Goal: Task Accomplishment & Management: Manage account settings

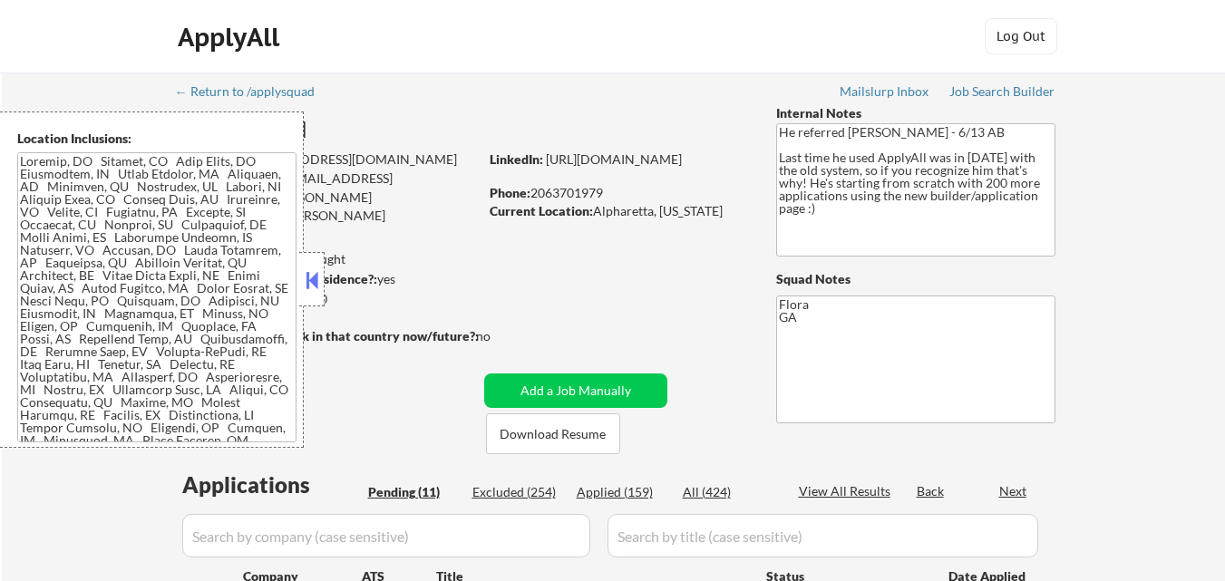
select select ""pending""
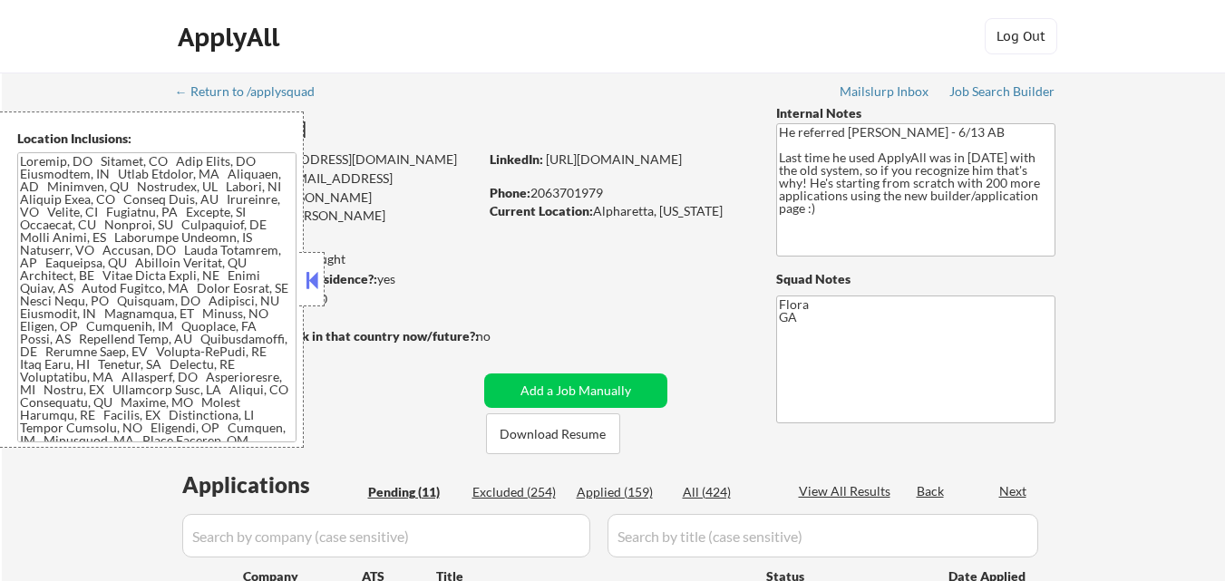
select select ""pending""
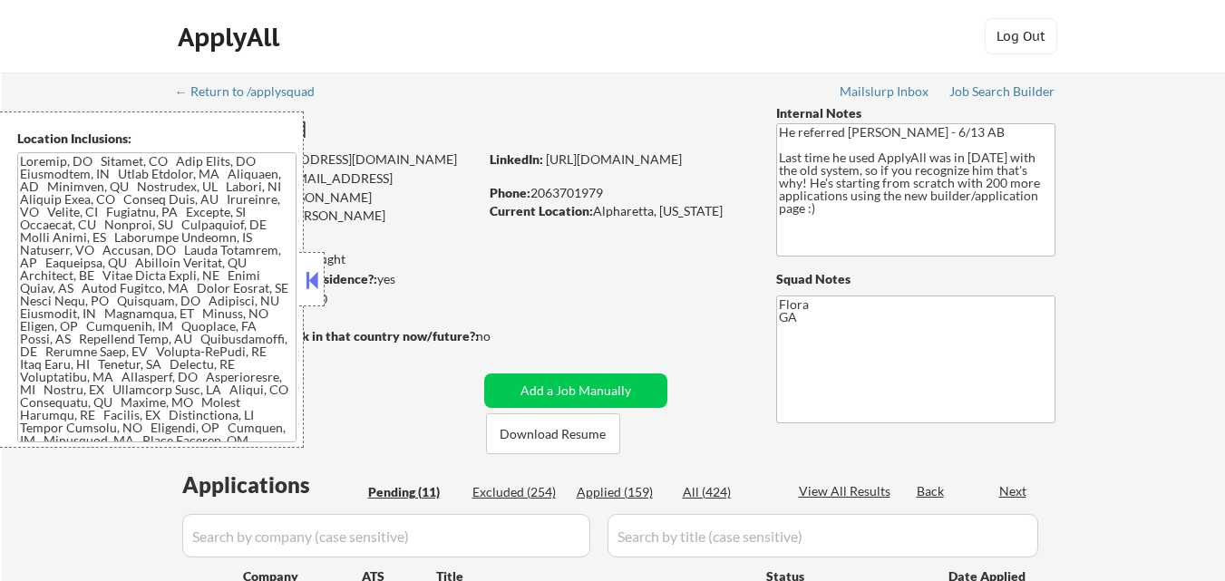
select select ""pending""
click at [570, 442] on button "Download Resume" at bounding box center [553, 433] width 134 height 41
click at [315, 286] on button at bounding box center [312, 280] width 20 height 27
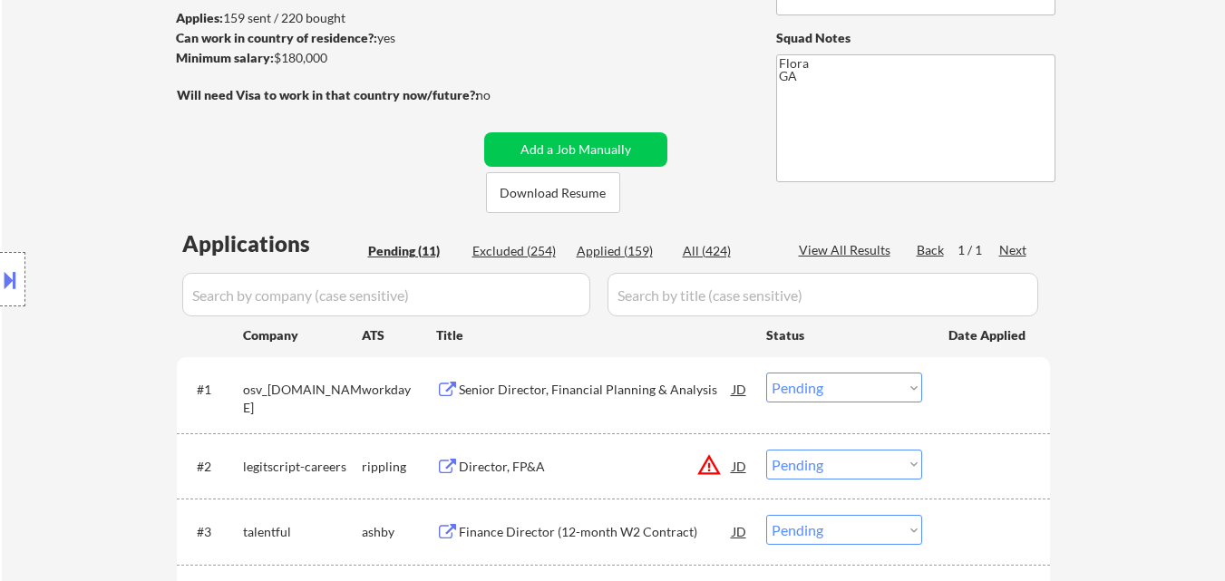
scroll to position [272, 0]
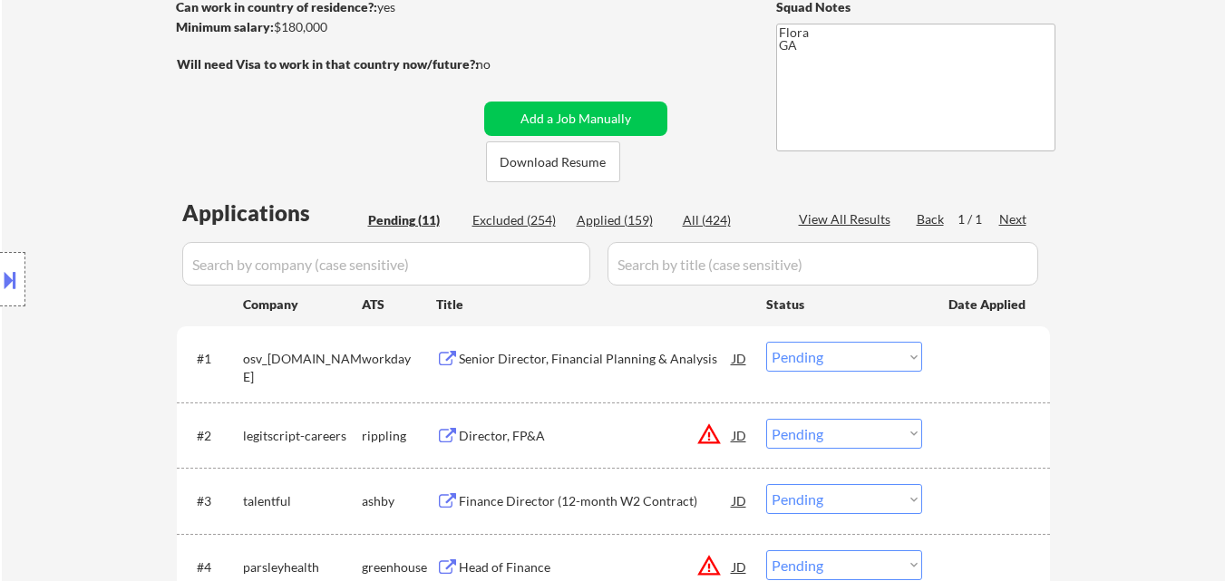
click at [636, 366] on div "Senior Director, Financial Planning & Analysis" at bounding box center [596, 359] width 274 height 18
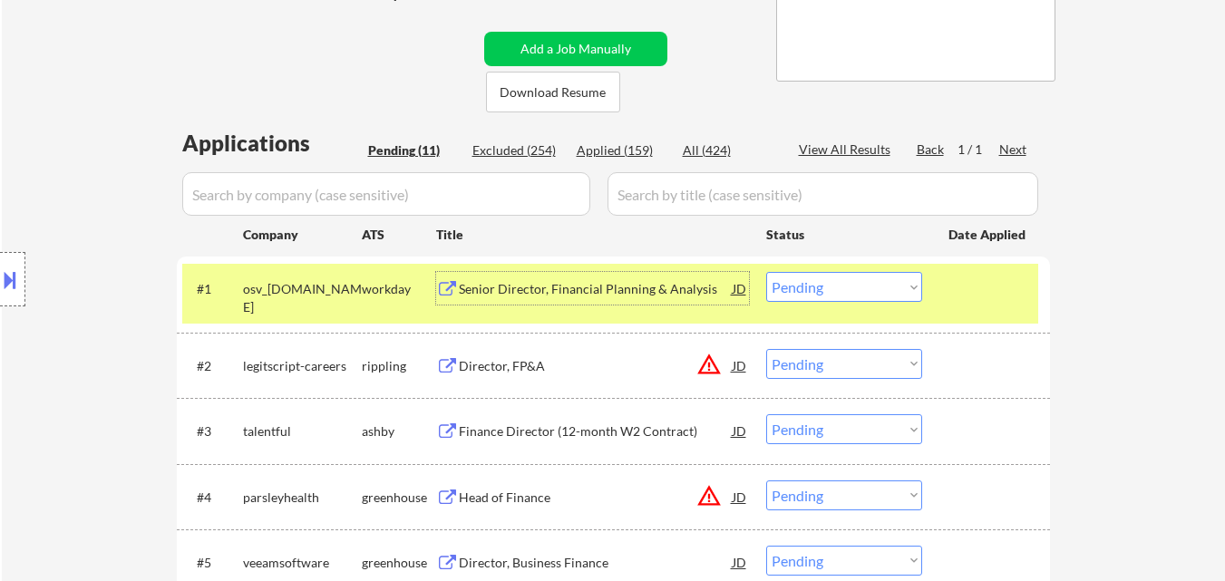
scroll to position [453, 0]
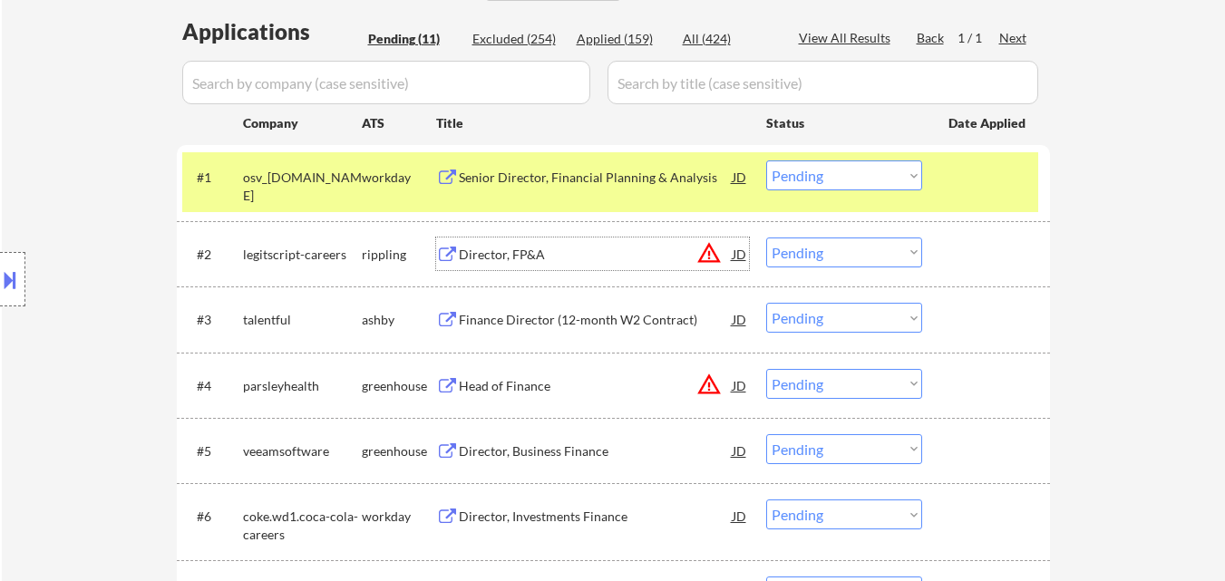
click at [533, 252] on div "Director, FP&A" at bounding box center [596, 255] width 274 height 18
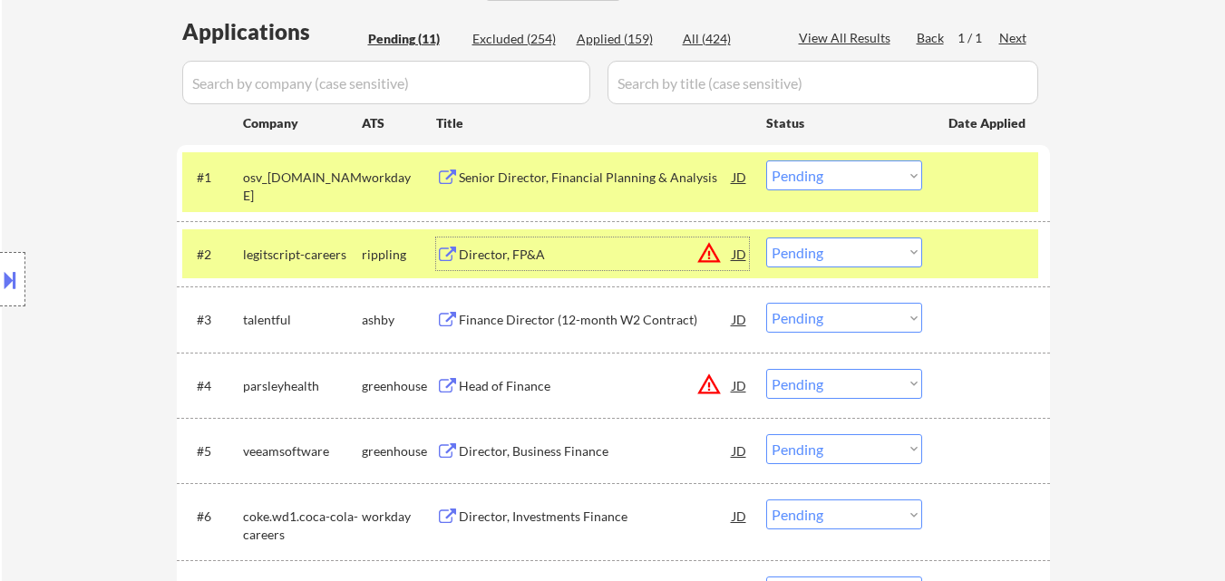
click at [865, 171] on select "Choose an option... Pending Applied Excluded (Questions) Excluded (Expired) Exc…" at bounding box center [844, 175] width 156 height 30
click at [766, 160] on select "Choose an option... Pending Applied Excluded (Questions) Excluded (Expired) Exc…" at bounding box center [844, 175] width 156 height 30
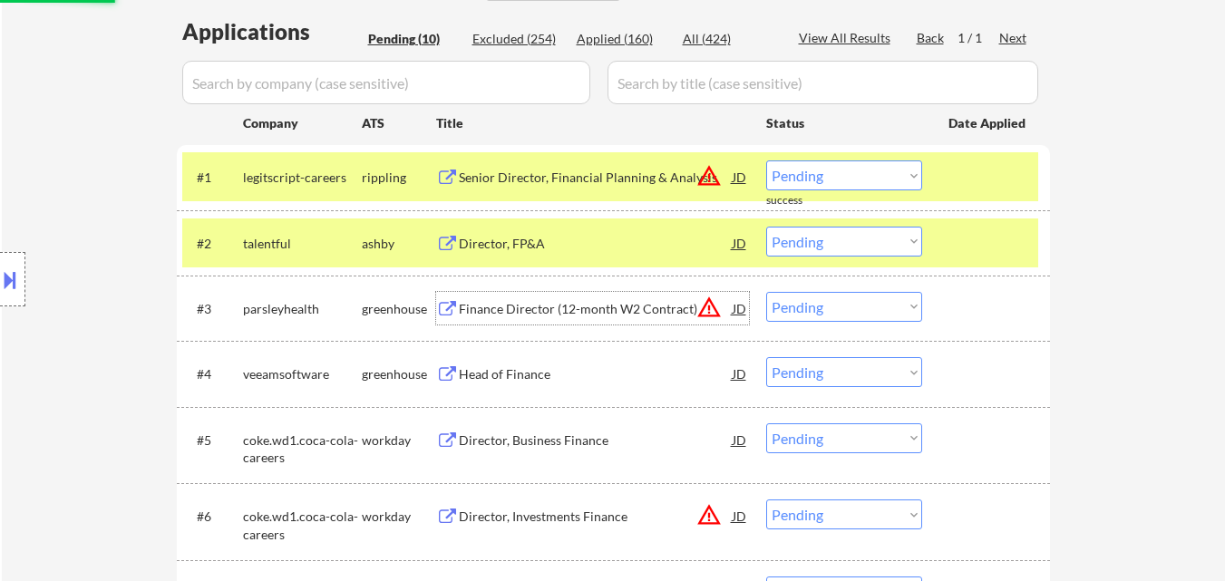
click at [590, 311] on div "Finance Director (12-month W2 Contract)" at bounding box center [596, 309] width 274 height 18
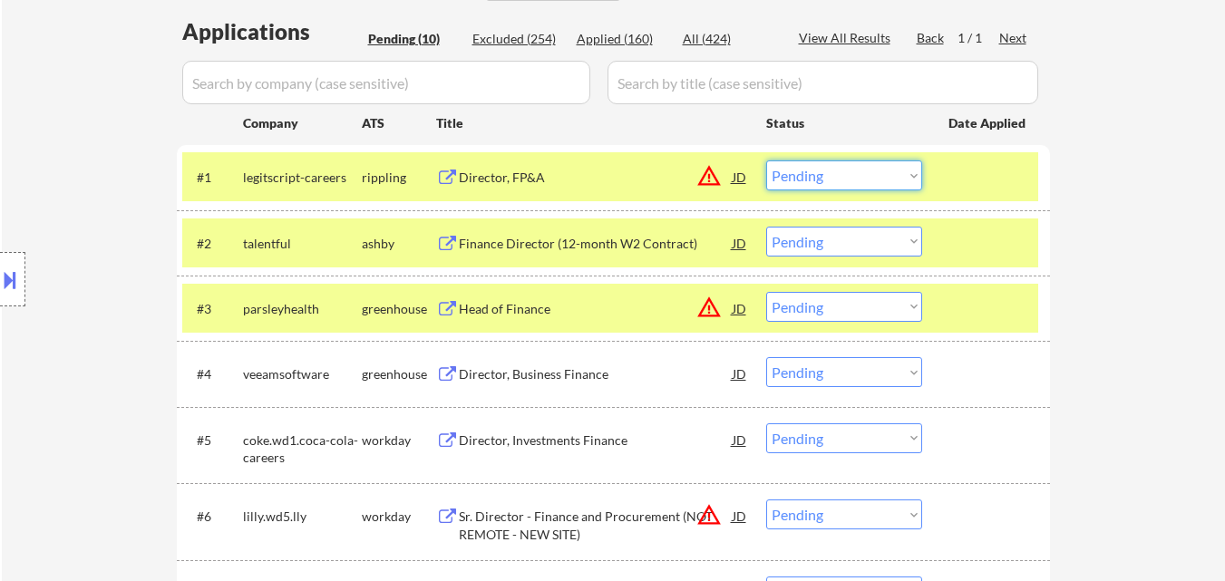
click at [838, 179] on select "Choose an option... Pending Applied Excluded (Questions) Excluded (Expired) Exc…" at bounding box center [844, 175] width 156 height 30
click at [766, 160] on select "Choose an option... Pending Applied Excluded (Questions) Excluded (Expired) Exc…" at bounding box center [844, 175] width 156 height 30
select select ""pending""
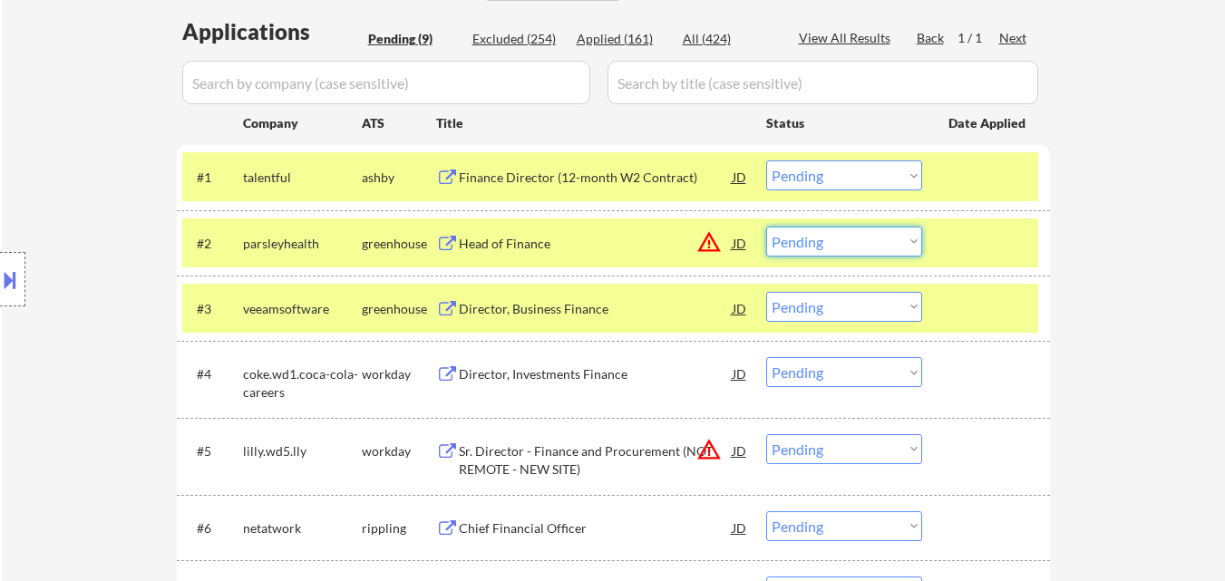
click at [853, 250] on select "Choose an option... Pending Applied Excluded (Questions) Excluded (Expired) Exc…" at bounding box center [844, 242] width 156 height 30
click at [766, 227] on select "Choose an option... Pending Applied Excluded (Questions) Excluded (Expired) Exc…" at bounding box center [844, 242] width 156 height 30
click at [584, 170] on div "Finance Director (12-month W2 Contract)" at bounding box center [596, 178] width 274 height 18
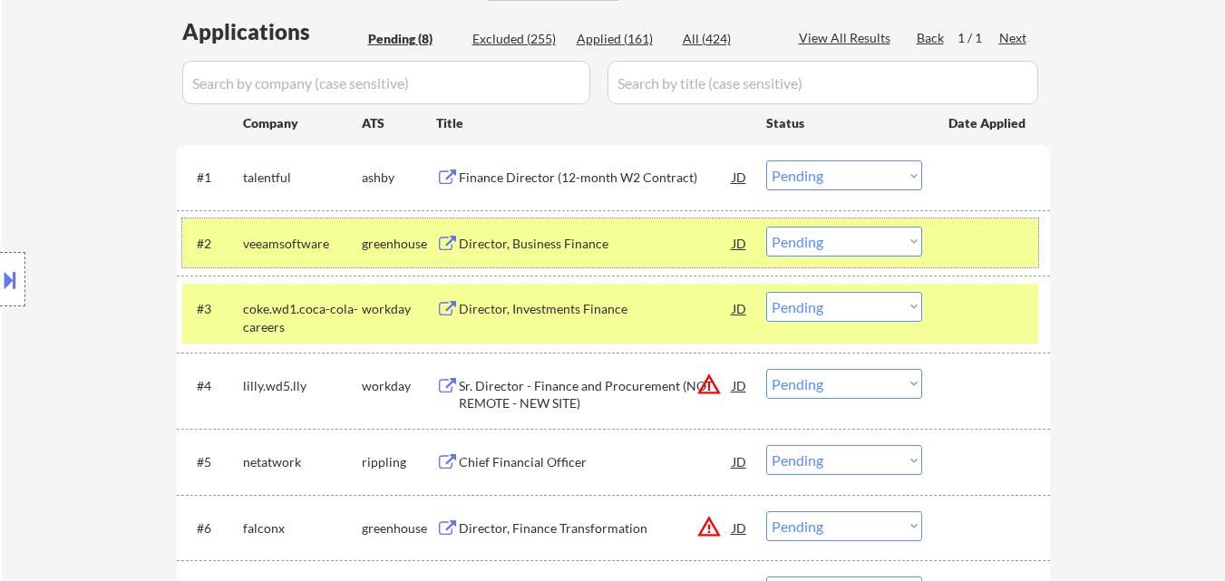
drag, startPoint x: 959, startPoint y: 252, endPoint x: 957, endPoint y: 270, distance: 18.3
click at [960, 252] on div at bounding box center [988, 243] width 80 height 33
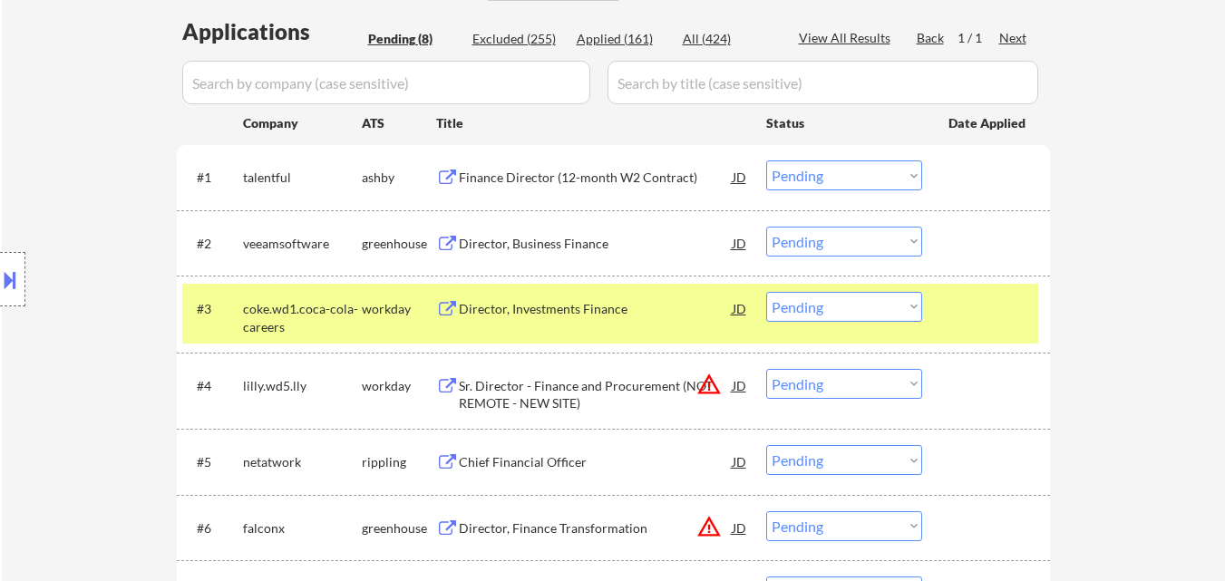
click at [950, 315] on div at bounding box center [988, 308] width 80 height 33
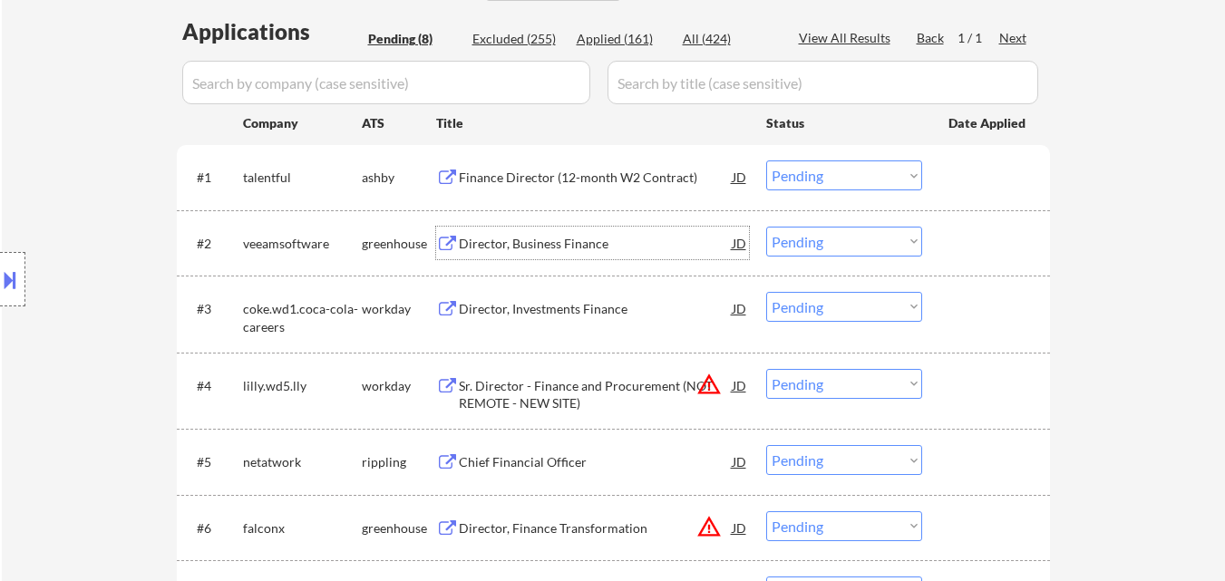
click at [576, 243] on div "Director, Business Finance" at bounding box center [596, 244] width 274 height 18
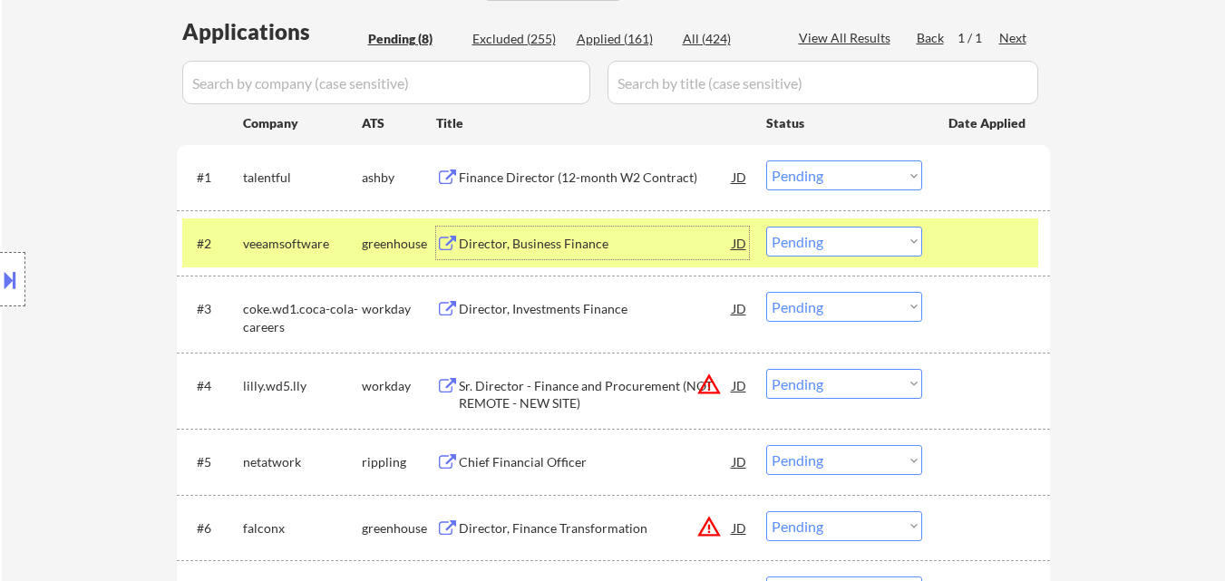
click at [815, 247] on select "Choose an option... Pending Applied Excluded (Questions) Excluded (Expired) Exc…" at bounding box center [844, 242] width 156 height 30
click at [766, 227] on select "Choose an option... Pending Applied Excluded (Questions) Excluded (Expired) Exc…" at bounding box center [844, 242] width 156 height 30
select select ""pending""
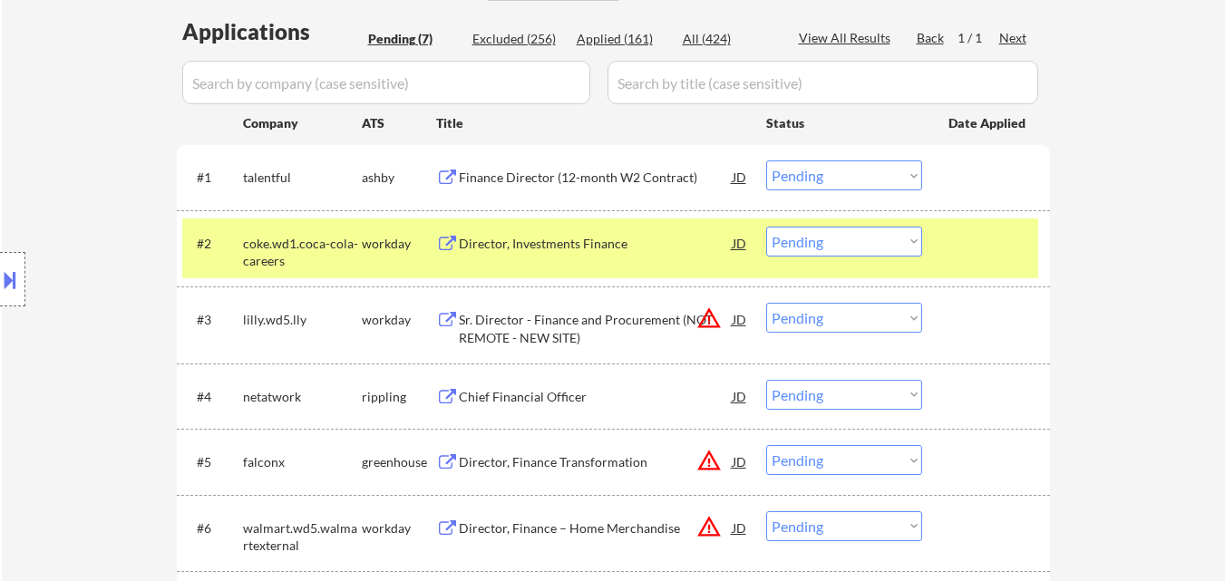
click at [969, 242] on div at bounding box center [988, 243] width 80 height 33
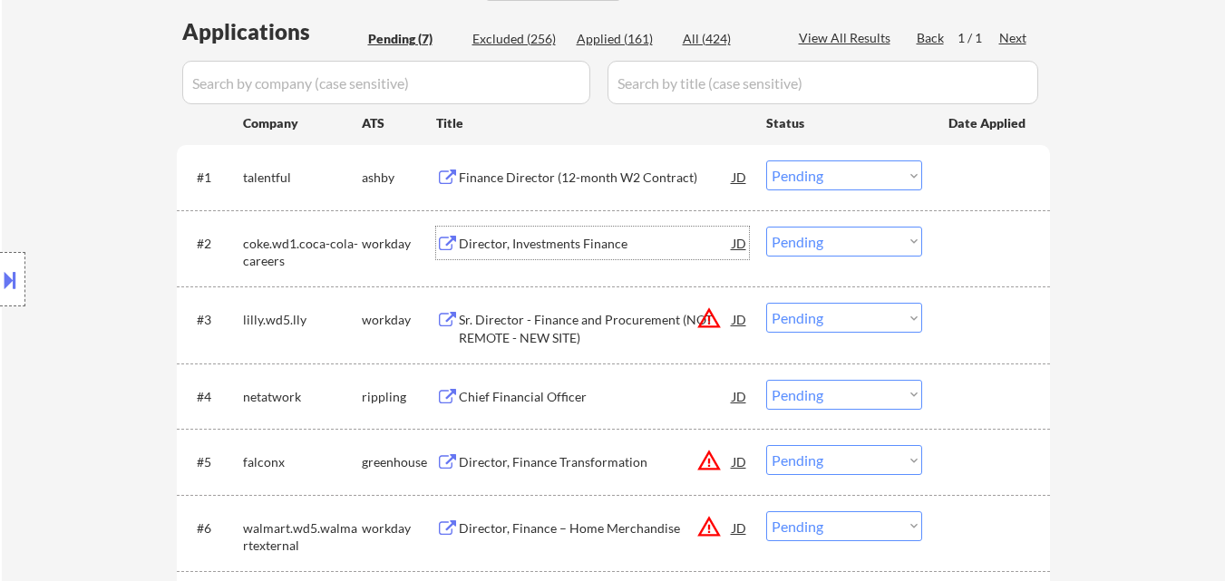
click at [556, 240] on div "Director, Investments Finance" at bounding box center [596, 244] width 274 height 18
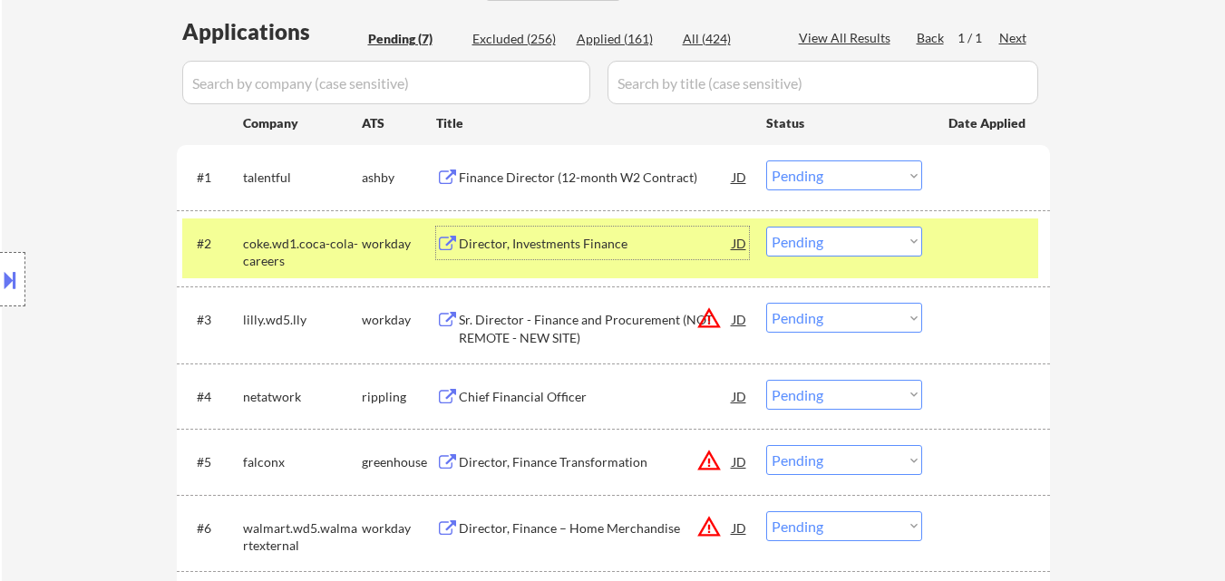
click at [802, 174] on select "Choose an option... Pending Applied Excluded (Questions) Excluded (Expired) Exc…" at bounding box center [844, 175] width 156 height 30
click at [766, 160] on select "Choose an option... Pending Applied Excluded (Questions) Excluded (Expired) Exc…" at bounding box center [844, 175] width 156 height 30
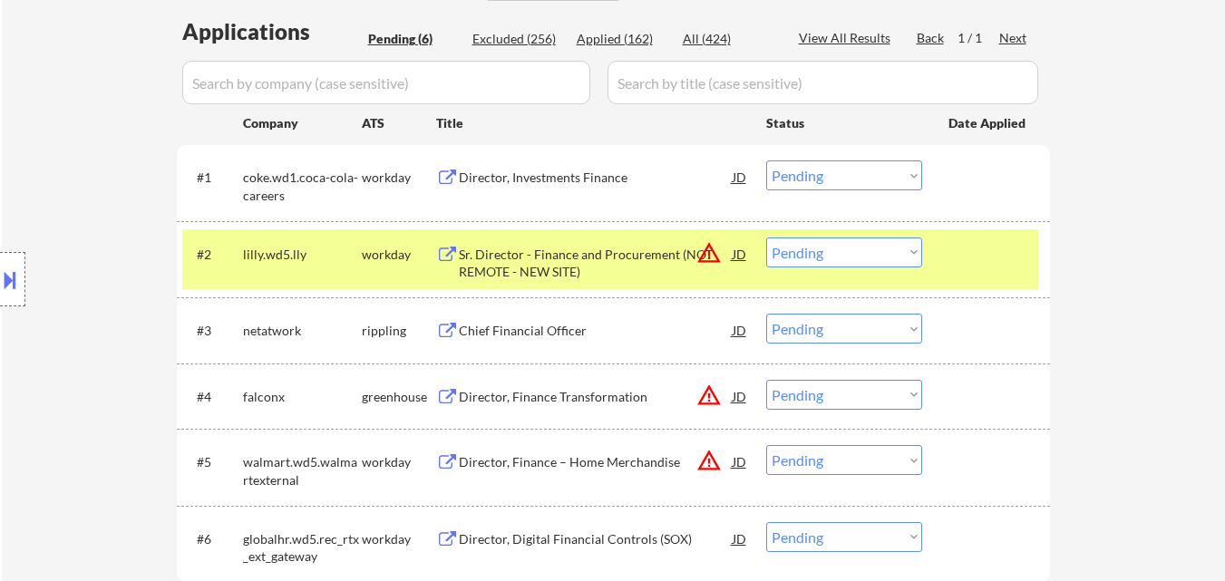
click at [981, 262] on div at bounding box center [988, 254] width 80 height 33
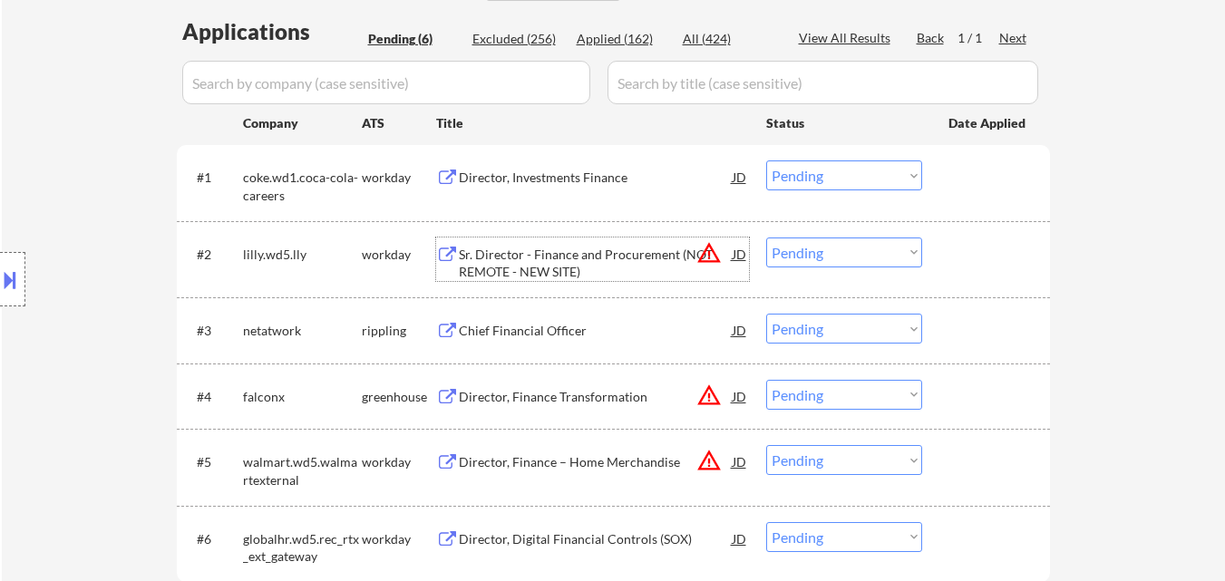
click at [540, 266] on div "Sr. Director - Finance and Procurement (NOT REMOTE - NEW SITE)" at bounding box center [596, 263] width 274 height 35
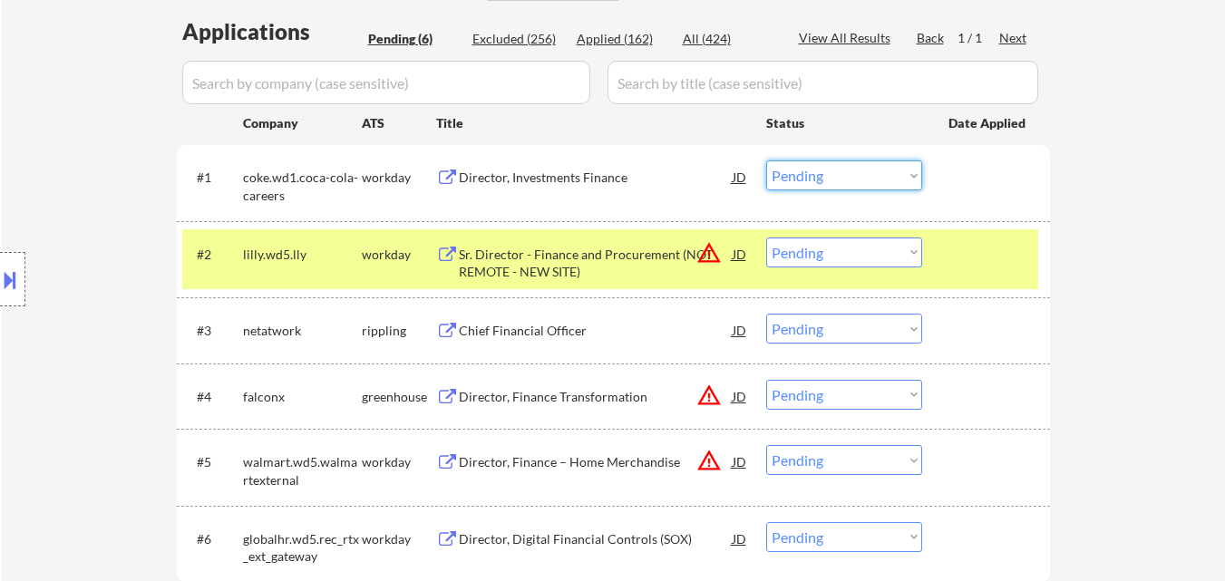
drag, startPoint x: 879, startPoint y: 177, endPoint x: 876, endPoint y: 190, distance: 13.0
click at [879, 177] on select "Choose an option... Pending Applied Excluded (Questions) Excluded (Expired) Exc…" at bounding box center [844, 175] width 156 height 30
click at [766, 160] on select "Choose an option... Pending Applied Excluded (Questions) Excluded (Expired) Exc…" at bounding box center [844, 175] width 156 height 30
select select ""pending""
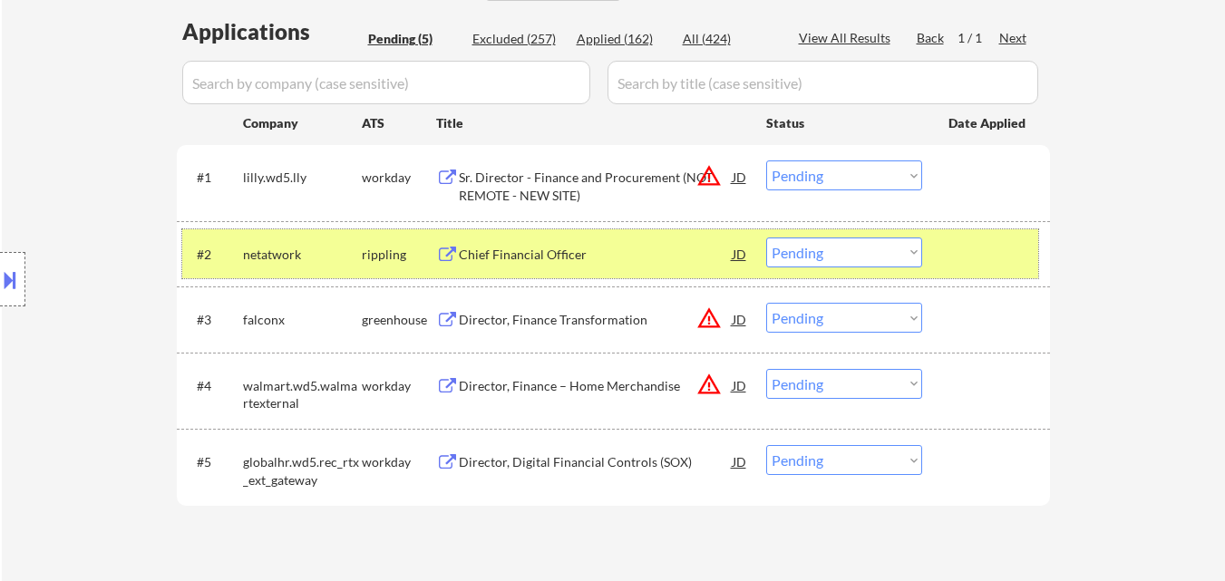
click at [973, 250] on div at bounding box center [988, 254] width 80 height 33
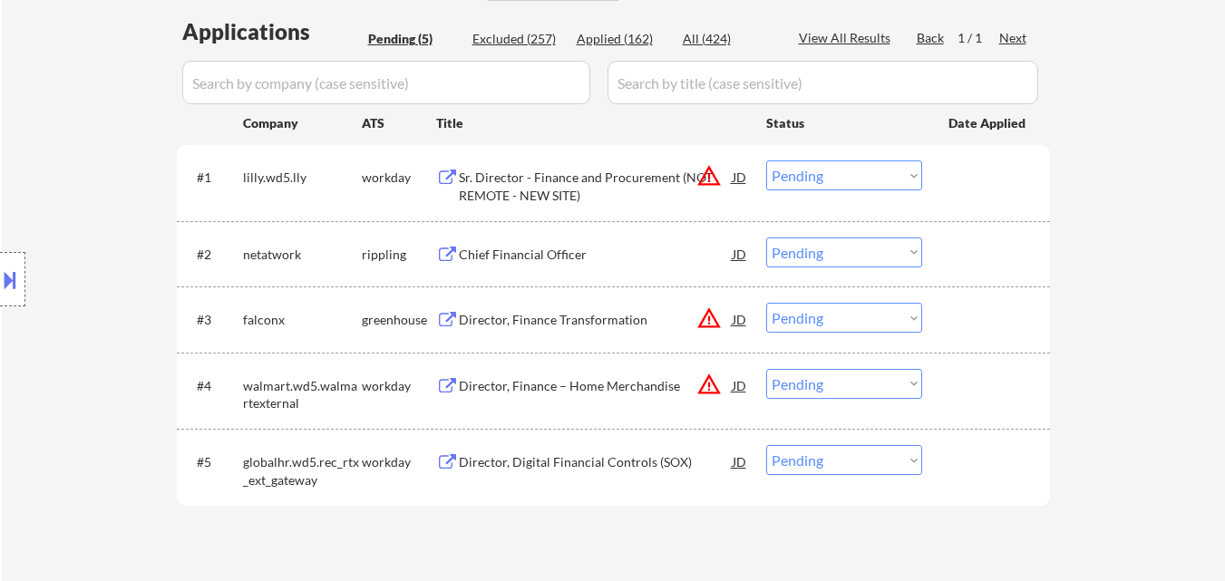
click at [558, 251] on div "Chief Financial Officer" at bounding box center [596, 255] width 274 height 18
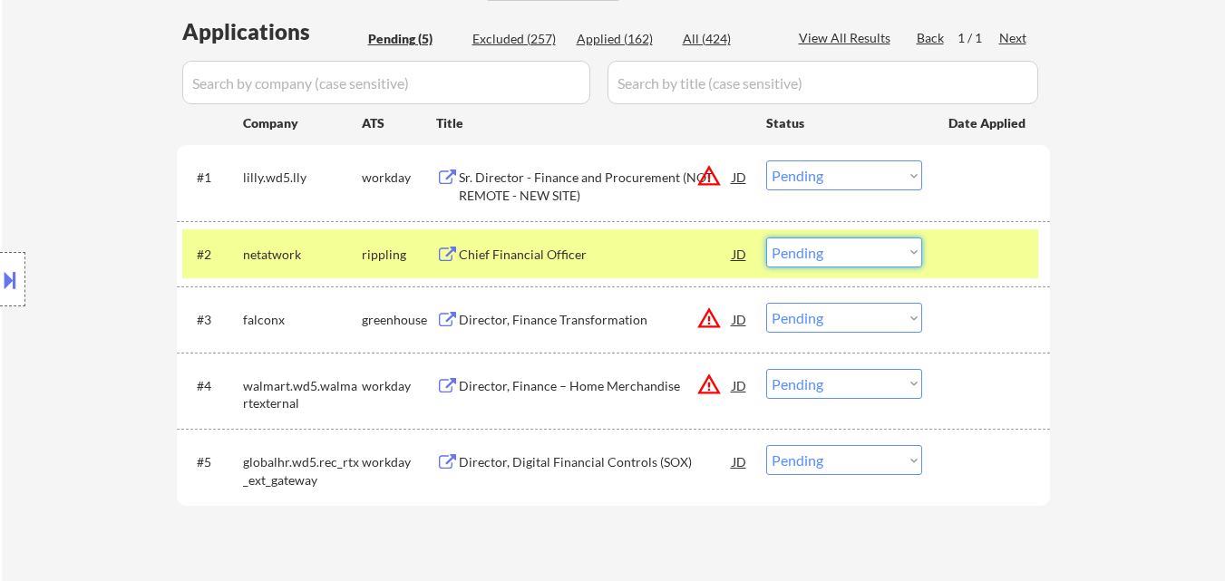
click at [843, 257] on select "Choose an option... Pending Applied Excluded (Questions) Excluded (Expired) Exc…" at bounding box center [844, 253] width 156 height 30
click at [766, 238] on select "Choose an option... Pending Applied Excluded (Questions) Excluded (Expired) Exc…" at bounding box center [844, 253] width 156 height 30
click at [543, 326] on div "Director, Finance Transformation" at bounding box center [596, 320] width 274 height 18
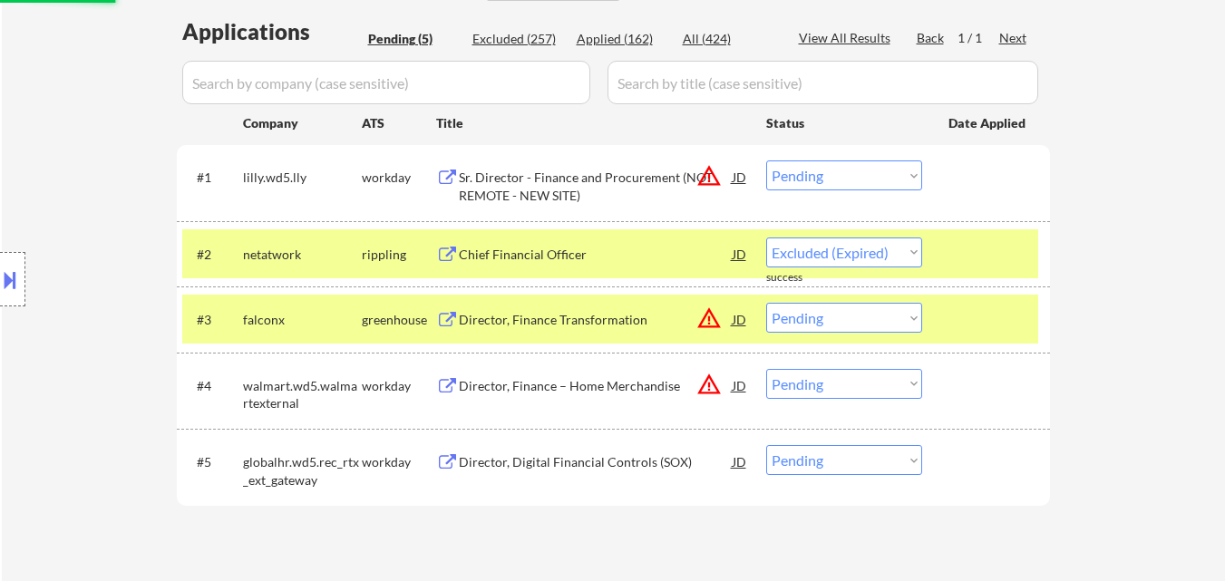
select select ""pending""
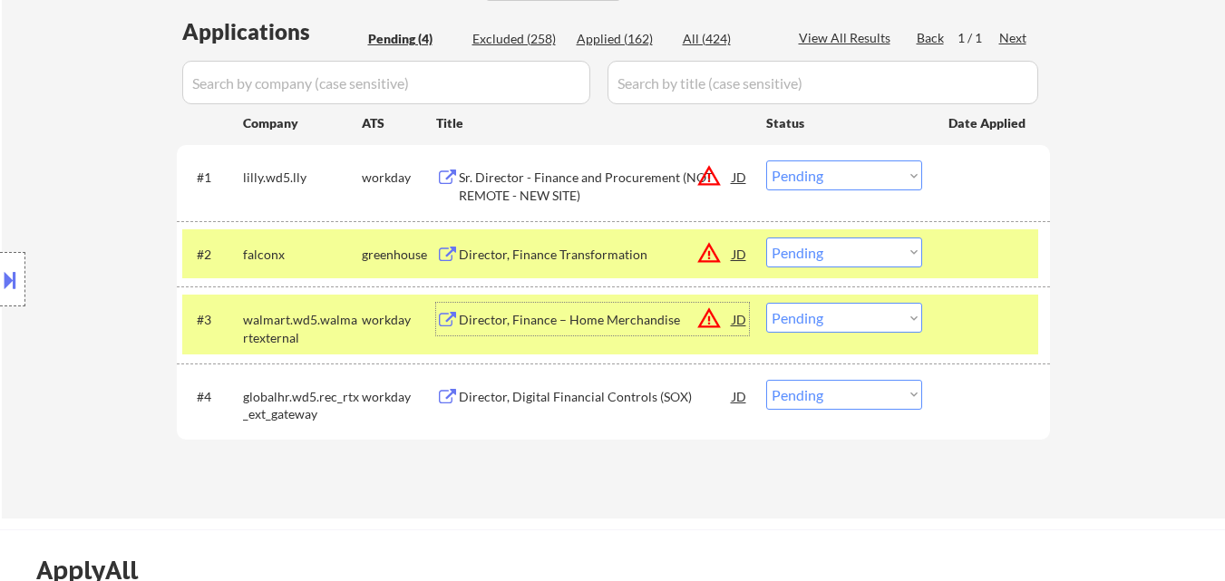
click at [828, 172] on select "Choose an option... Pending Applied Excluded (Questions) Excluded (Expired) Exc…" at bounding box center [844, 175] width 156 height 30
click at [766, 160] on select "Choose an option... Pending Applied Excluded (Questions) Excluded (Expired) Exc…" at bounding box center [844, 175] width 156 height 30
select select ""pending""
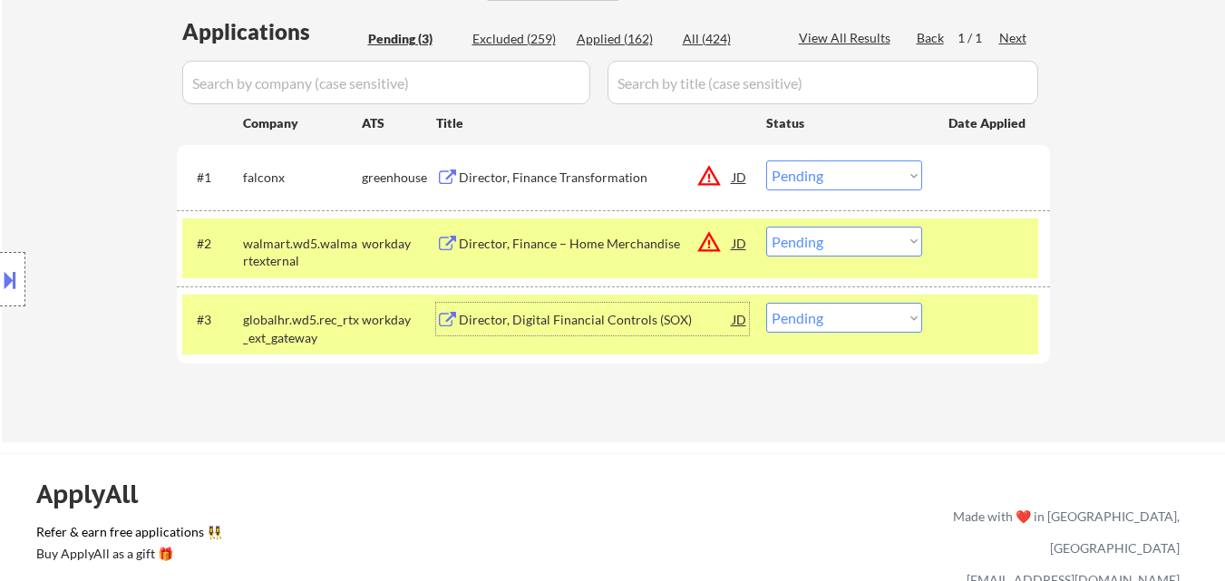
click at [619, 322] on div "Director, Digital Financial Controls (SOX)" at bounding box center [596, 320] width 274 height 18
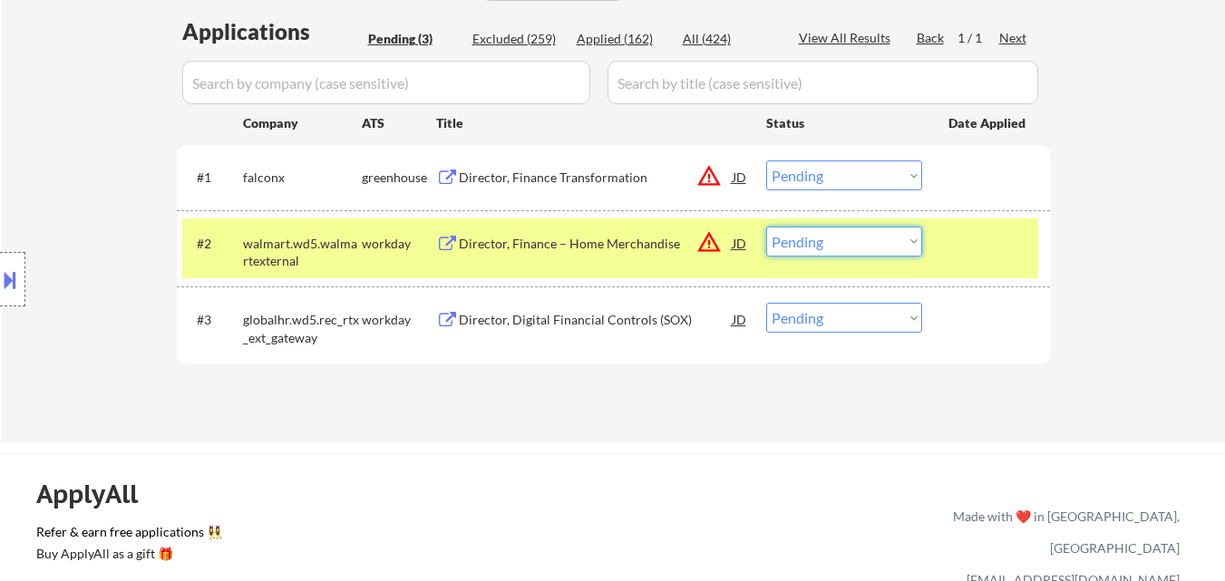
click at [836, 242] on select "Choose an option... Pending Applied Excluded (Questions) Excluded (Expired) Exc…" at bounding box center [844, 242] width 156 height 30
click at [766, 227] on select "Choose an option... Pending Applied Excluded (Questions) Excluded (Expired) Exc…" at bounding box center [844, 242] width 156 height 30
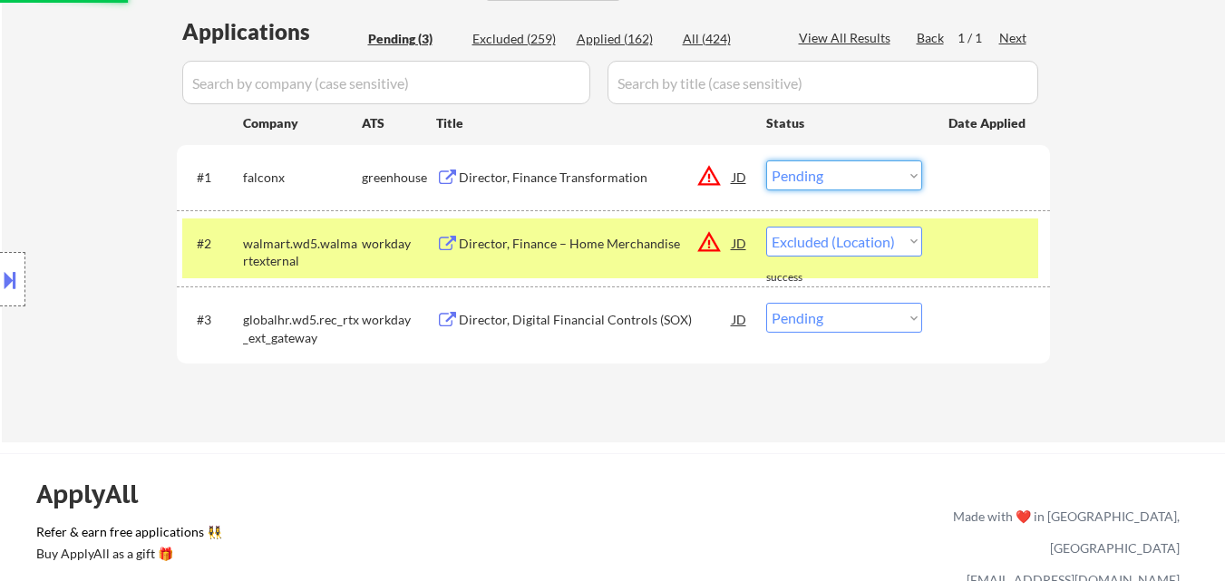
click at [872, 170] on select "Choose an option... Pending Applied Excluded (Questions) Excluded (Expired) Exc…" at bounding box center [844, 175] width 156 height 30
select select ""pending""
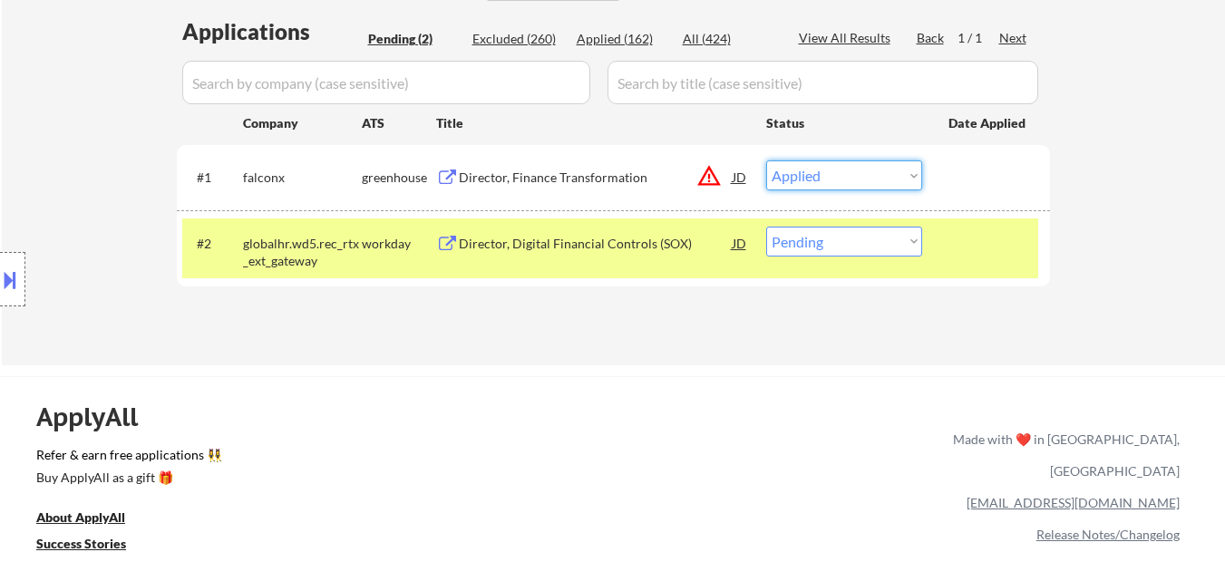
click at [766, 160] on select "Choose an option... Pending Applied Excluded (Questions) Excluded (Expired) Exc…" at bounding box center [844, 175] width 156 height 30
select select ""pending""
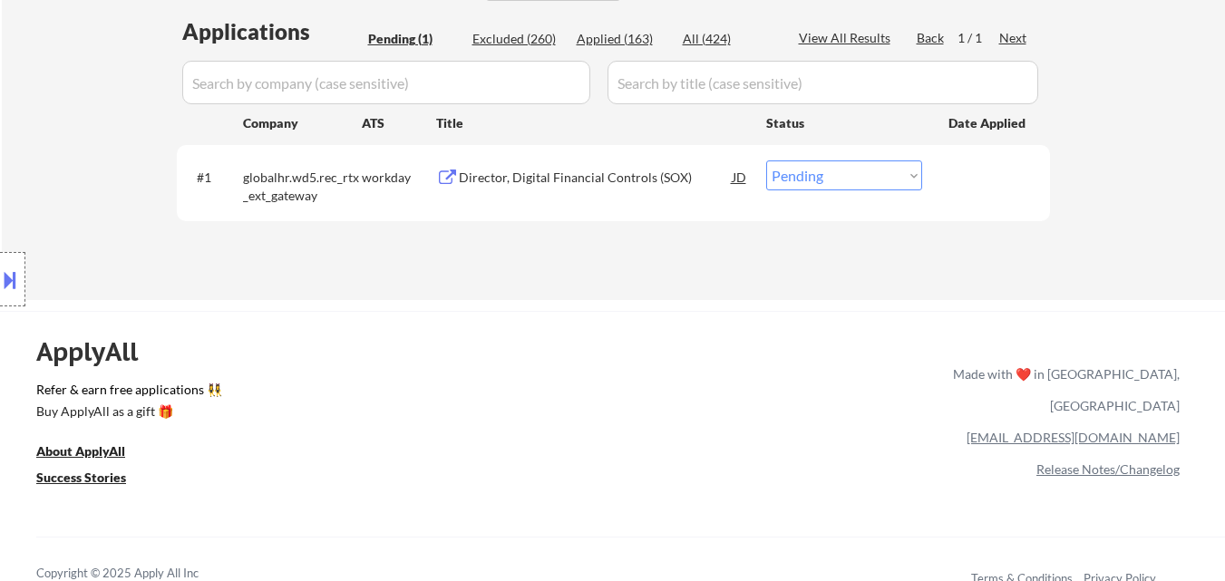
click at [536, 44] on div "Excluded (260)" at bounding box center [517, 39] width 91 height 18
click at [632, 36] on div "Applied (163)" at bounding box center [622, 39] width 91 height 18
select select ""applied""
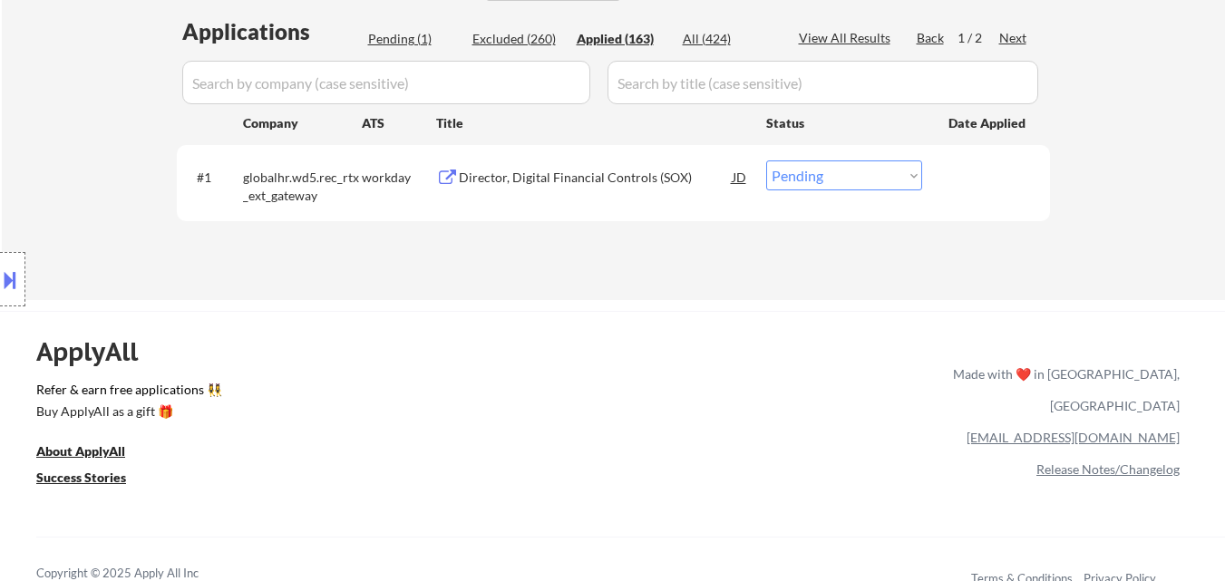
select select ""applied""
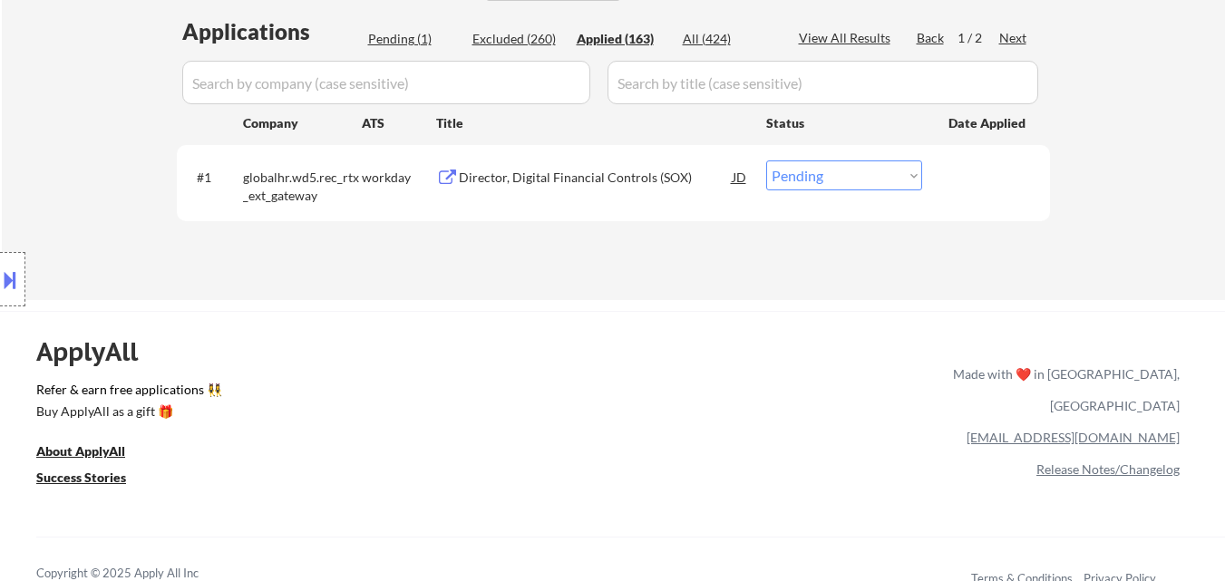
select select ""applied""
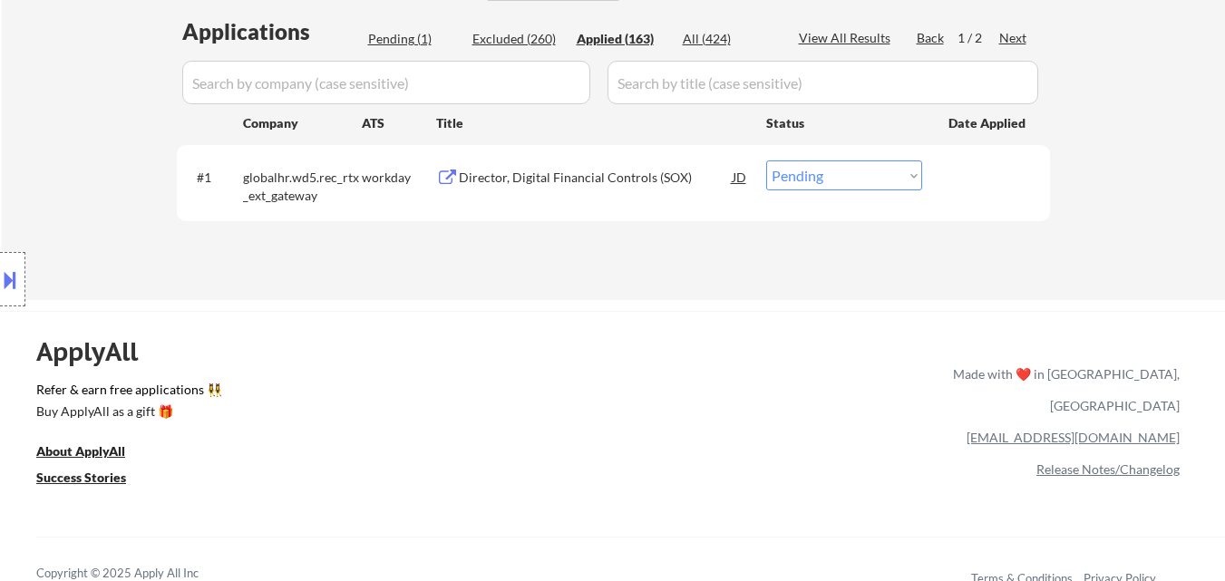
select select ""applied""
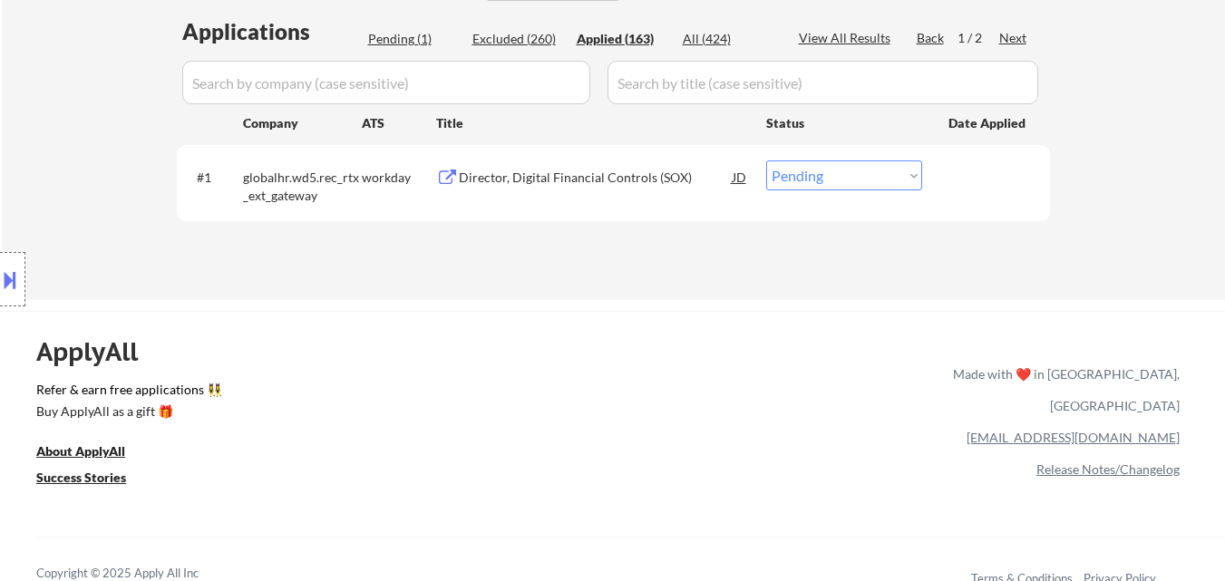
select select ""applied""
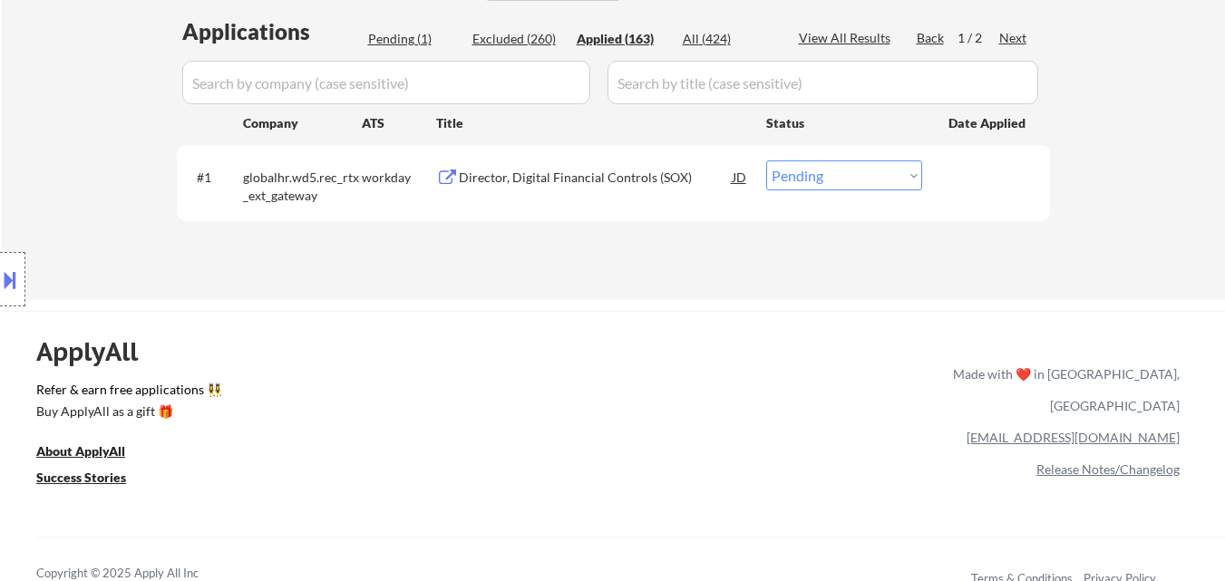
select select ""applied""
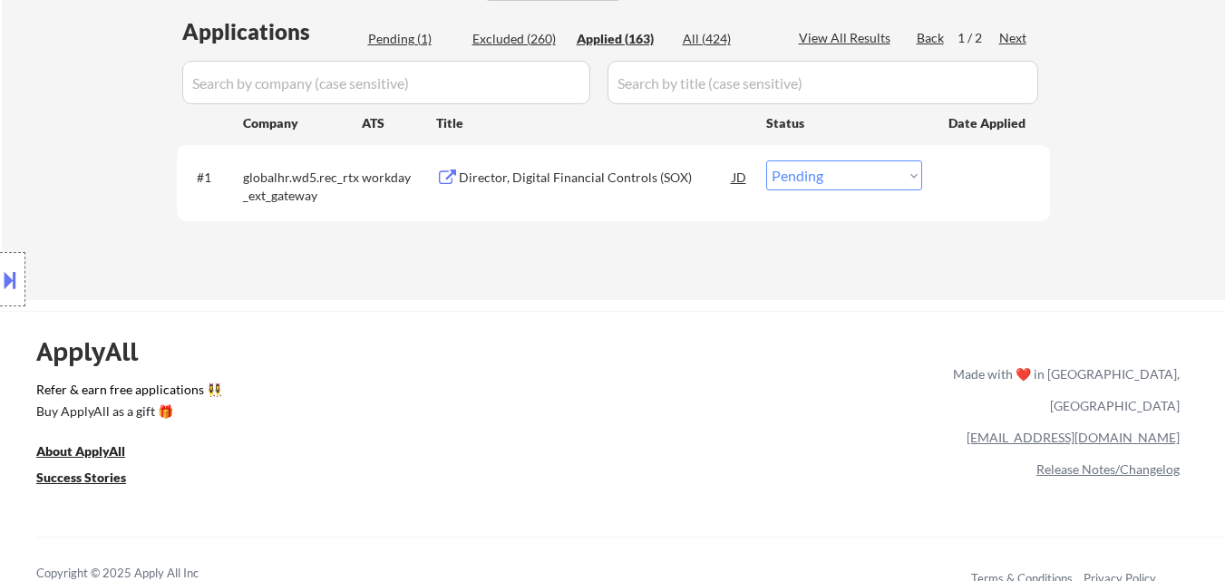
select select ""applied""
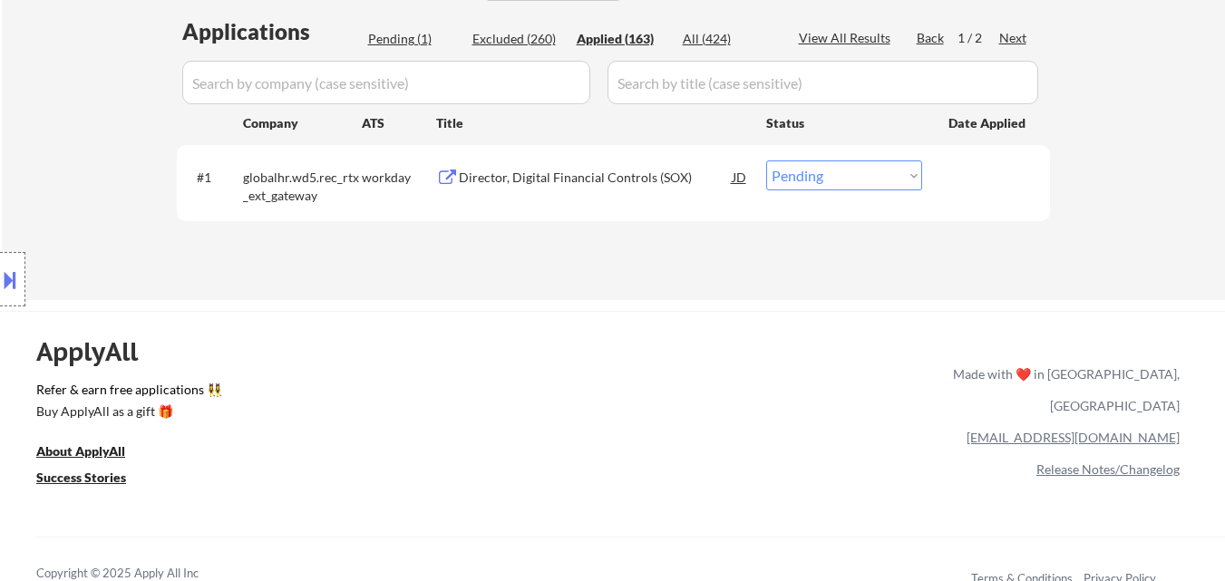
select select ""applied""
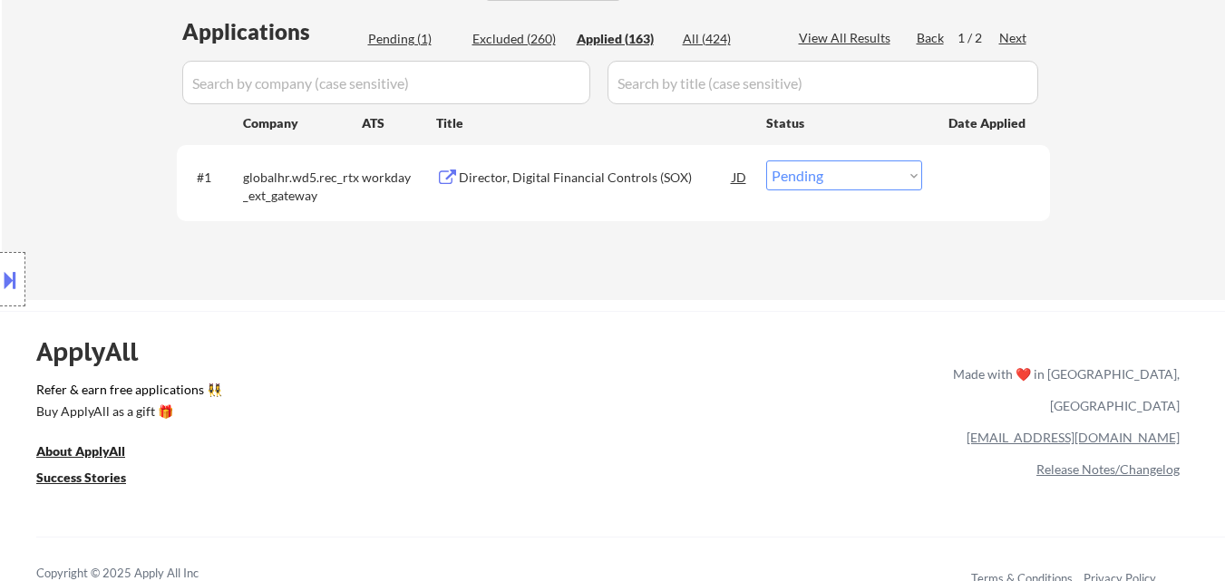
select select ""applied""
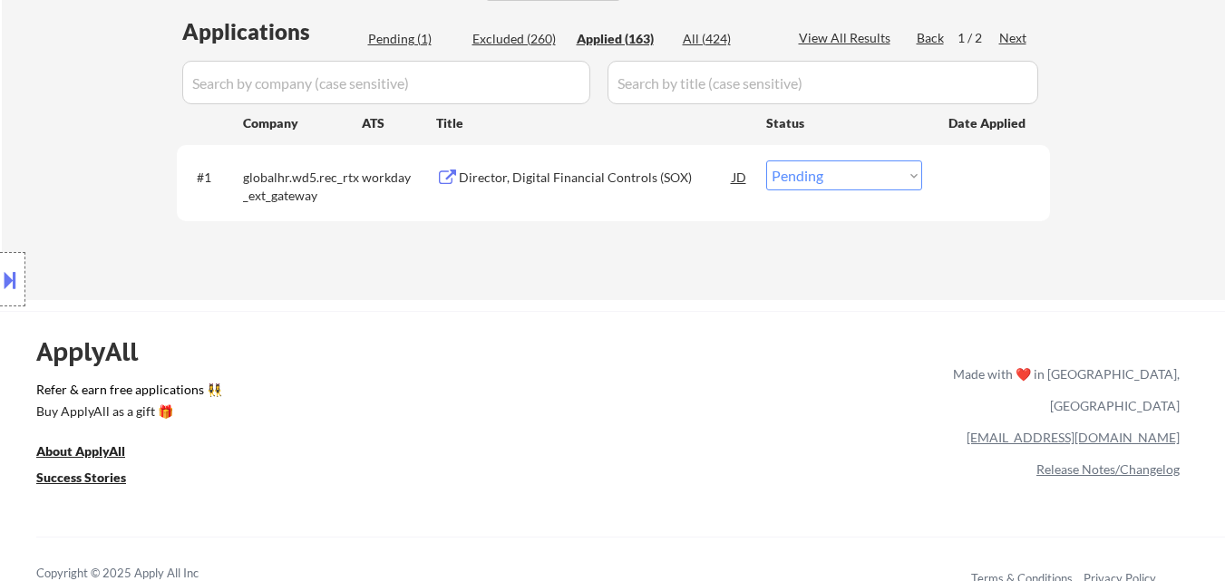
select select ""applied""
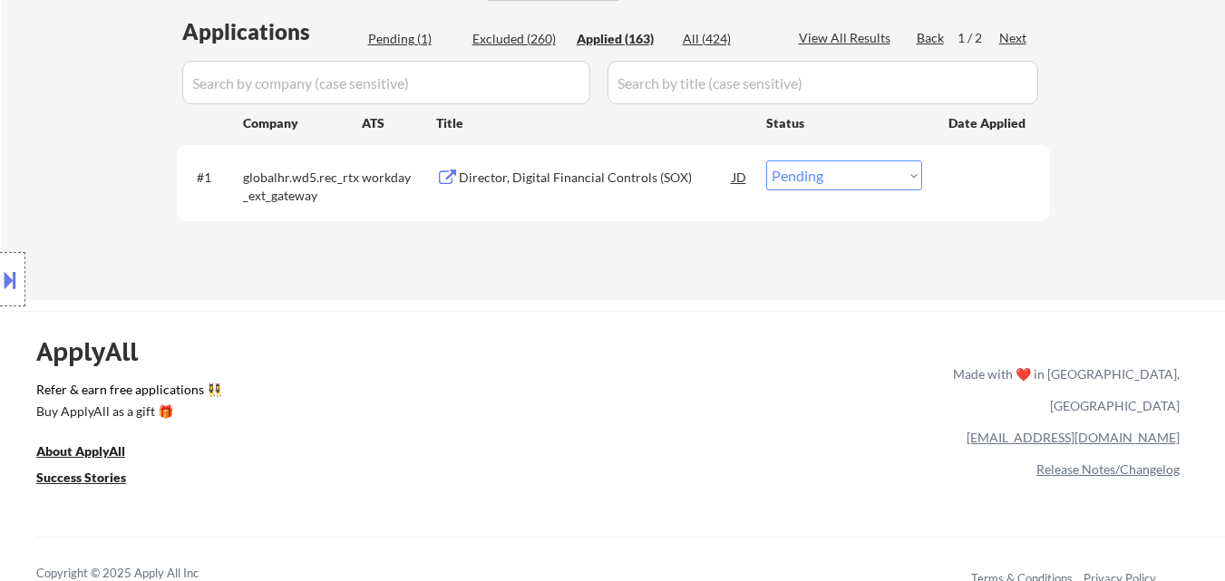
select select ""applied""
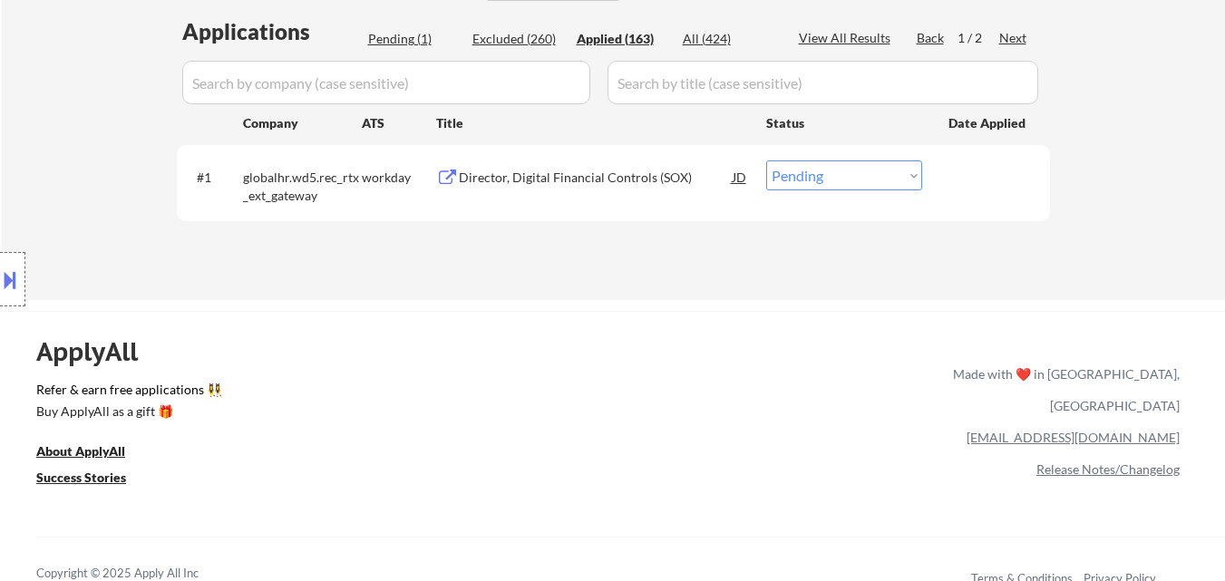
select select ""applied""
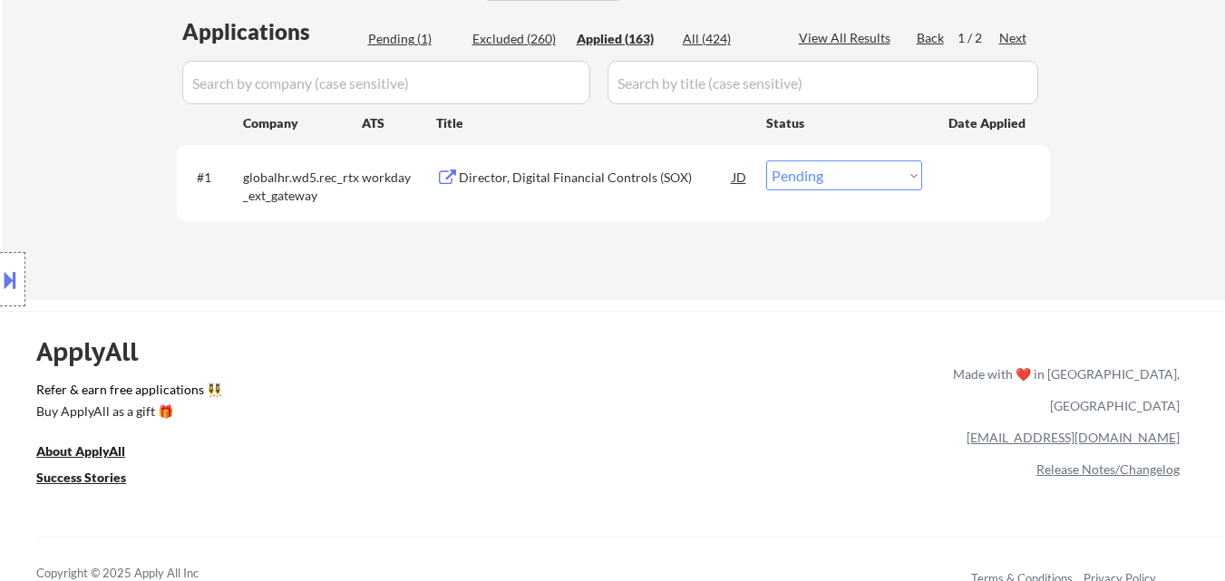
select select ""applied""
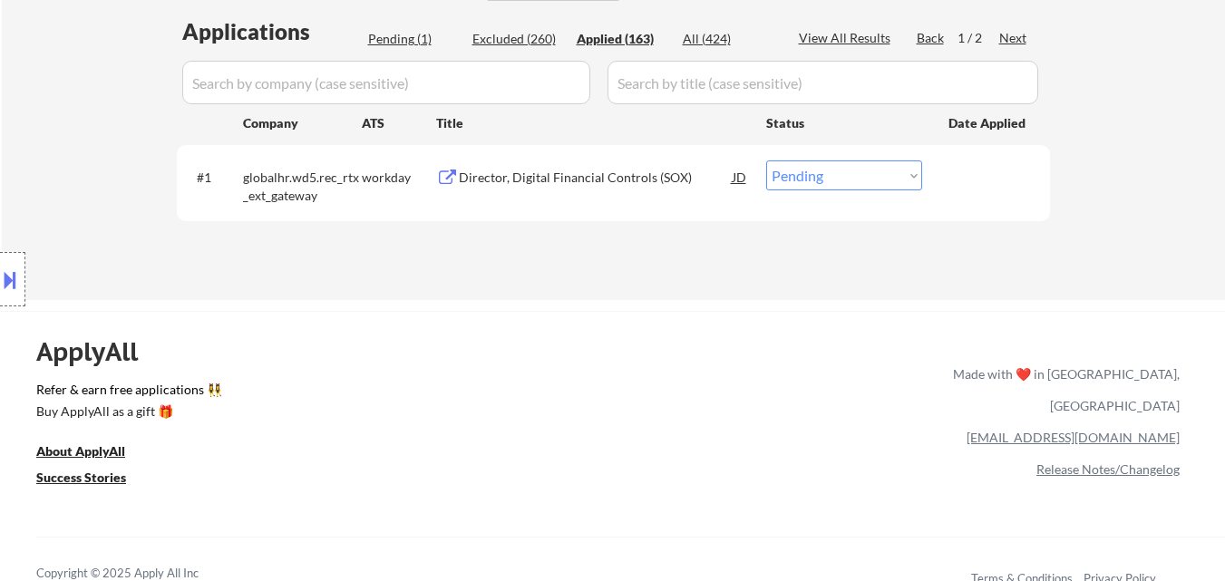
select select ""applied""
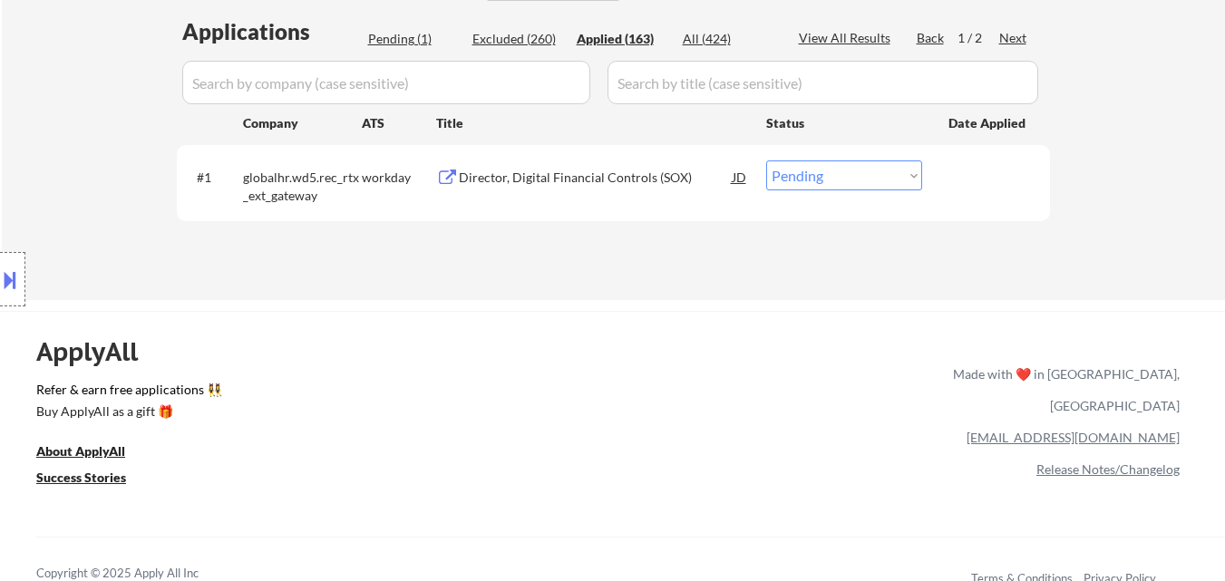
select select ""applied""
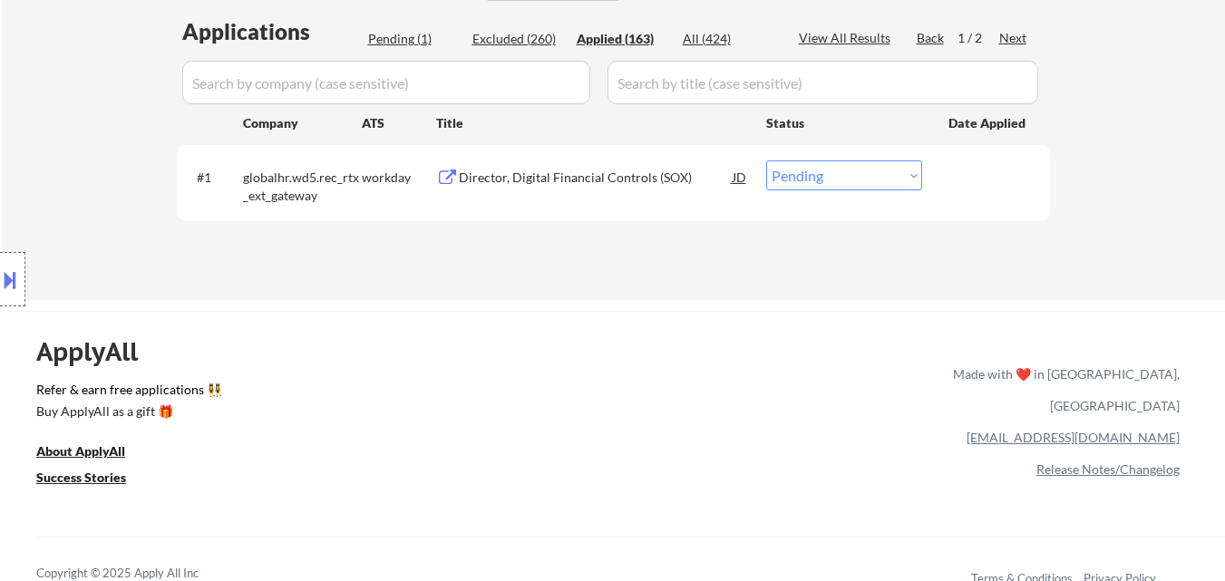
select select ""applied""
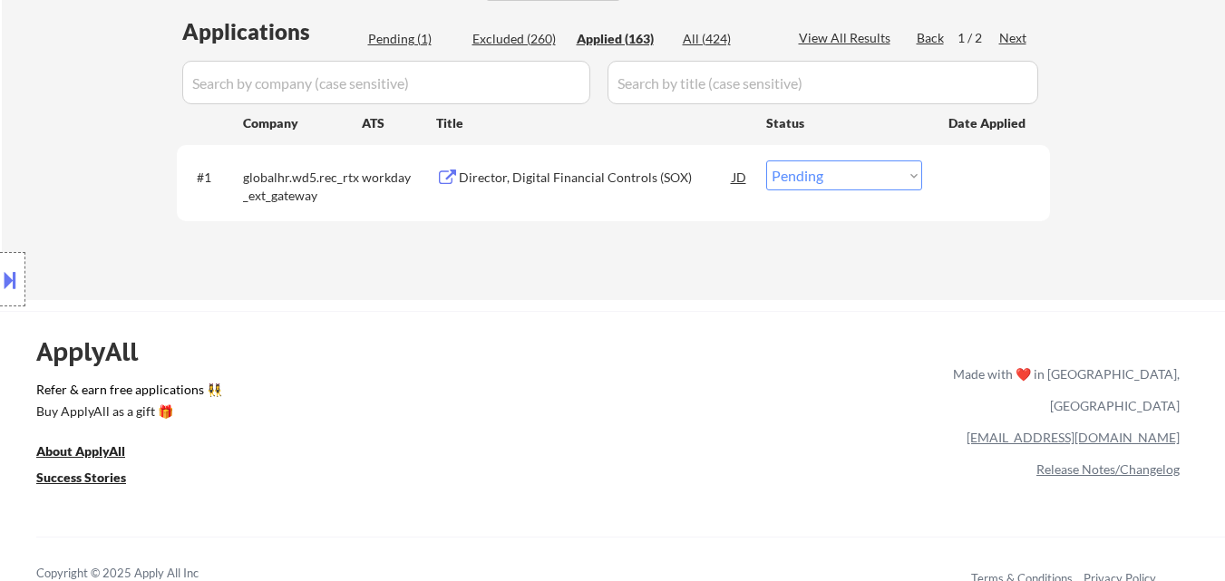
select select ""applied""
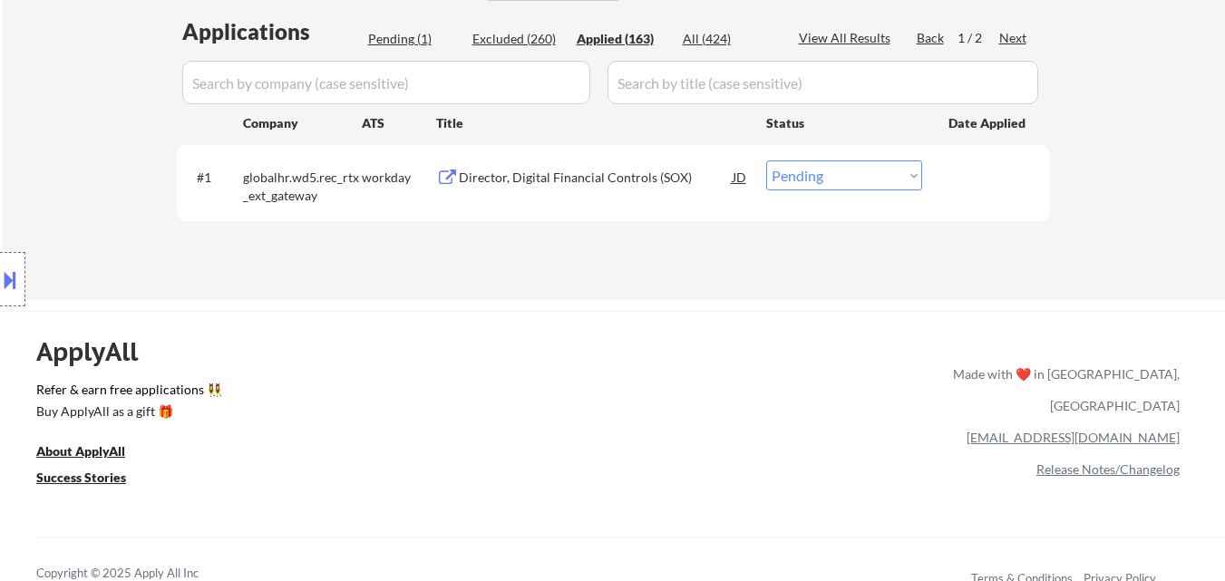
select select ""applied""
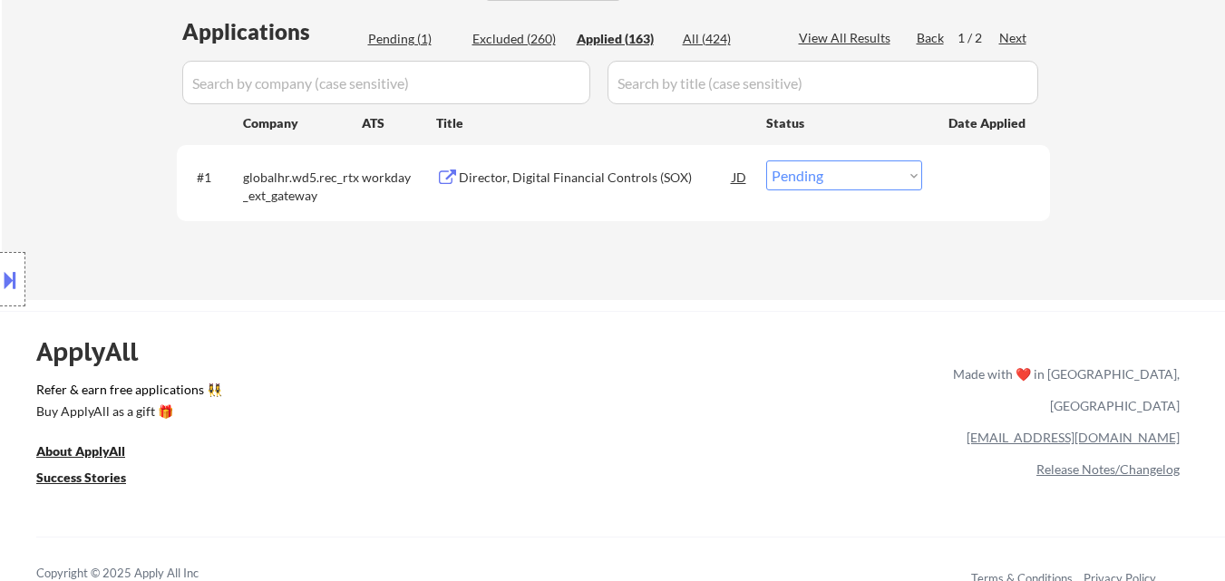
select select ""applied""
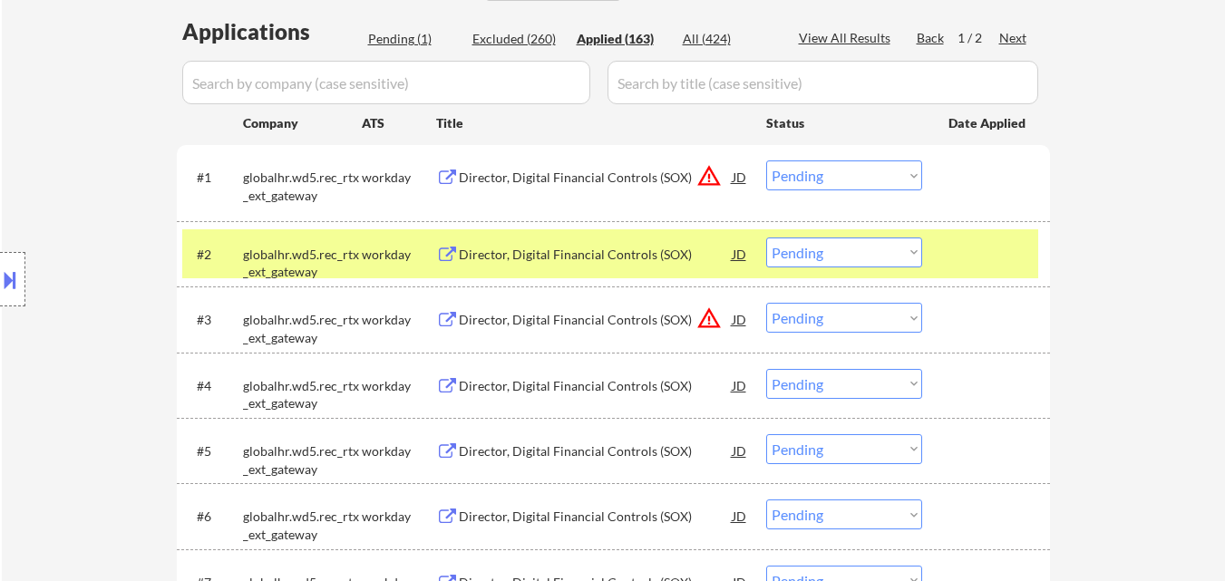
select select ""applied""
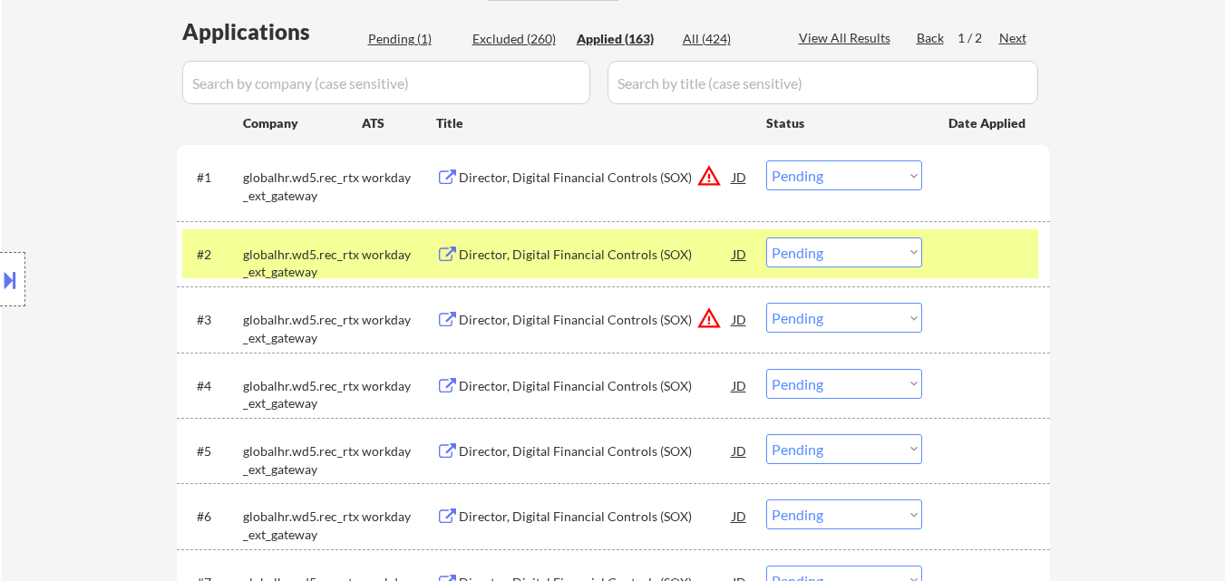
select select ""applied""
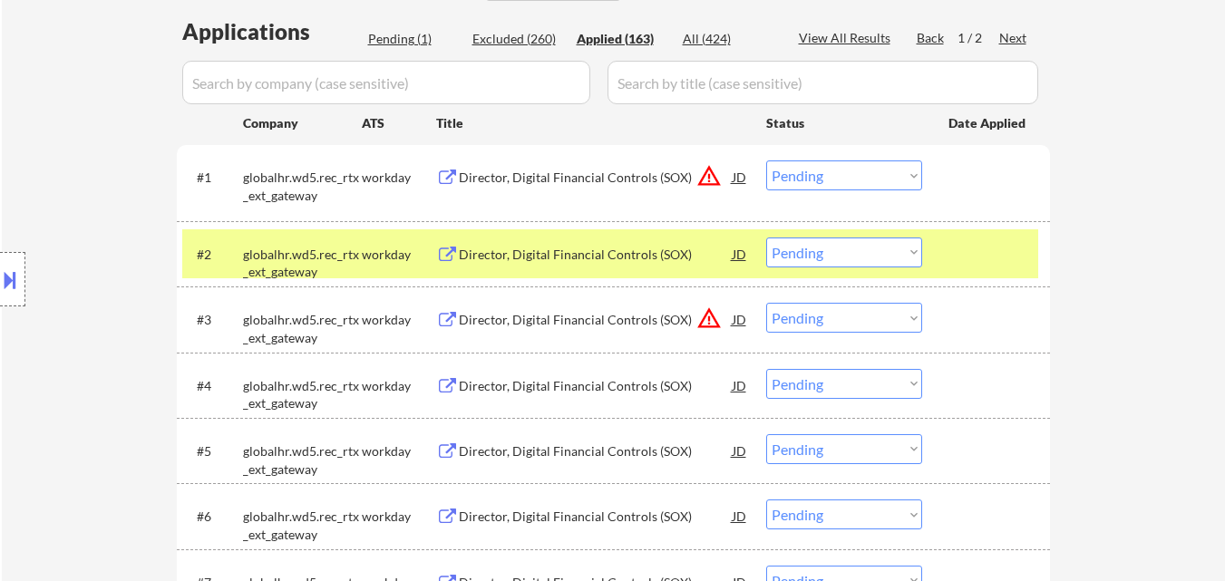
select select ""applied""
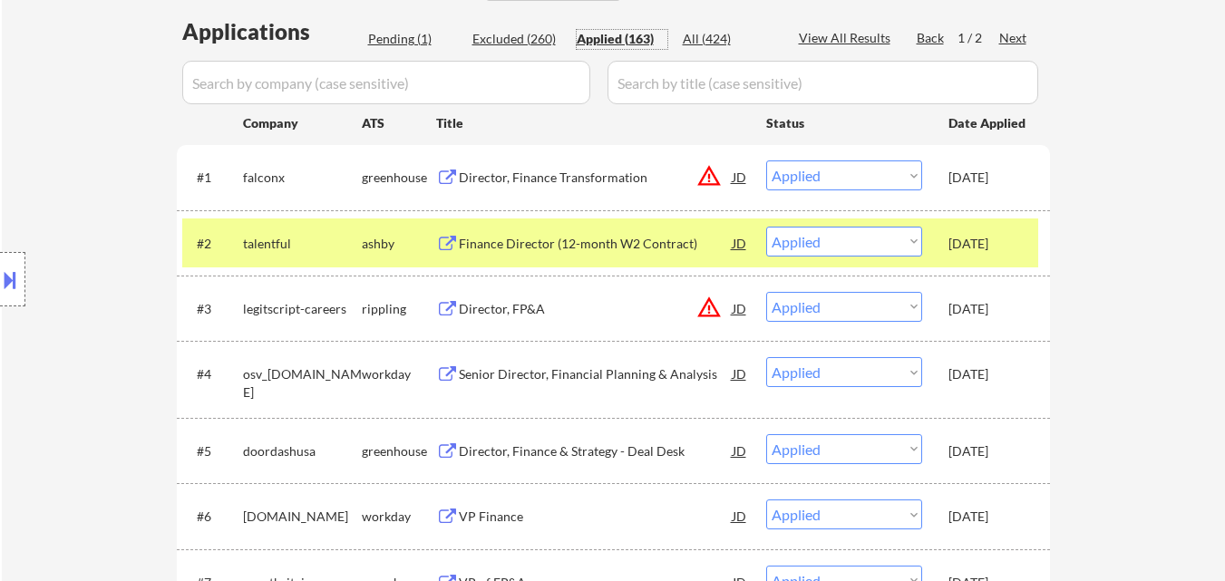
click at [411, 39] on div "Pending (1)" at bounding box center [413, 39] width 91 height 18
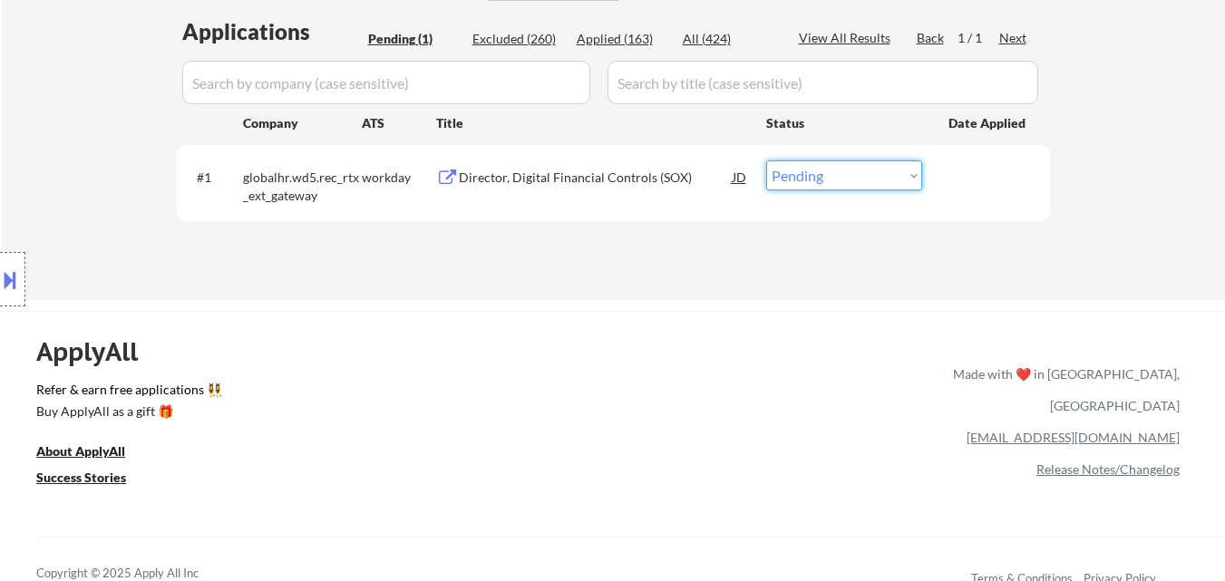
click at [901, 166] on select "Choose an option... Pending Applied Excluded (Questions) Excluded (Expired) Exc…" at bounding box center [844, 175] width 156 height 30
select select ""excluded__bad_match_""
click at [766, 160] on select "Choose an option... Pending Applied Excluded (Questions) Excluded (Expired) Exc…" at bounding box center [844, 175] width 156 height 30
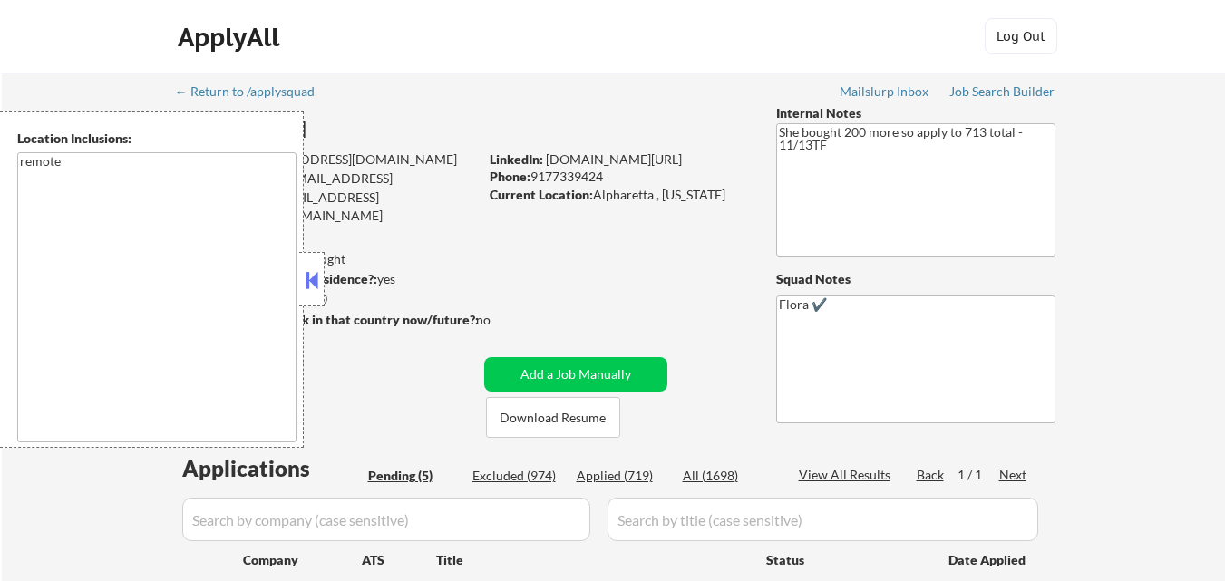
select select ""pending""
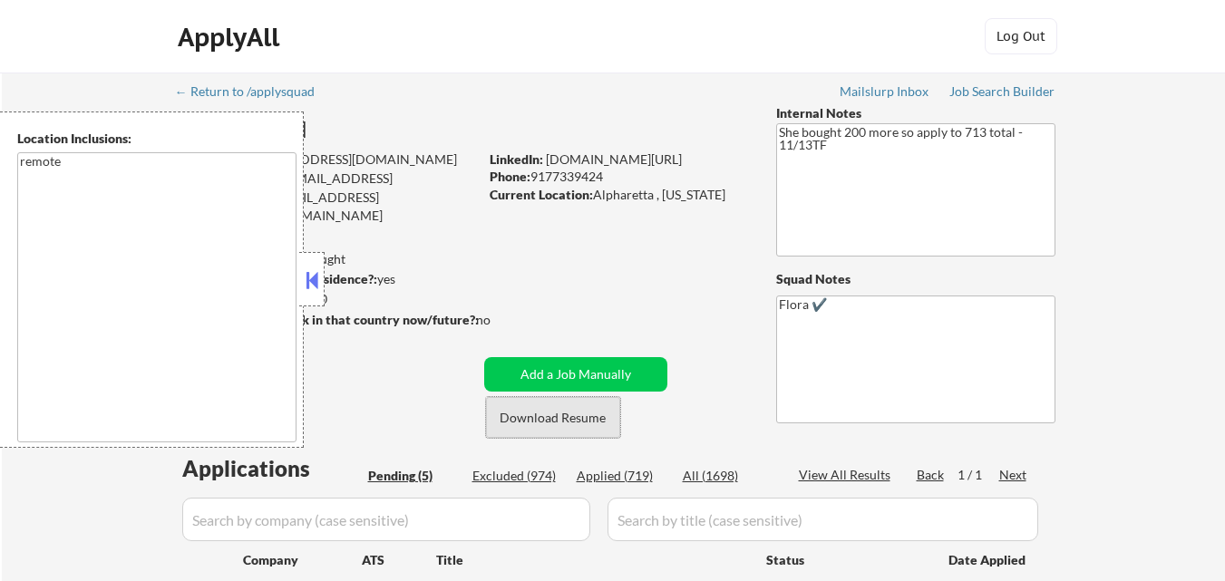
click at [563, 414] on button "Download Resume" at bounding box center [553, 417] width 134 height 41
click at [320, 277] on button at bounding box center [312, 280] width 20 height 27
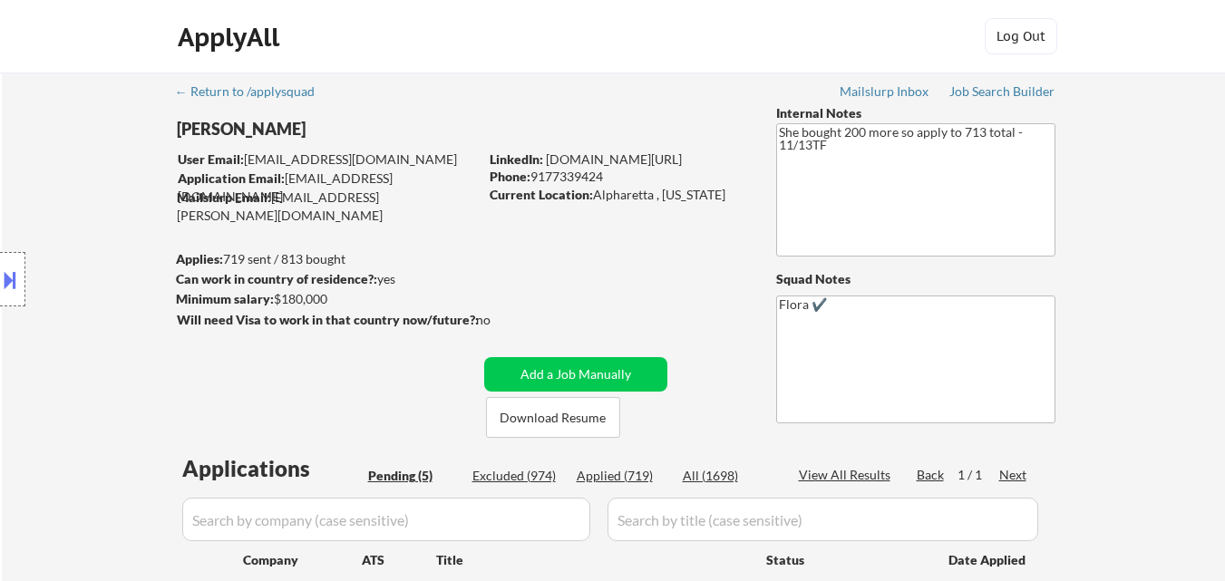
scroll to position [272, 0]
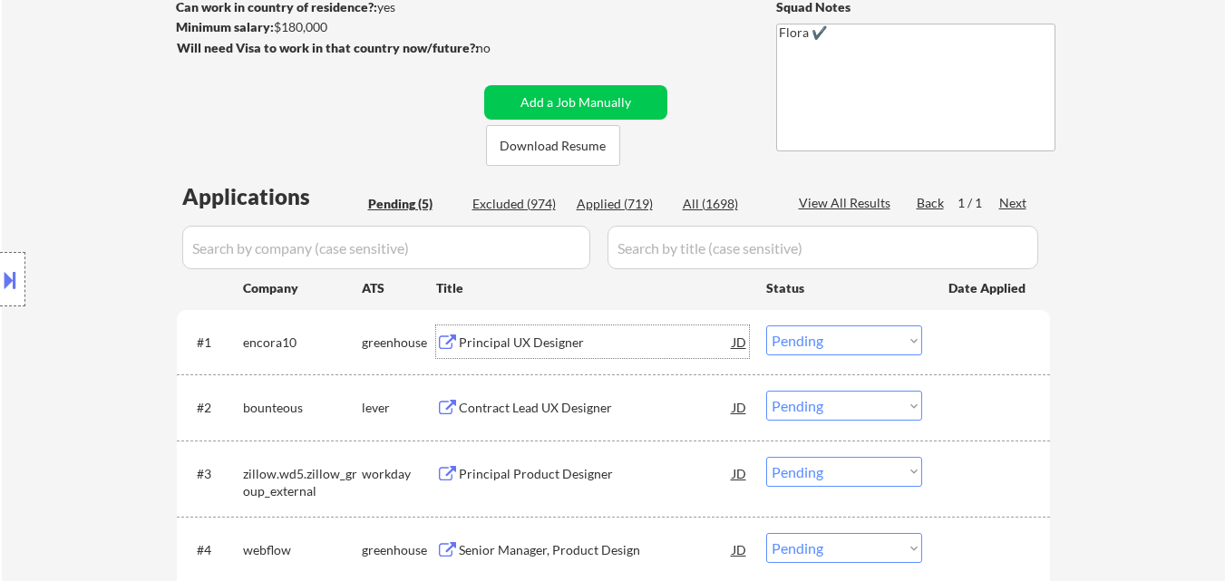
click at [537, 339] on div "Principal UX Designer" at bounding box center [596, 343] width 274 height 18
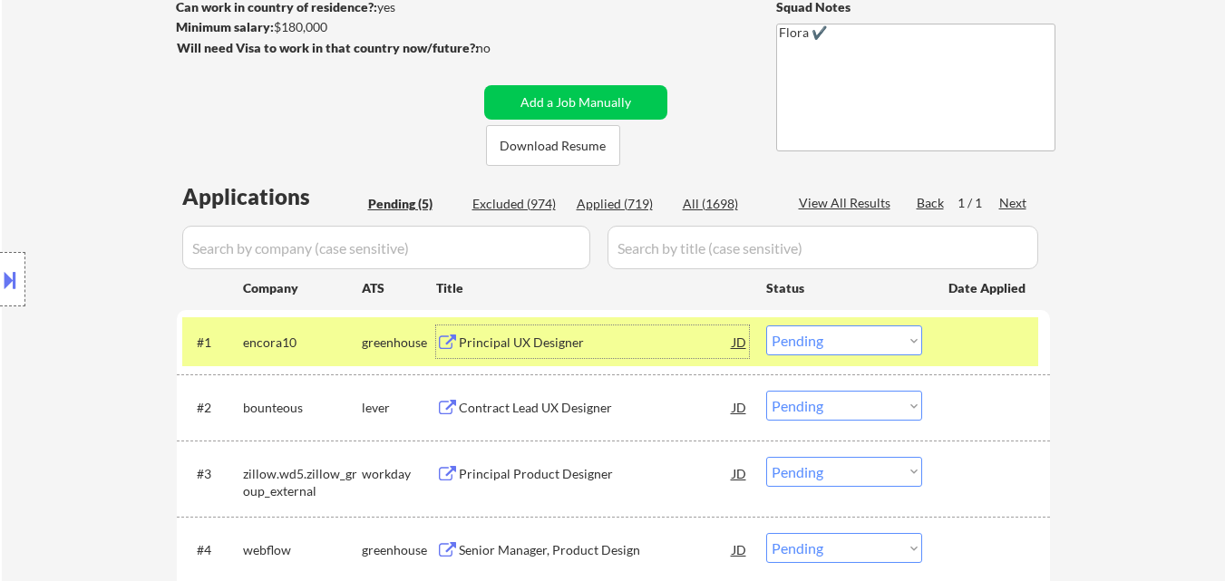
click at [559, 408] on div "Contract Lead UX Designer" at bounding box center [596, 408] width 274 height 18
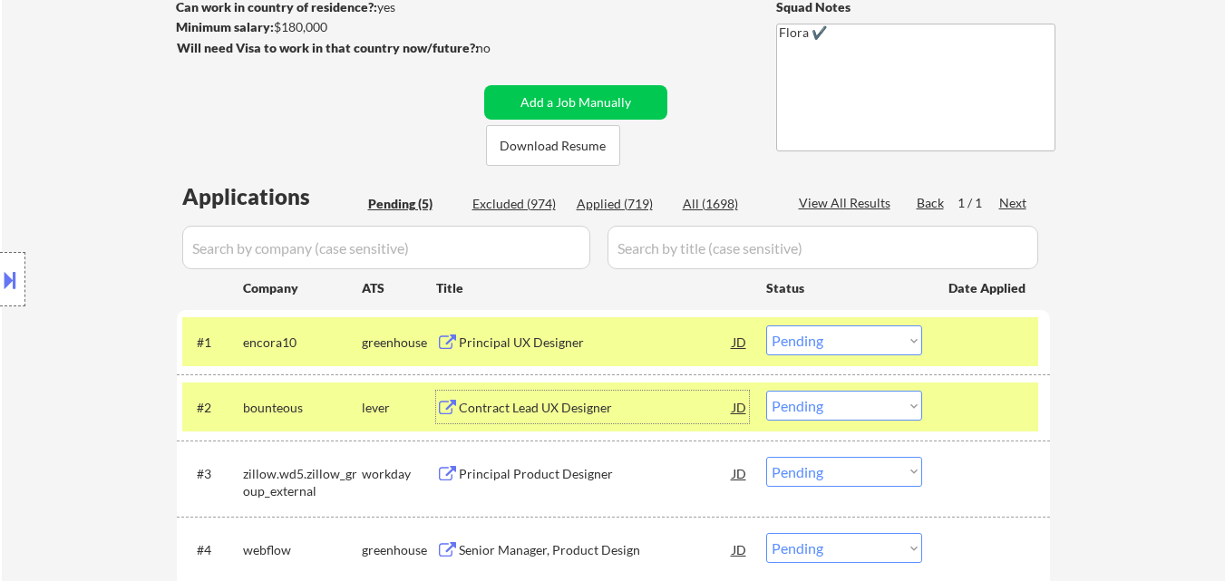
click at [862, 332] on select "Choose an option... Pending Applied Excluded (Questions) Excluded (Expired) Exc…" at bounding box center [844, 341] width 156 height 30
click at [766, 326] on select "Choose an option... Pending Applied Excluded (Questions) Excluded (Expired) Exc…" at bounding box center [844, 341] width 156 height 30
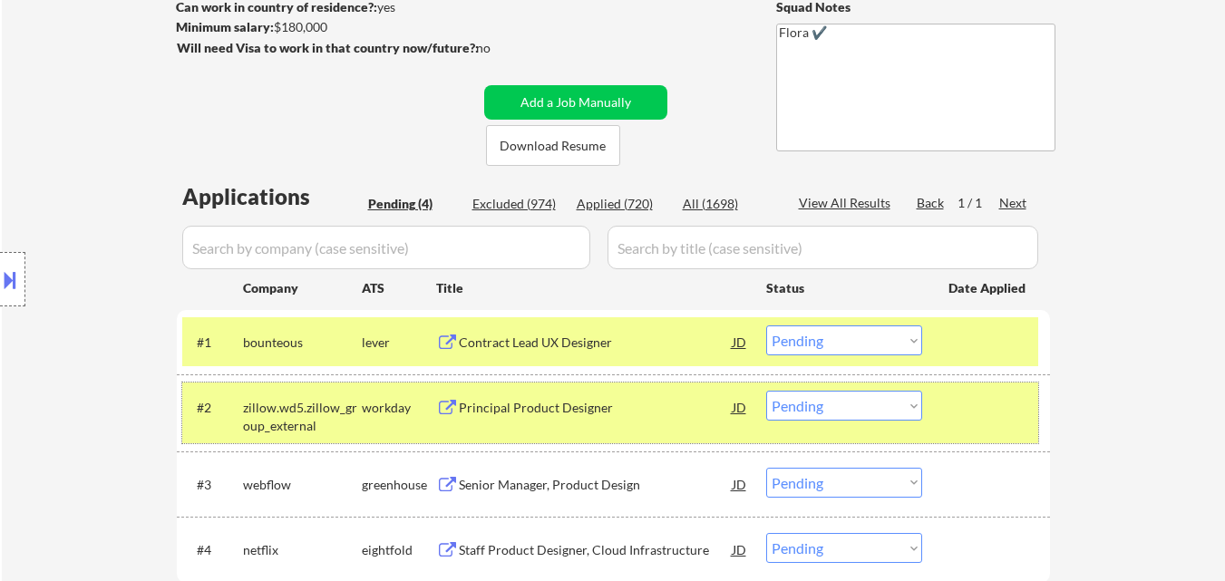
click at [1015, 423] on div at bounding box center [988, 407] width 80 height 33
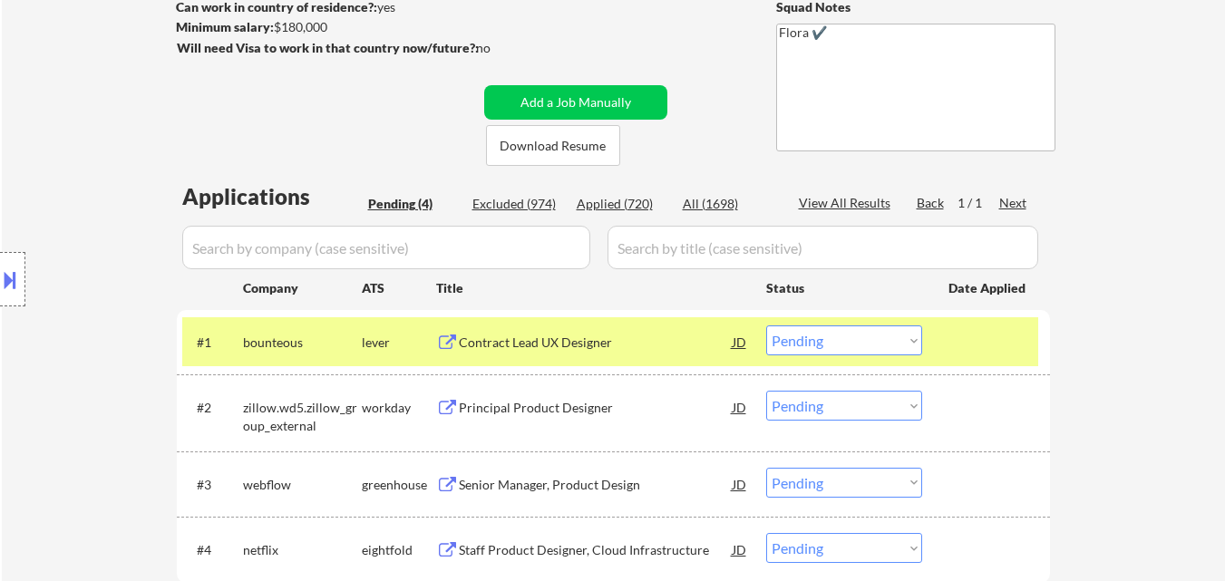
click at [579, 430] on div "#2 zillow.wd5.zillow_group_external workday Principal Product Designer JD Choos…" at bounding box center [610, 413] width 856 height 60
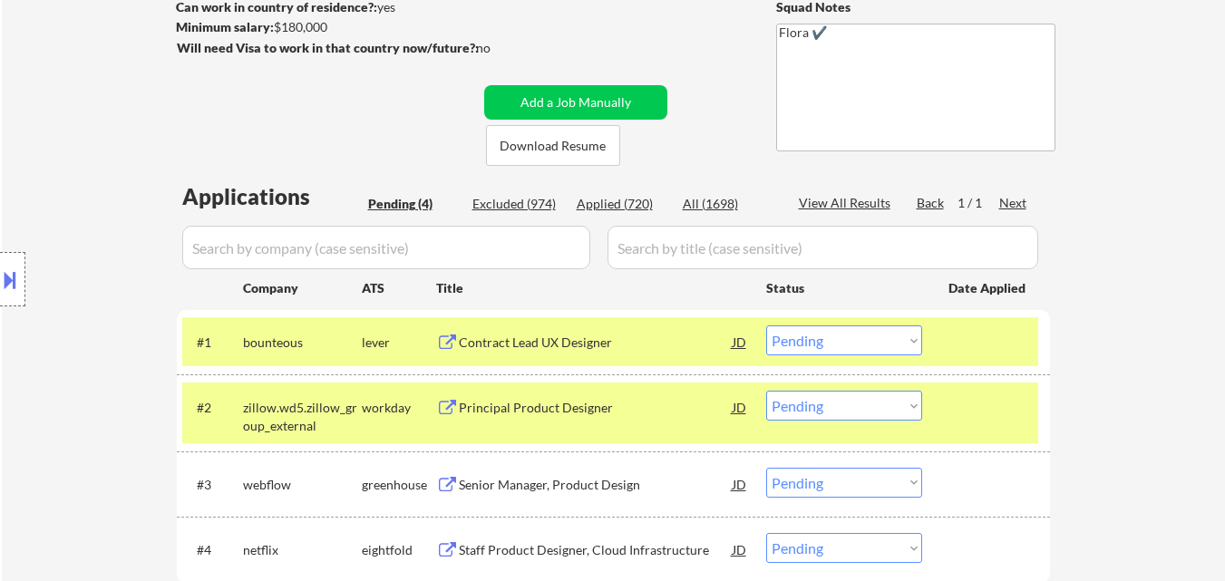
click at [612, 421] on div "Principal Product Designer" at bounding box center [596, 407] width 274 height 33
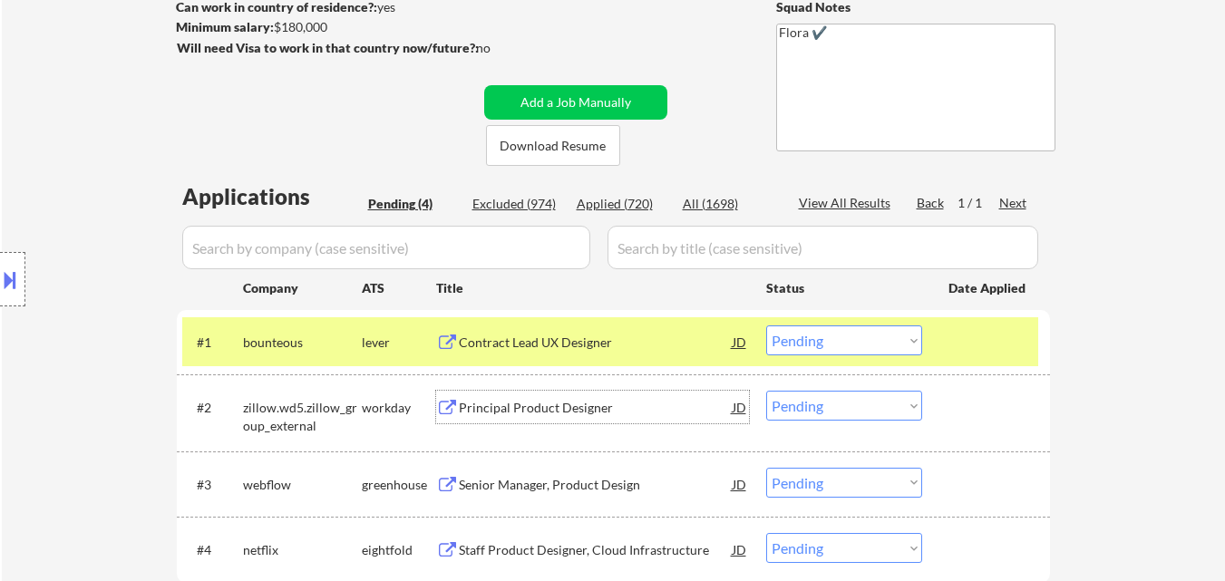
click at [846, 345] on select "Choose an option... Pending Applied Excluded (Questions) Excluded (Expired) Exc…" at bounding box center [844, 341] width 156 height 30
click at [766, 326] on select "Choose an option... Pending Applied Excluded (Questions) Excluded (Expired) Exc…" at bounding box center [844, 341] width 156 height 30
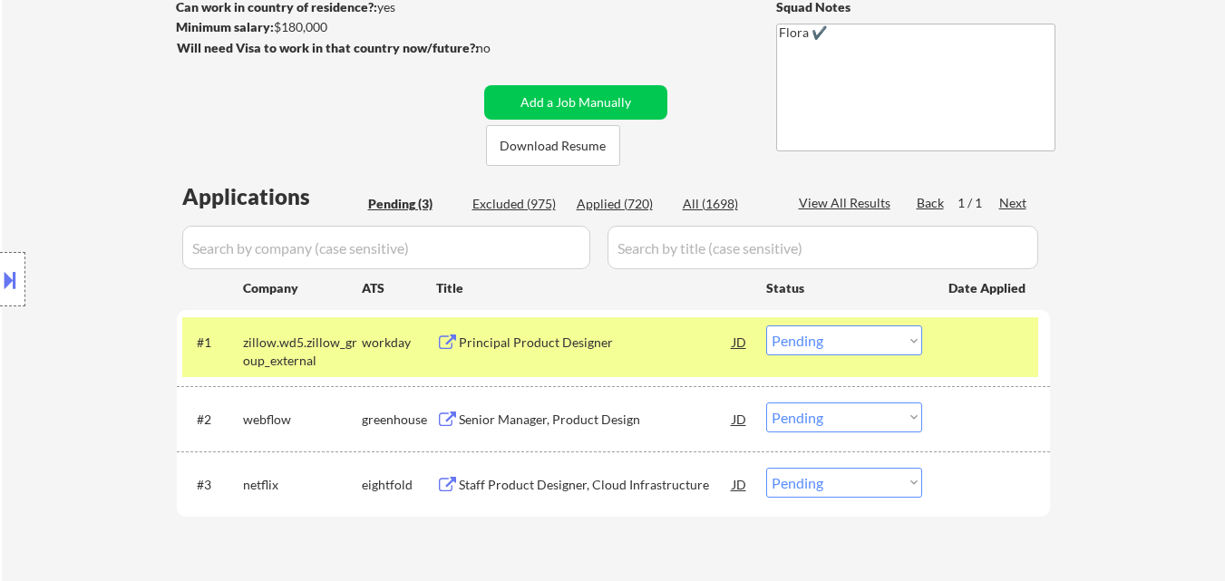
click at [566, 358] on div "#1 zillow.wd5.zillow_group_external workday Principal Product Designer JD Choos…" at bounding box center [610, 347] width 856 height 60
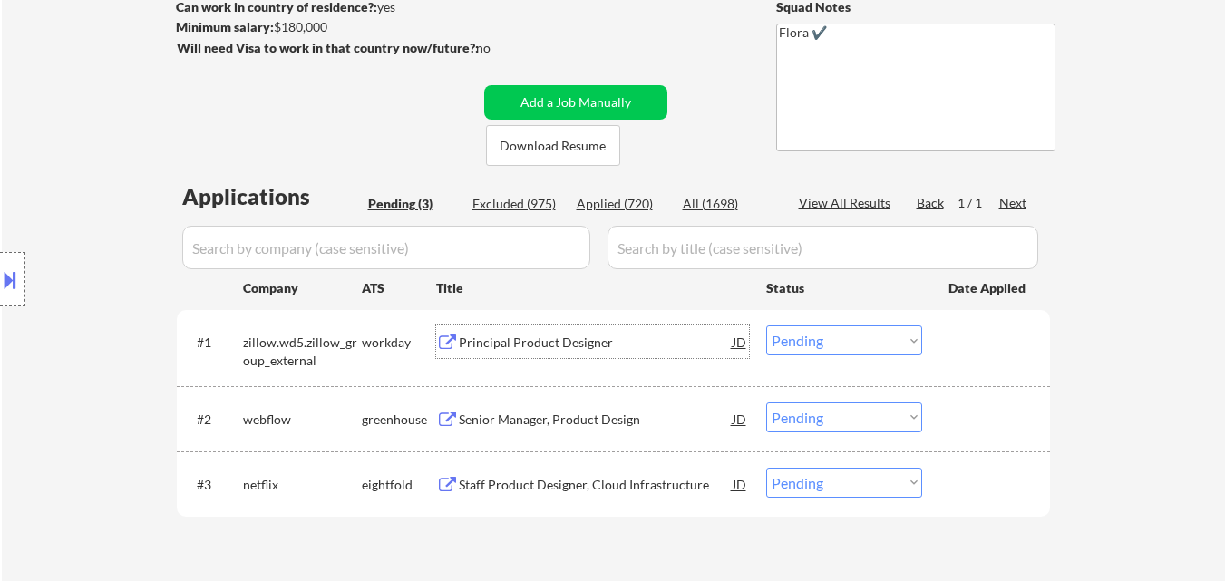
click at [567, 345] on div "Principal Product Designer" at bounding box center [596, 343] width 274 height 18
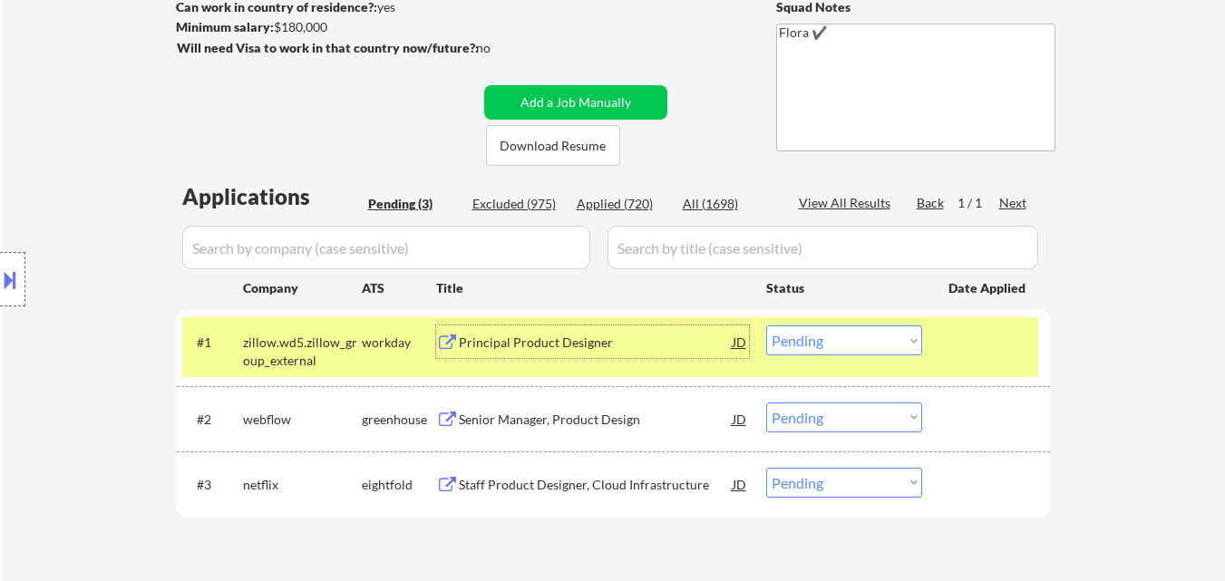
click at [549, 418] on div "Senior Manager, Product Design" at bounding box center [596, 420] width 274 height 18
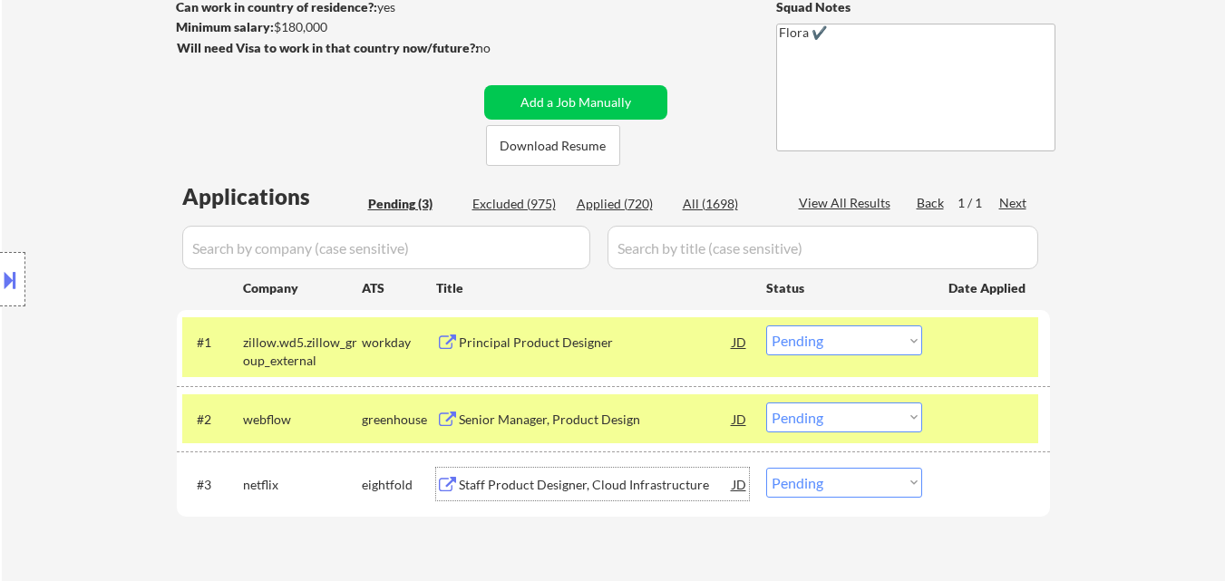
click at [617, 482] on div "Staff Product Designer, Cloud Infrastructure" at bounding box center [596, 485] width 274 height 18
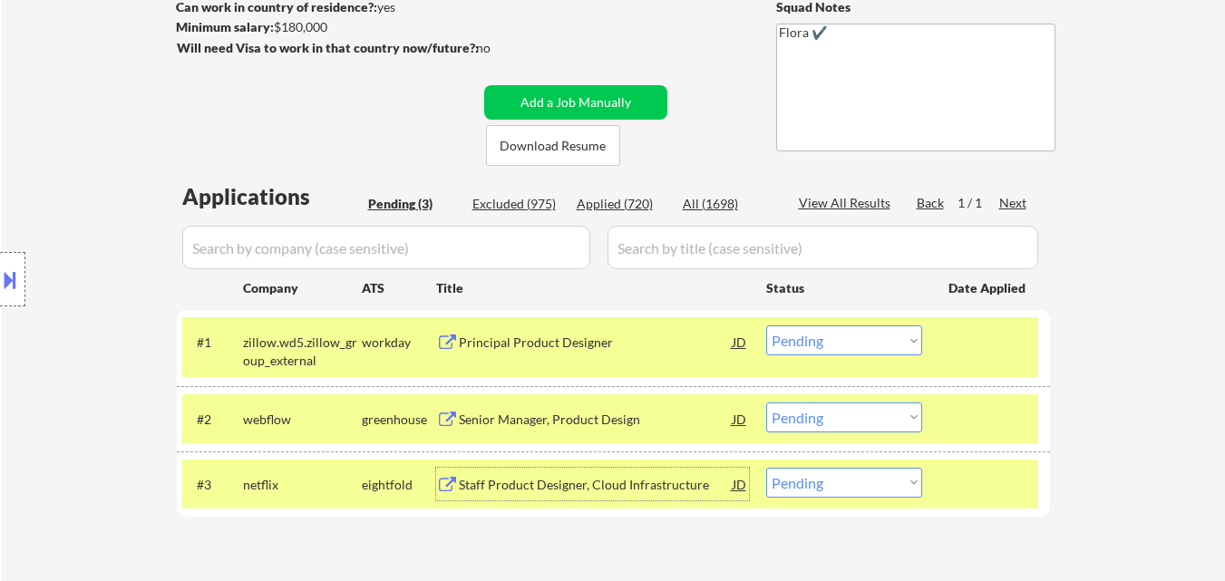
click at [867, 334] on select "Choose an option... Pending Applied Excluded (Questions) Excluded (Expired) Exc…" at bounding box center [844, 341] width 156 height 30
click at [766, 326] on select "Choose an option... Pending Applied Excluded (Questions) Excluded (Expired) Exc…" at bounding box center [844, 341] width 156 height 30
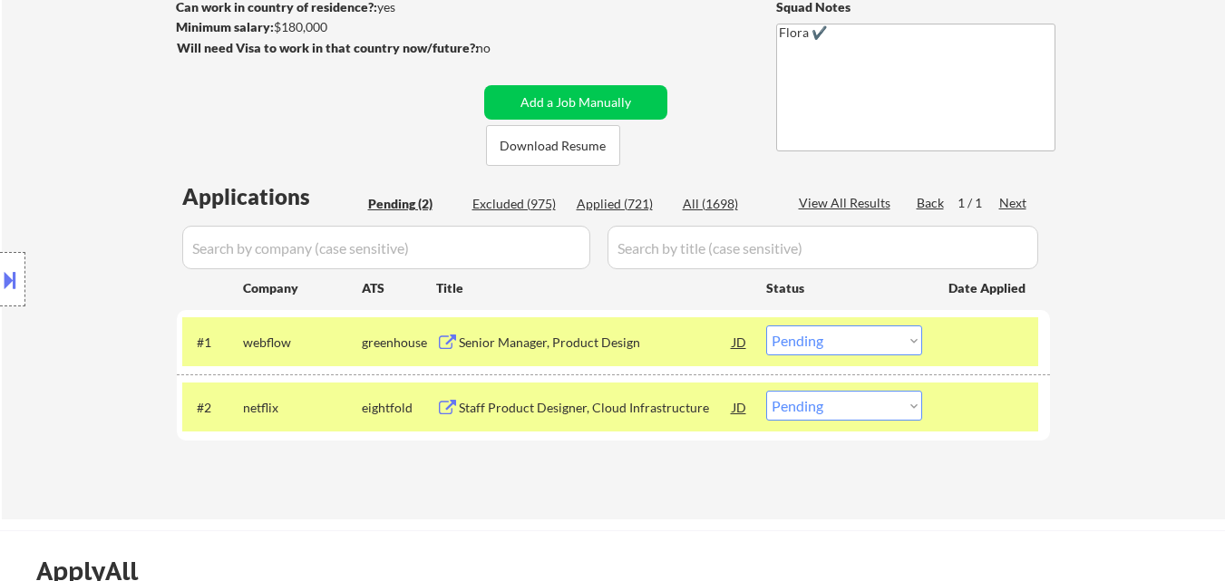
click at [848, 335] on select "Choose an option... Pending Applied Excluded (Questions) Excluded (Expired) Exc…" at bounding box center [844, 341] width 156 height 30
click at [766, 326] on select "Choose an option... Pending Applied Excluded (Questions) Excluded (Expired) Exc…" at bounding box center [844, 341] width 156 height 30
select select ""pending""
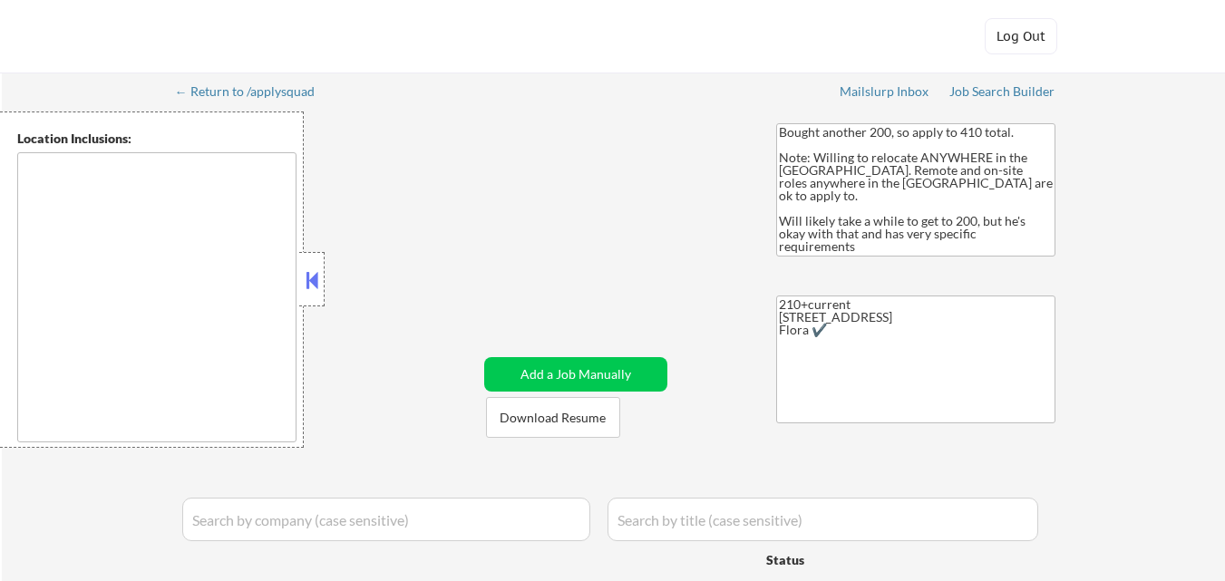
select select ""applied""
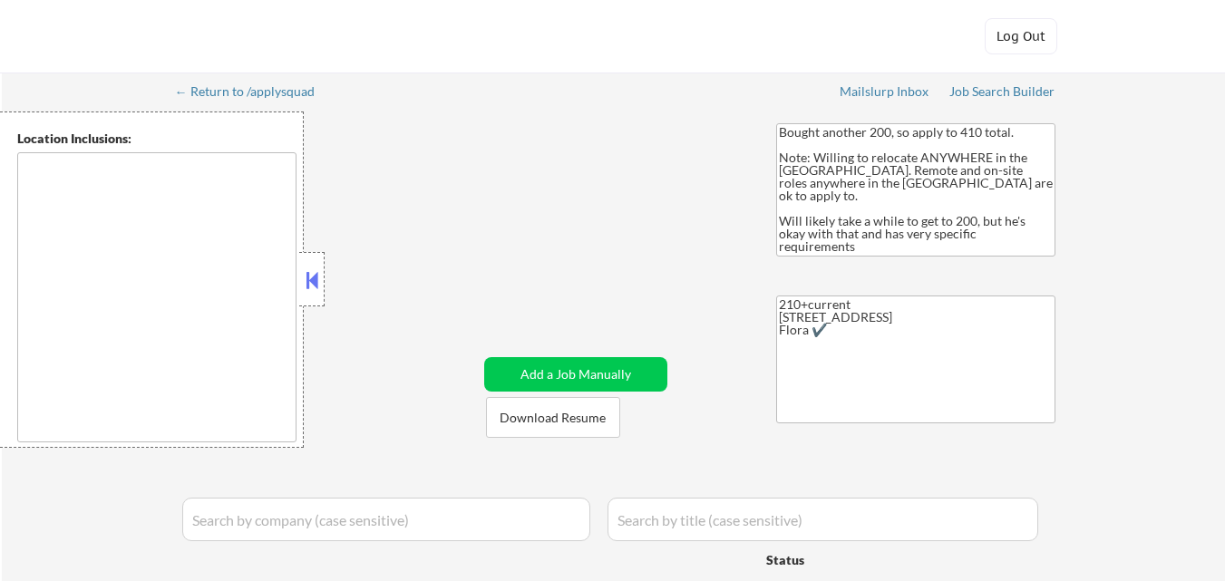
select select ""applied""
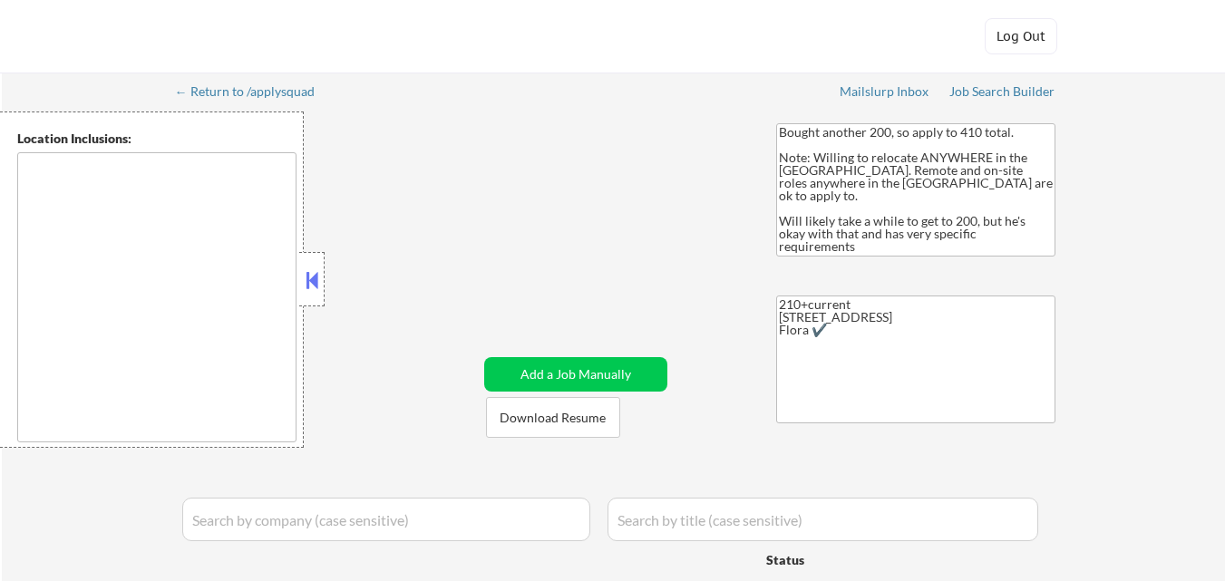
select select ""applied""
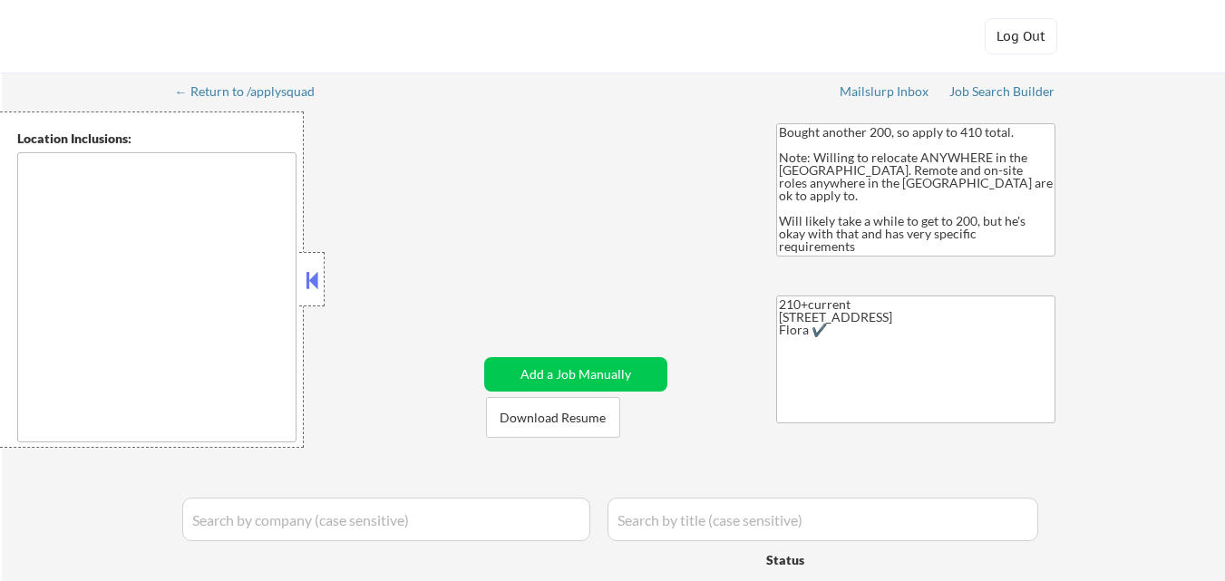
select select ""applied""
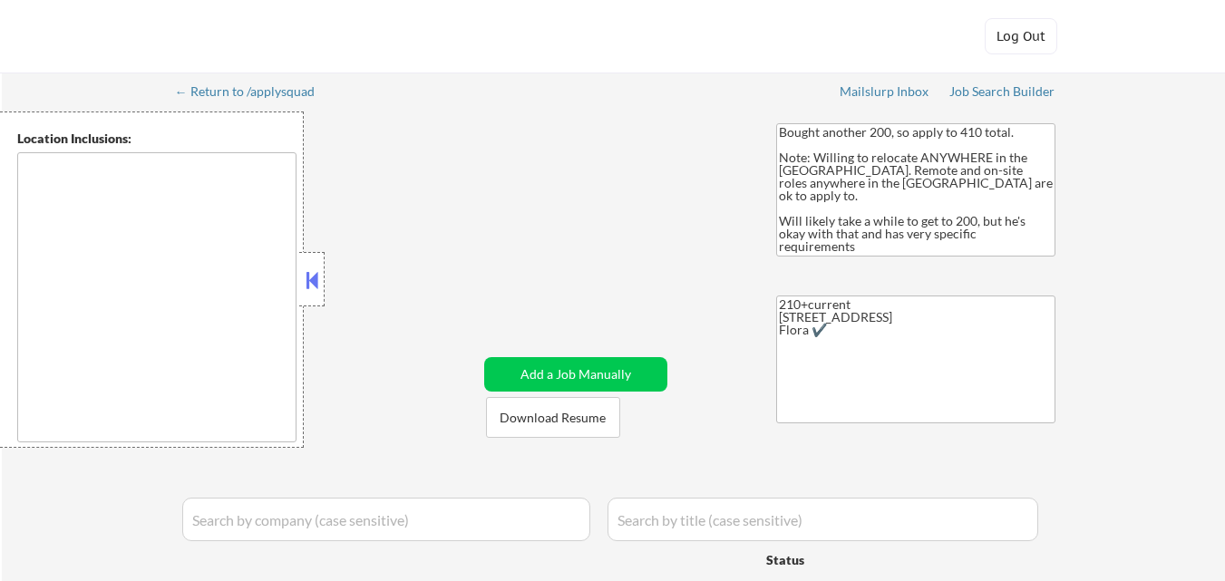
select select ""applied""
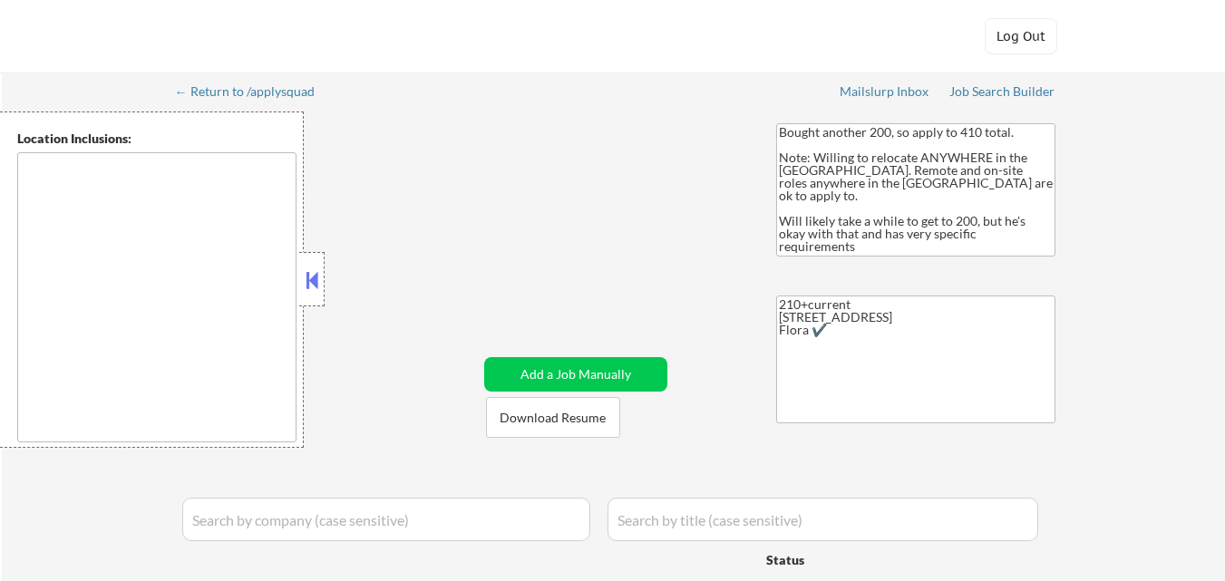
select select ""applied""
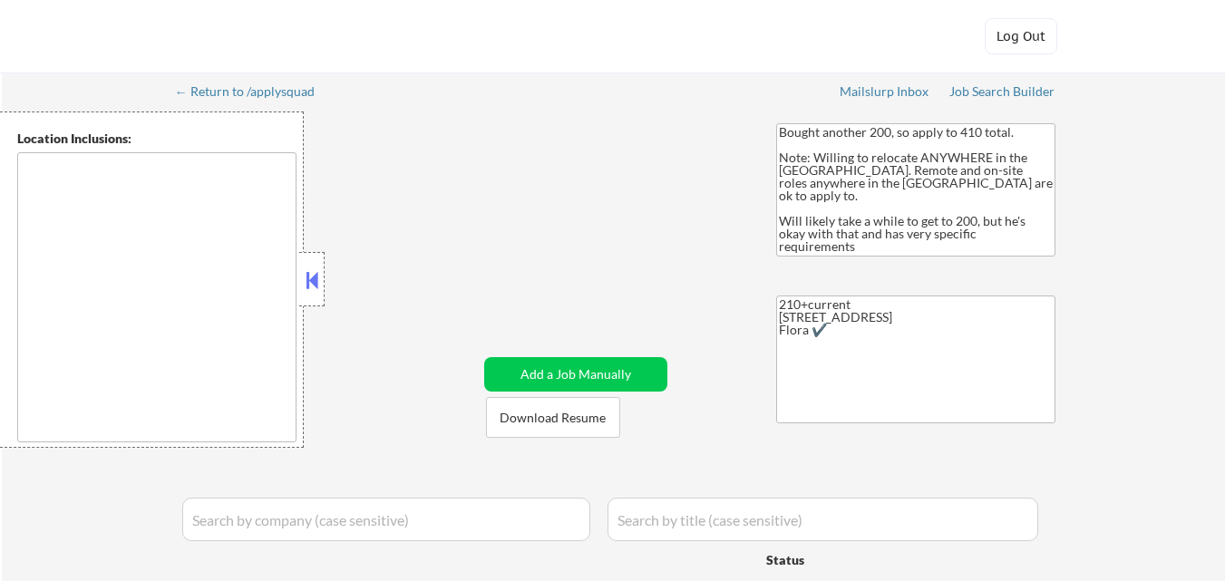
select select ""applied""
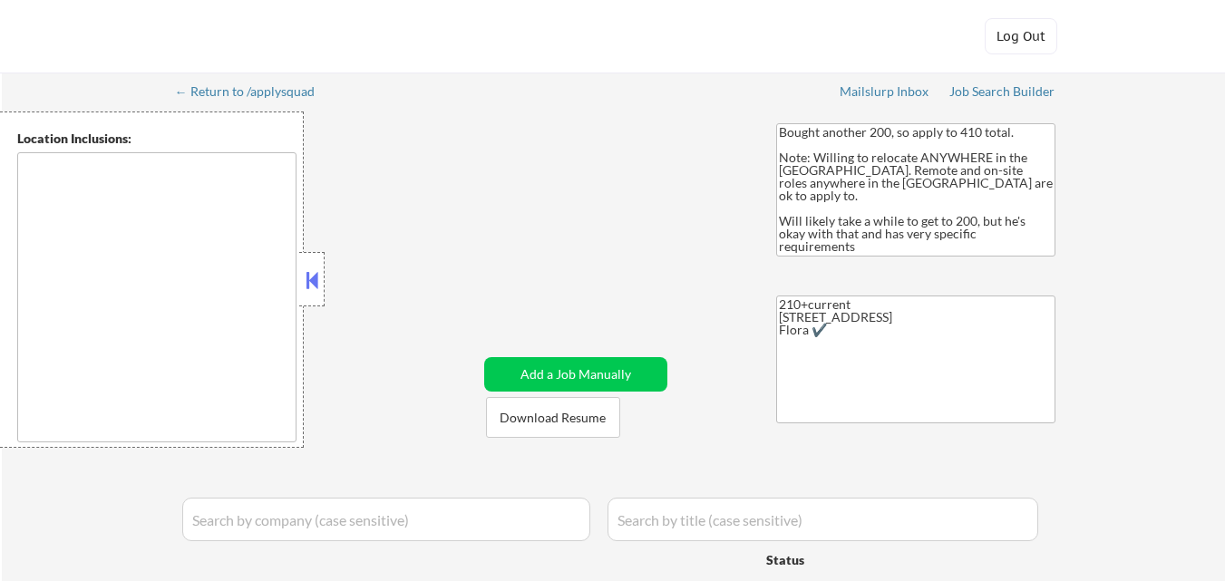
select select ""applied""
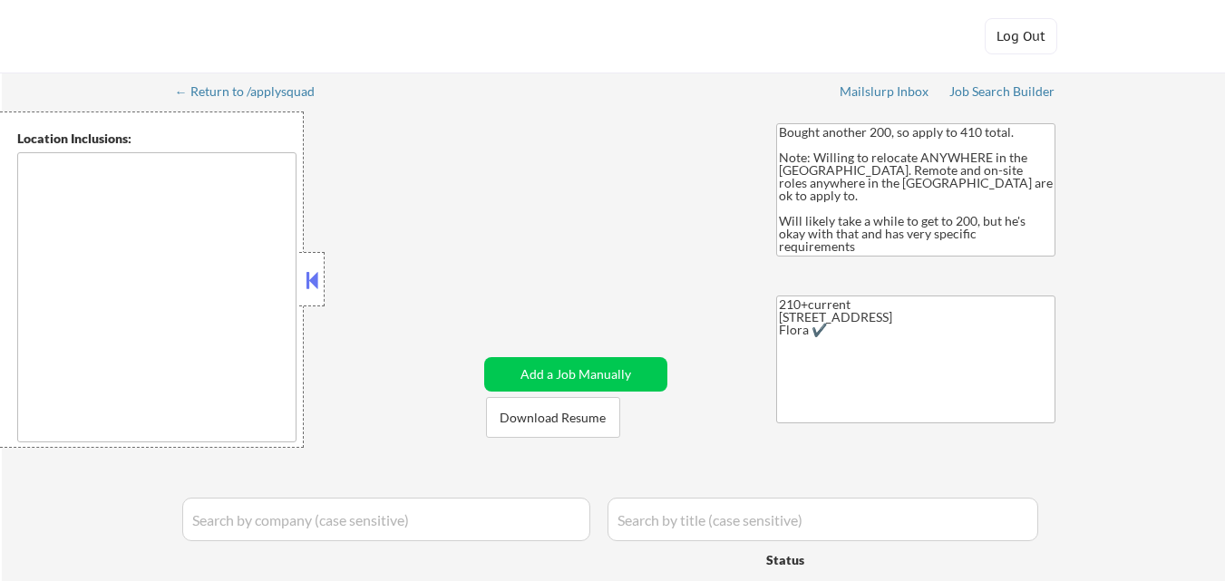
select select ""applied""
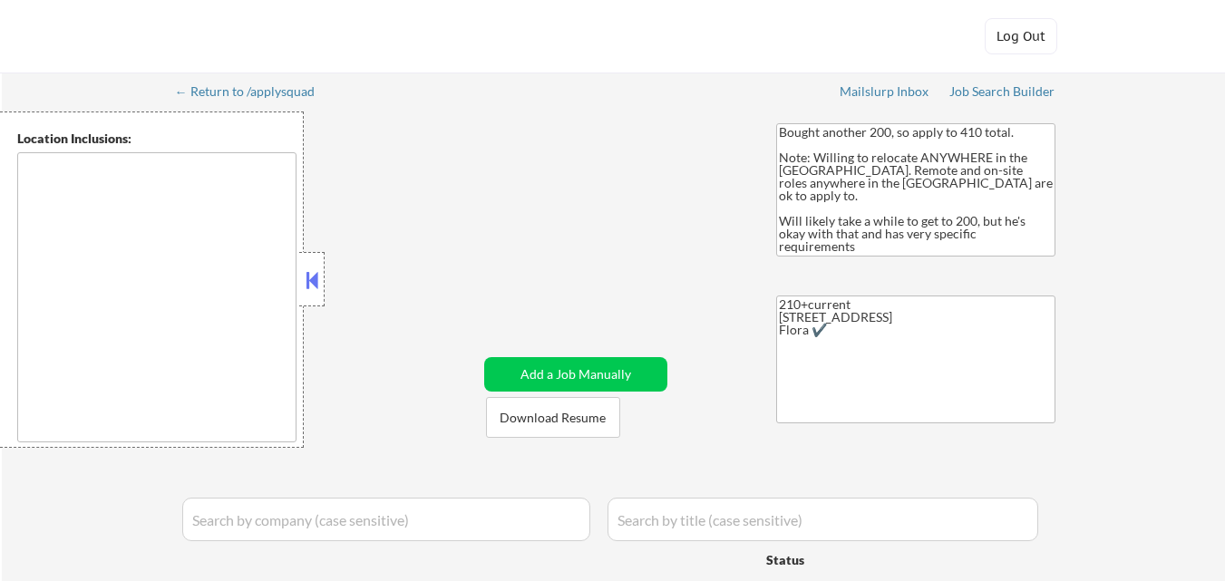
select select ""applied""
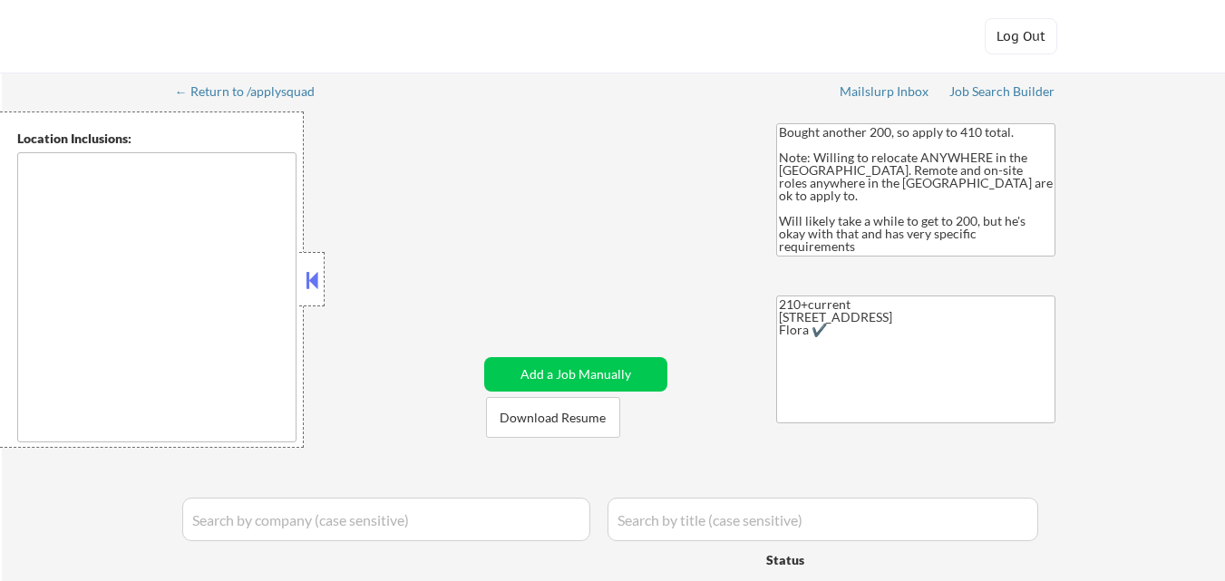
select select ""applied""
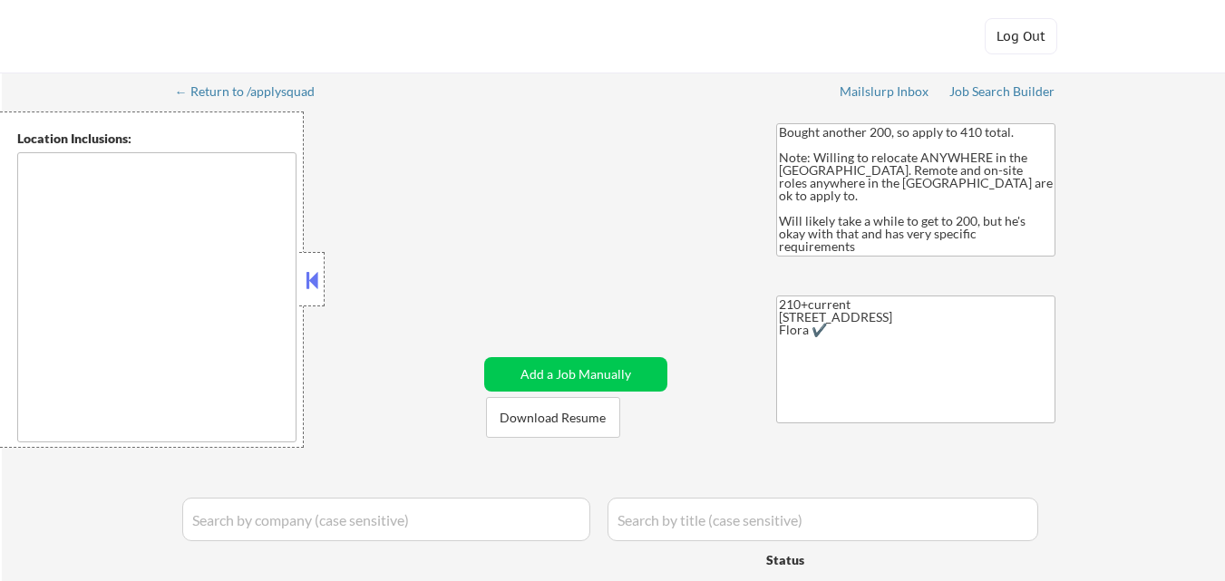
select select ""applied""
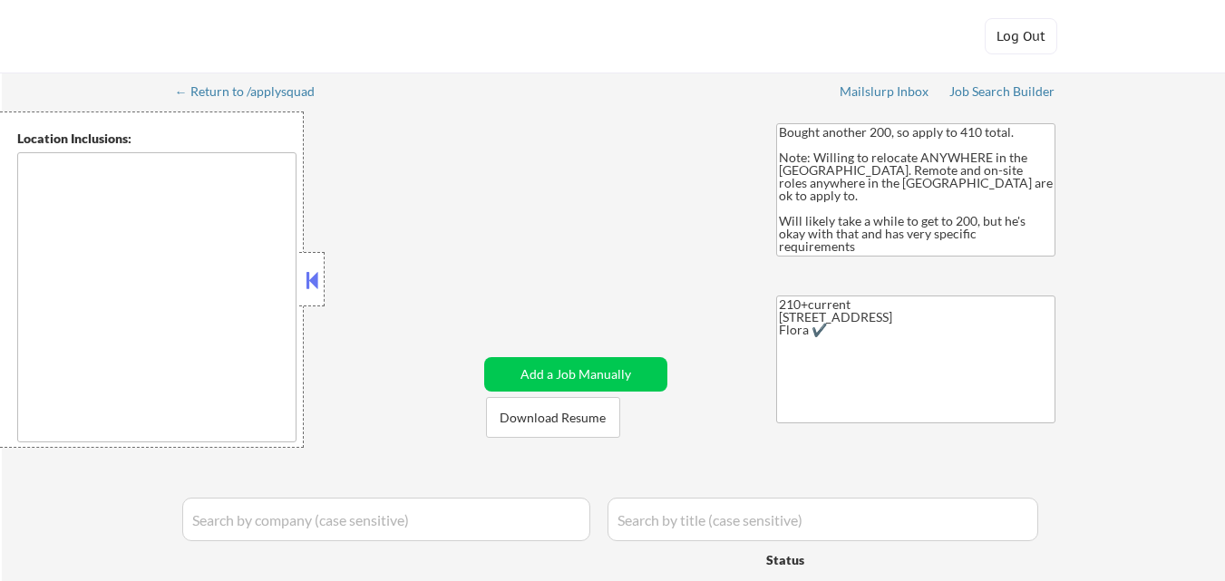
select select ""applied""
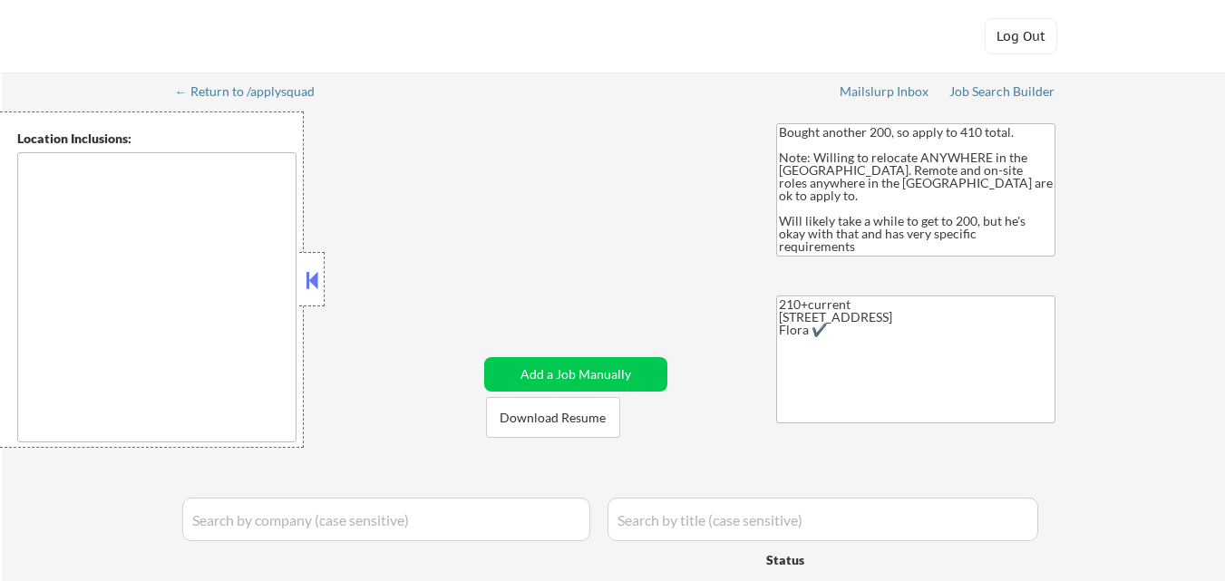
select select ""applied""
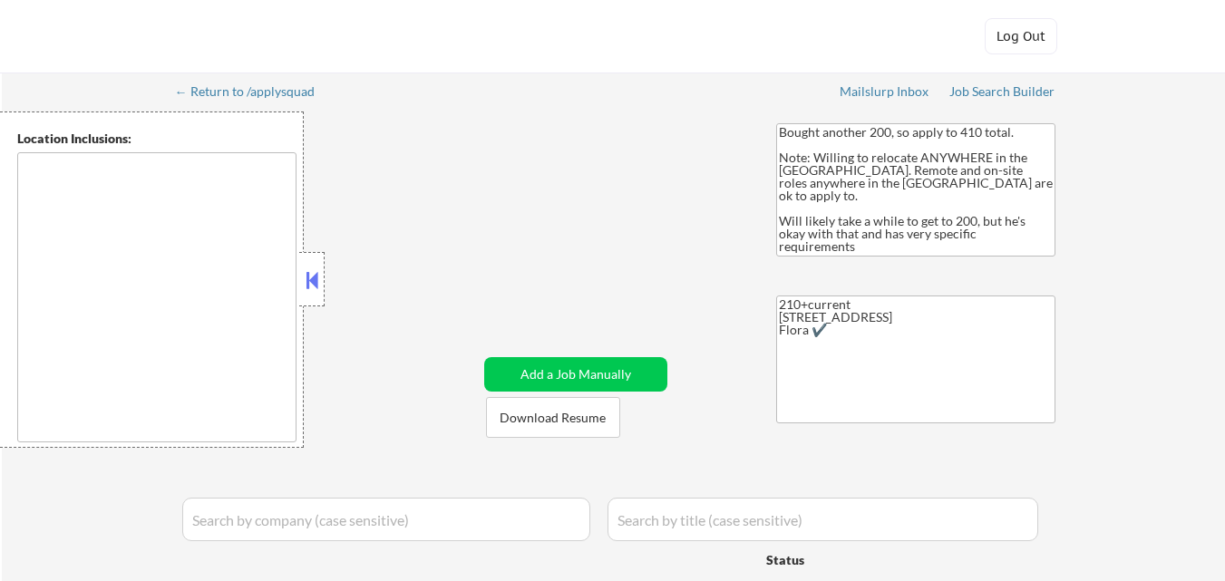
select select ""applied""
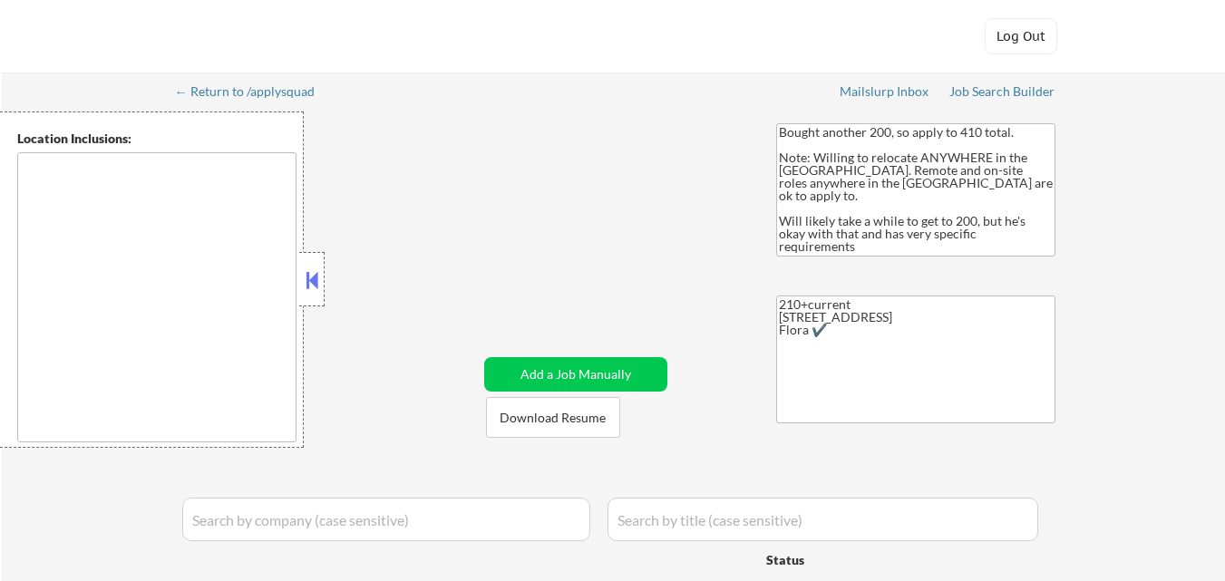
select select ""applied""
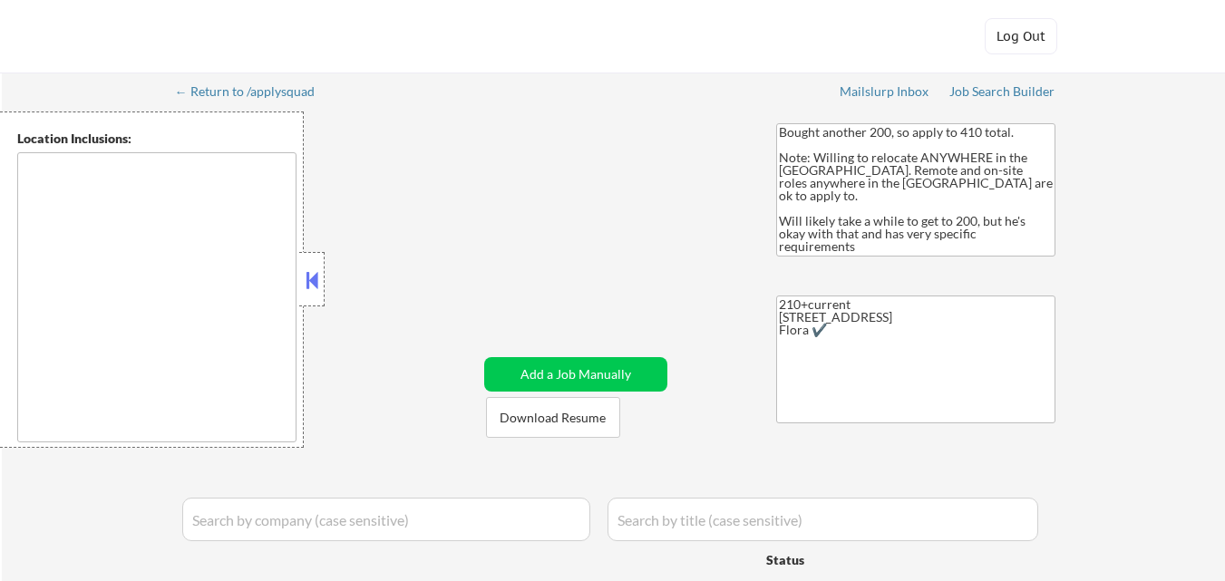
select select ""applied""
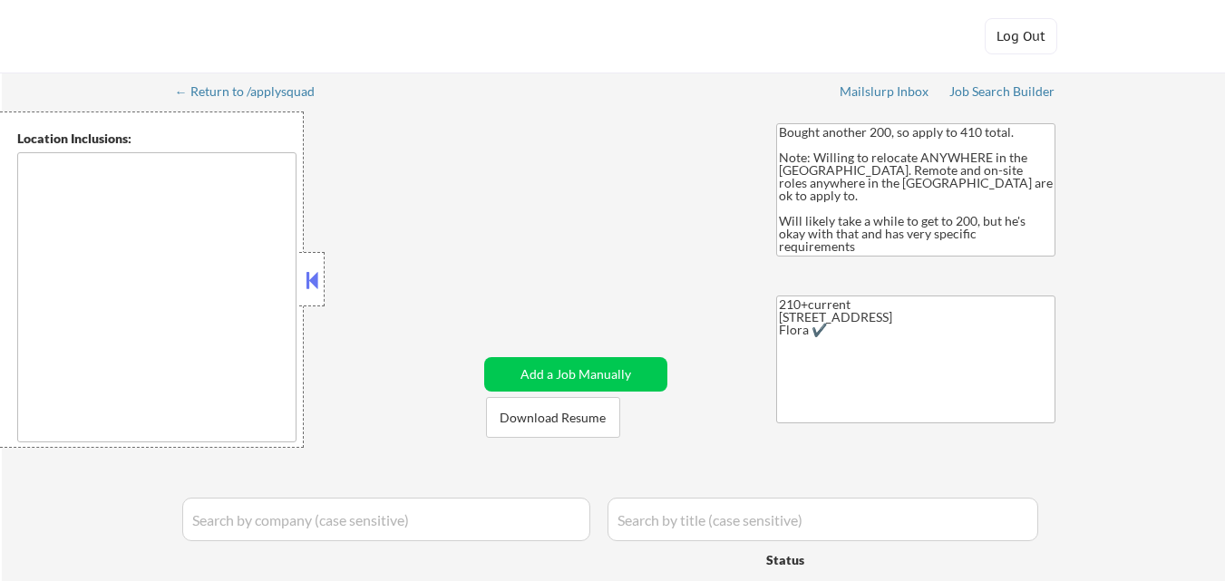
select select ""applied""
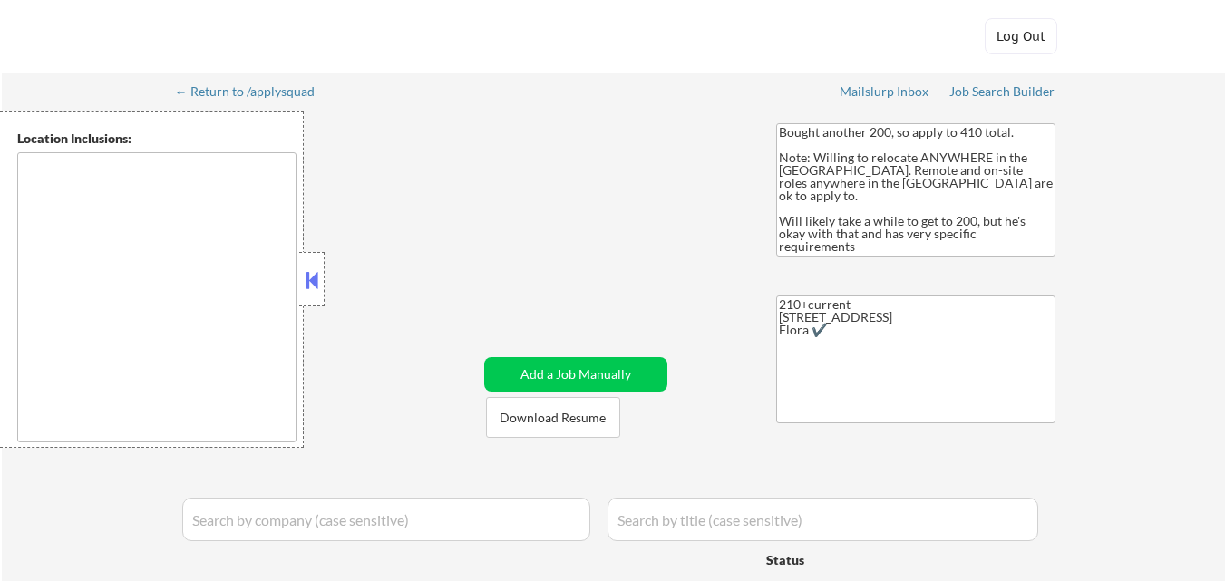
select select ""applied""
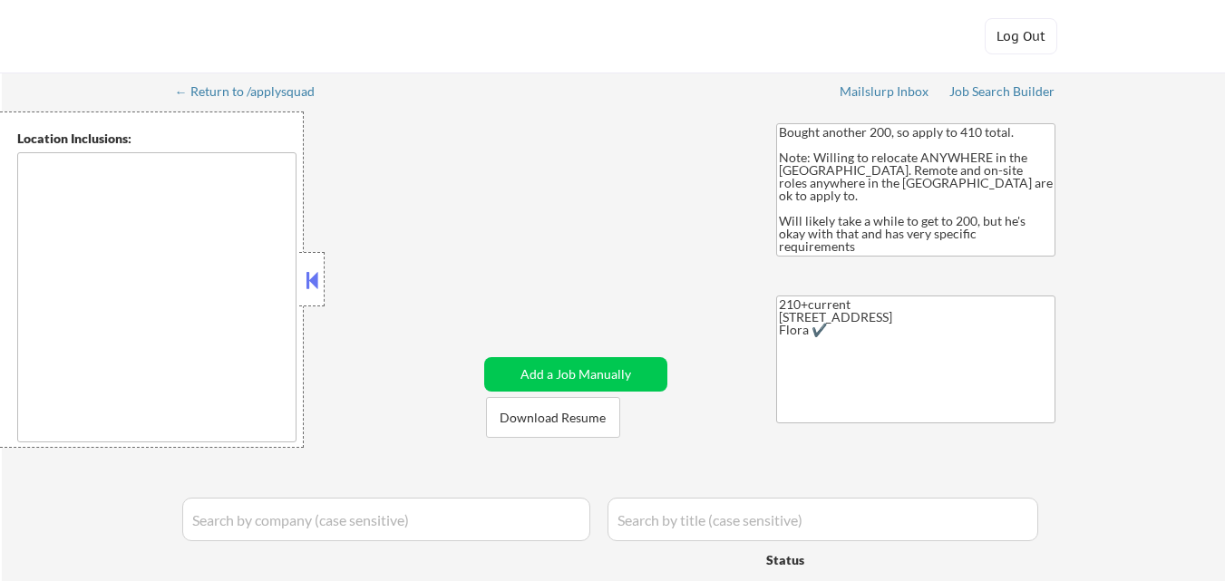
select select ""applied""
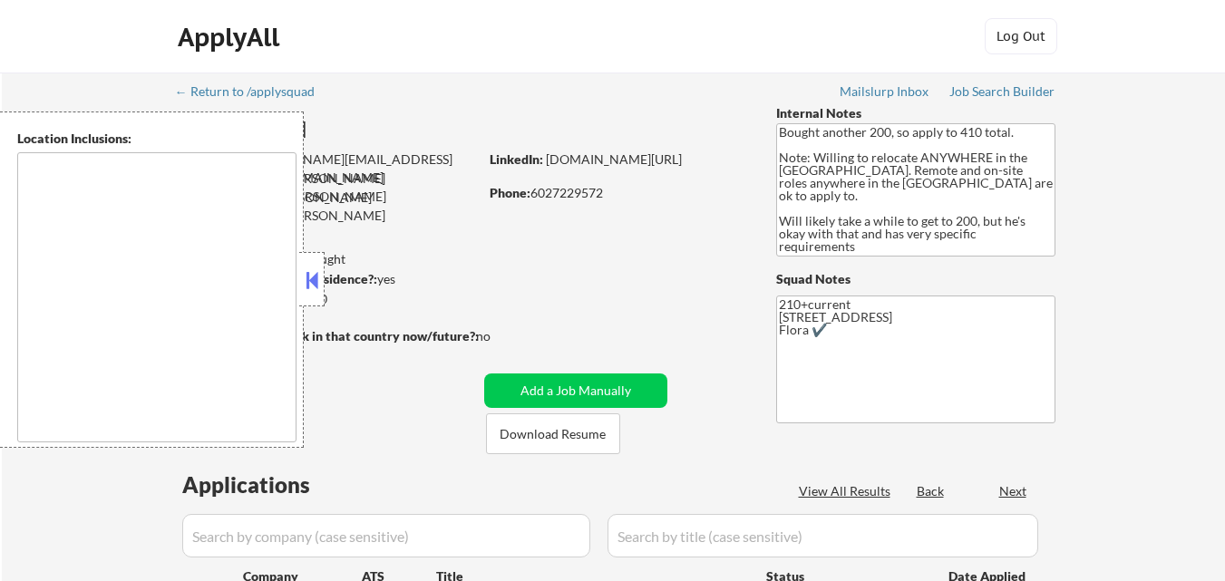
select select ""pending""
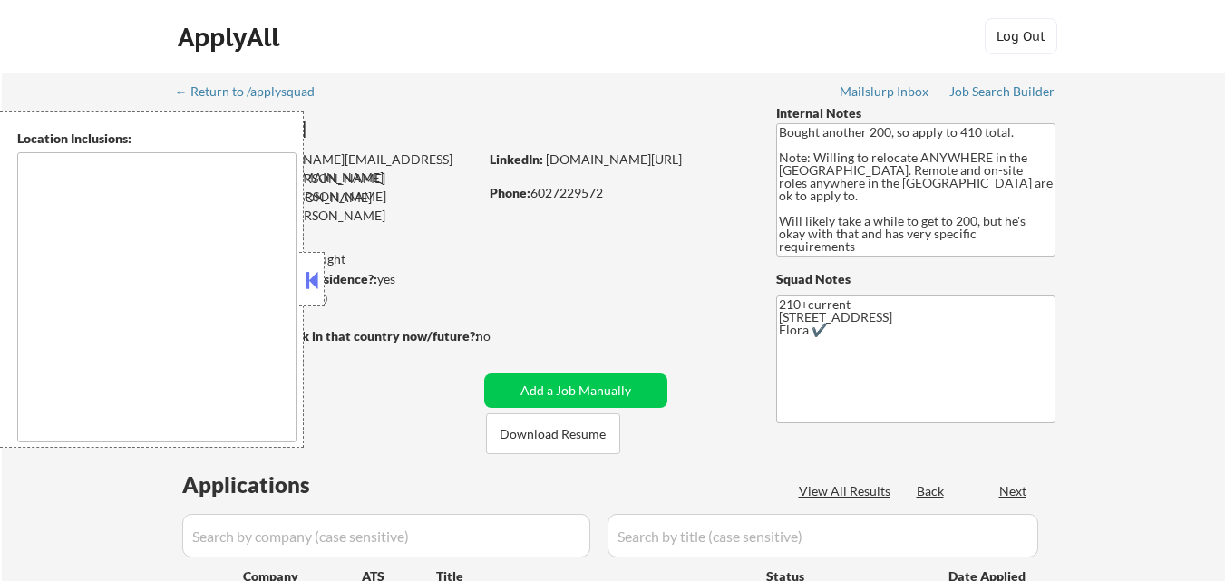
select select ""pending""
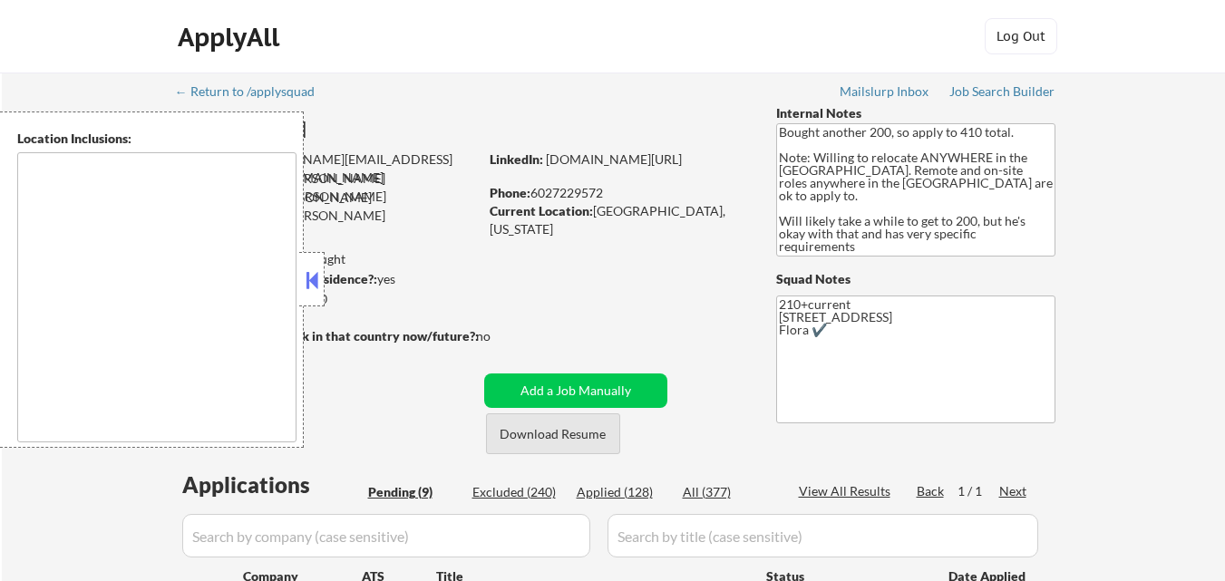
click at [583, 438] on button "Download Resume" at bounding box center [553, 433] width 134 height 41
drag, startPoint x: 310, startPoint y: 275, endPoint x: 320, endPoint y: 278, distance: 10.6
click at [311, 275] on button at bounding box center [312, 280] width 20 height 27
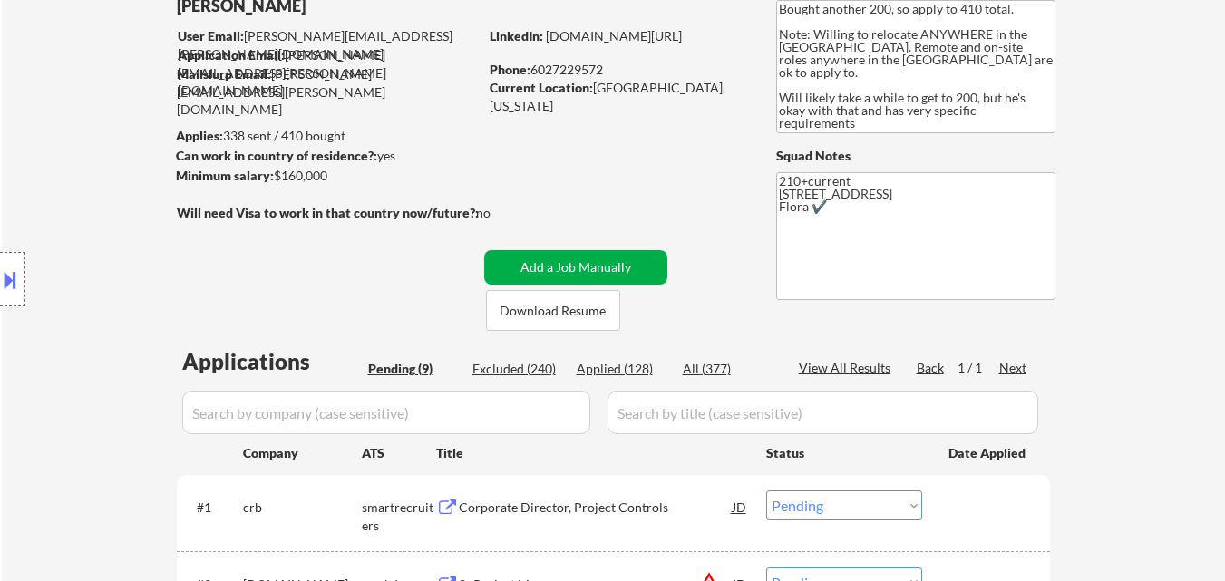
scroll to position [272, 0]
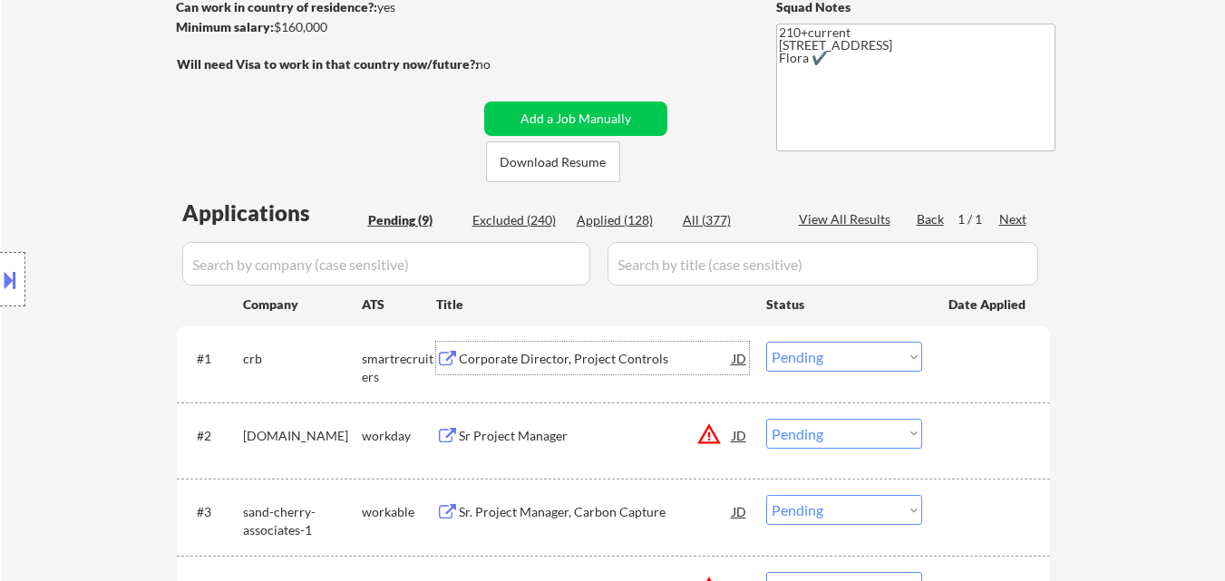
click at [604, 352] on div "Corporate Director, Project Controls" at bounding box center [596, 359] width 274 height 18
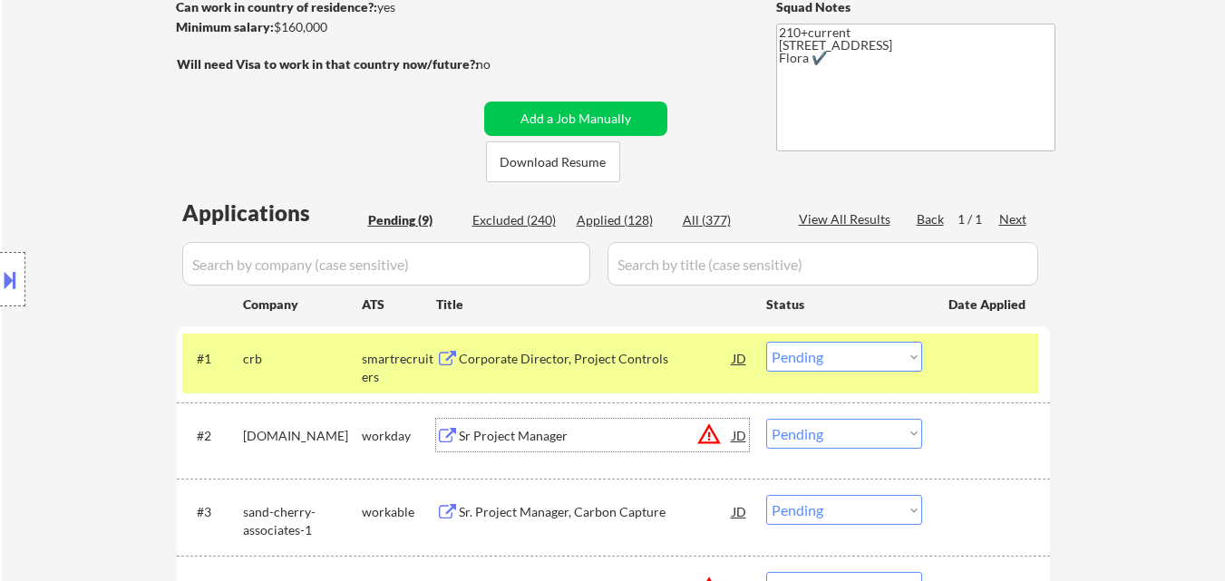
click at [540, 433] on div "Sr Project Manager" at bounding box center [596, 436] width 274 height 18
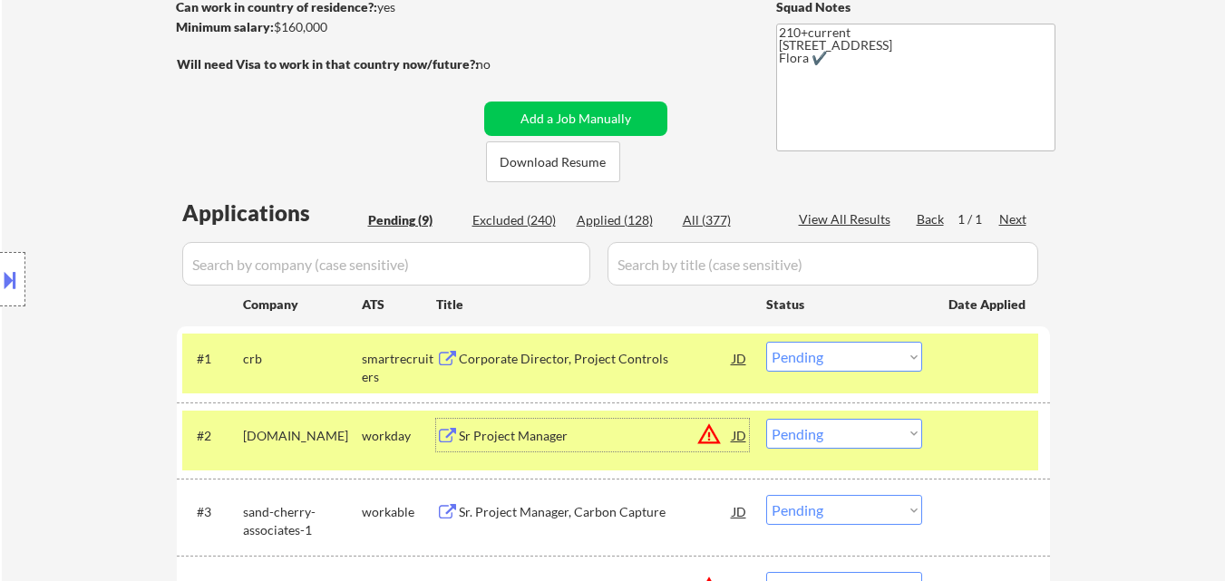
click at [835, 439] on select "Choose an option... Pending Applied Excluded (Questions) Excluded (Expired) Exc…" at bounding box center [844, 434] width 156 height 30
click at [766, 419] on select "Choose an option... Pending Applied Excluded (Questions) Excluded (Expired) Exc…" at bounding box center [844, 434] width 156 height 30
select select ""pending""
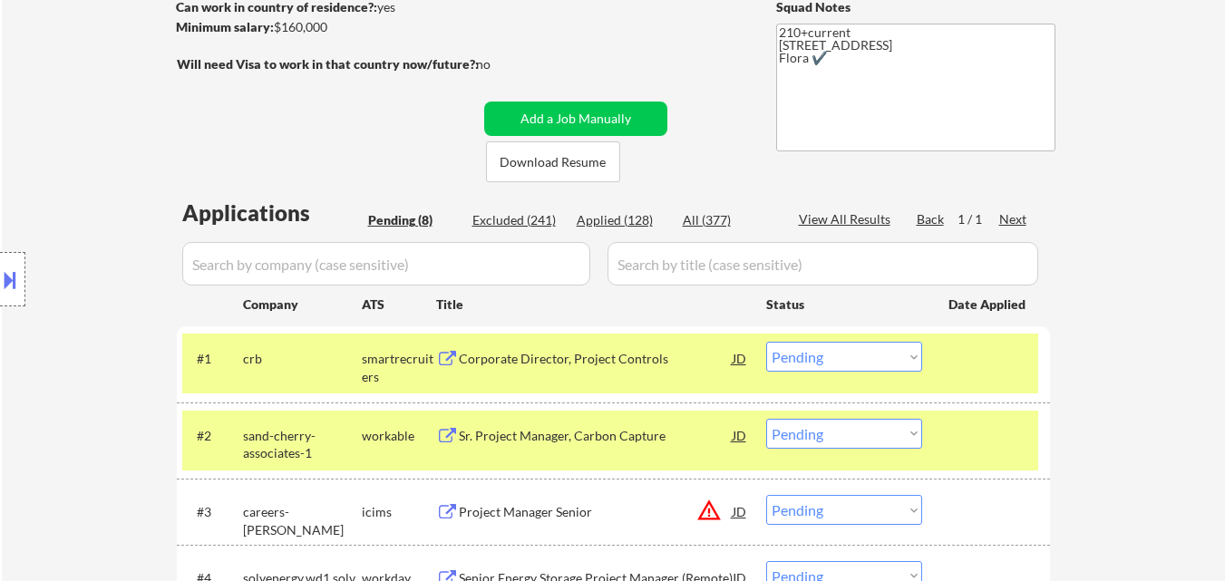
scroll to position [363, 0]
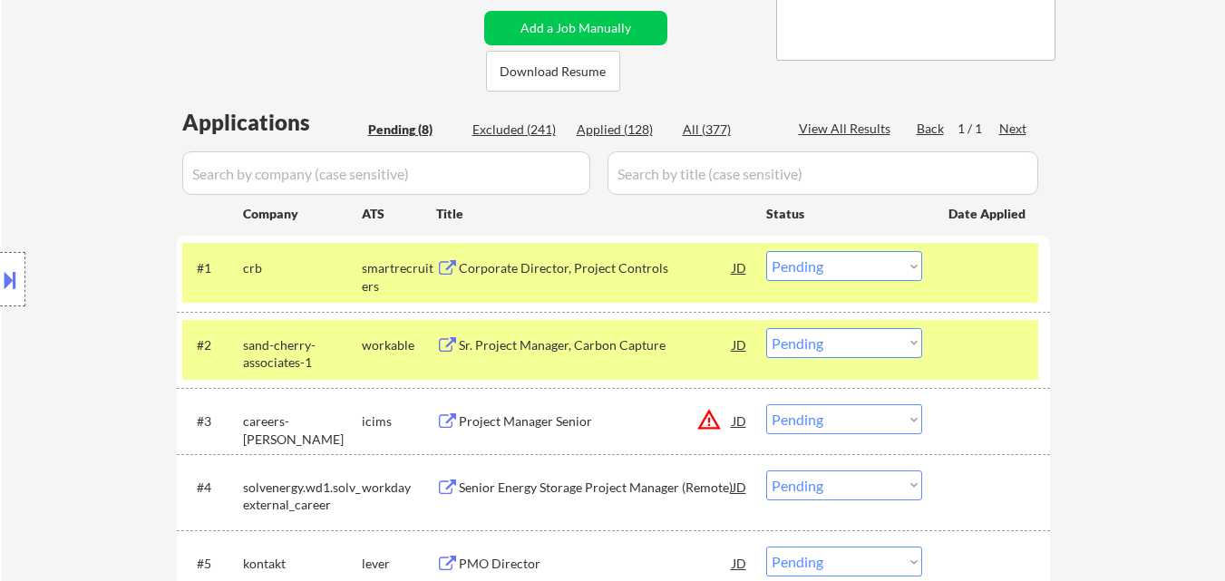
click at [970, 353] on div at bounding box center [988, 344] width 80 height 33
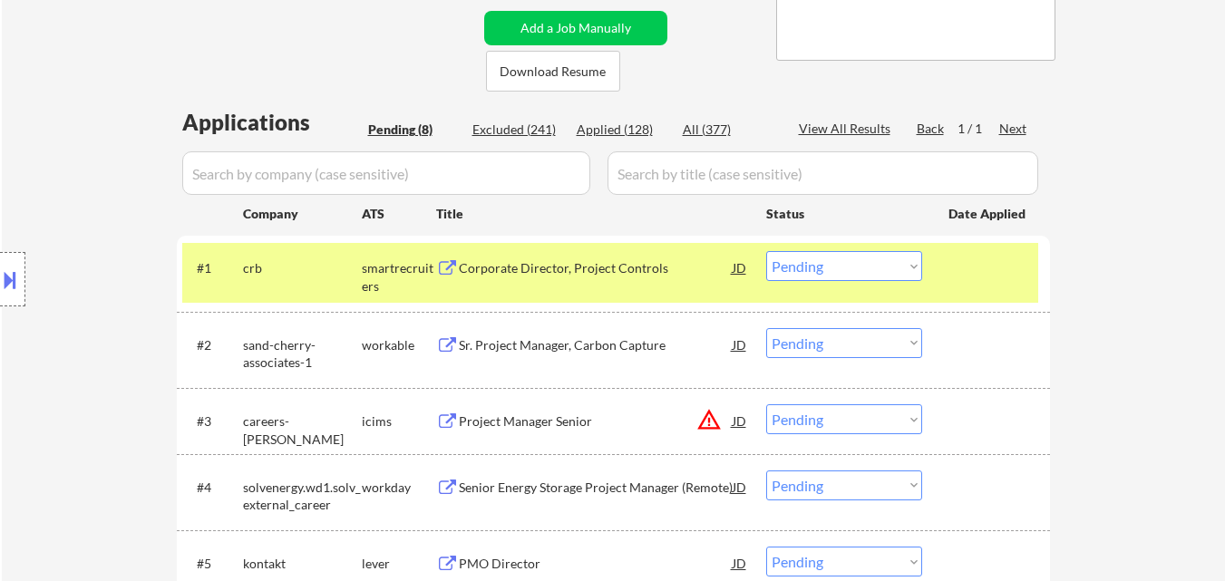
click at [647, 348] on div "Sr. Project Manager, Carbon Capture" at bounding box center [596, 345] width 274 height 18
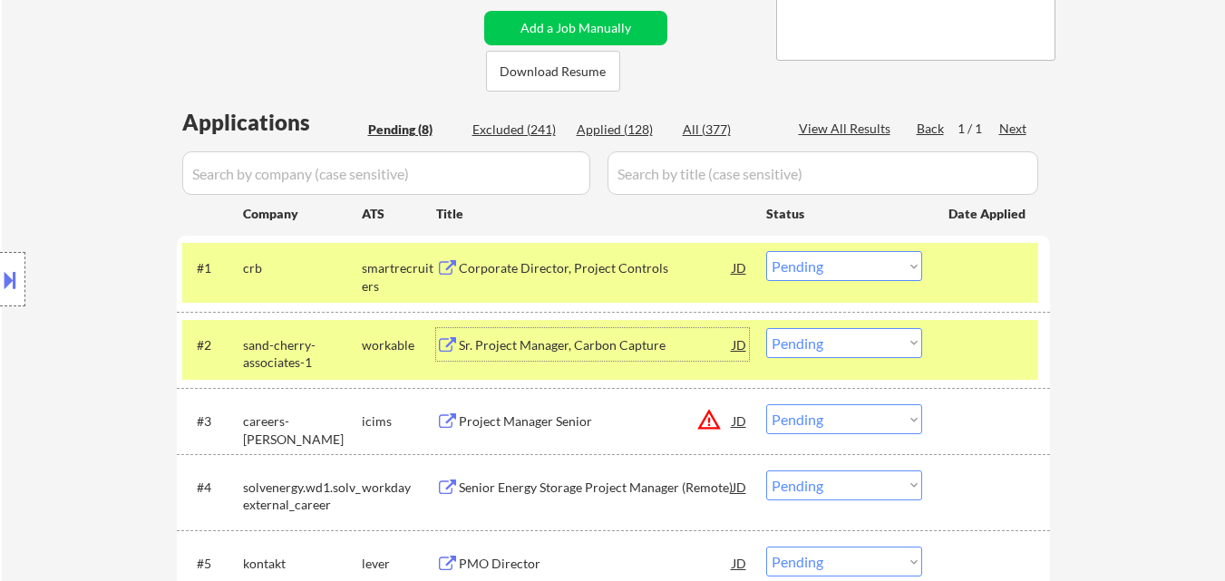
click at [851, 274] on select "Choose an option... Pending Applied Excluded (Questions) Excluded (Expired) Exc…" at bounding box center [844, 266] width 156 height 30
click at [766, 251] on select "Choose an option... Pending Applied Excluded (Questions) Excluded (Expired) Exc…" at bounding box center [844, 266] width 156 height 30
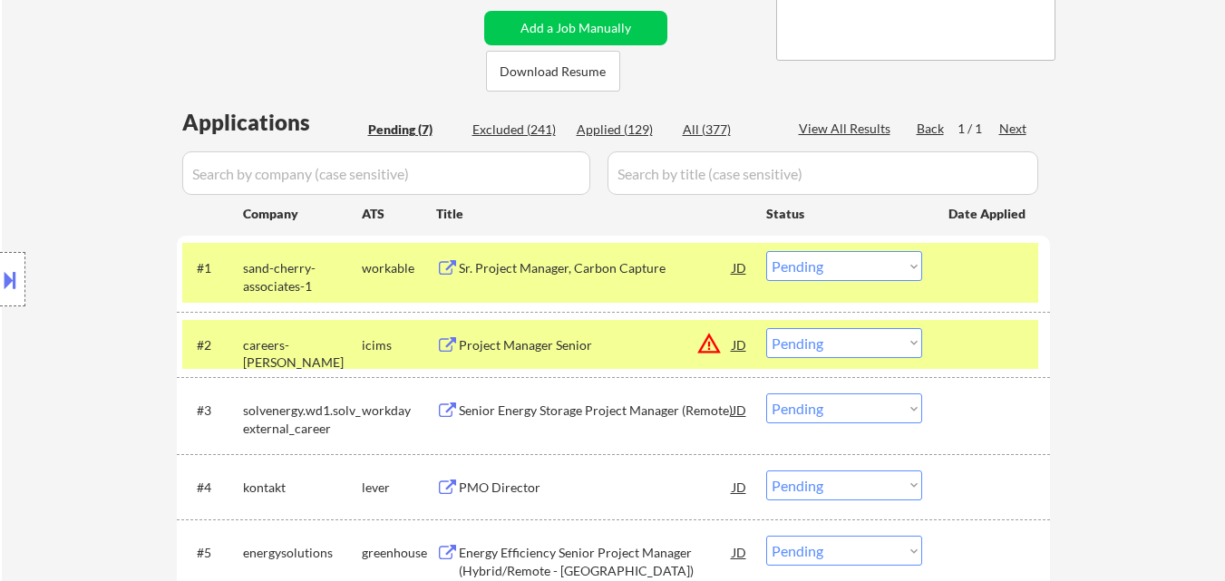
click at [843, 253] on select "Choose an option... Pending Applied Excluded (Questions) Excluded (Expired) Exc…" at bounding box center [844, 266] width 156 height 30
click at [766, 251] on select "Choose an option... Pending Applied Excluded (Questions) Excluded (Expired) Exc…" at bounding box center [844, 266] width 156 height 30
click at [557, 340] on div "Project Manager Senior" at bounding box center [596, 345] width 274 height 18
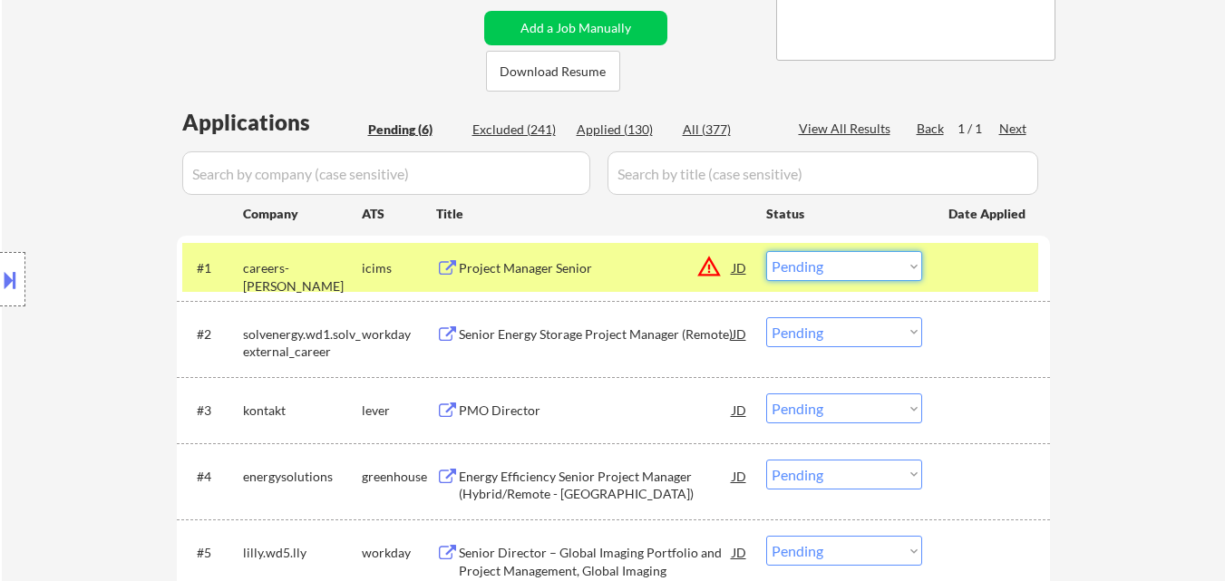
click at [848, 269] on select "Choose an option... Pending Applied Excluded (Questions) Excluded (Expired) Exc…" at bounding box center [844, 266] width 156 height 30
click at [766, 251] on select "Choose an option... Pending Applied Excluded (Questions) Excluded (Expired) Exc…" at bounding box center [844, 266] width 156 height 30
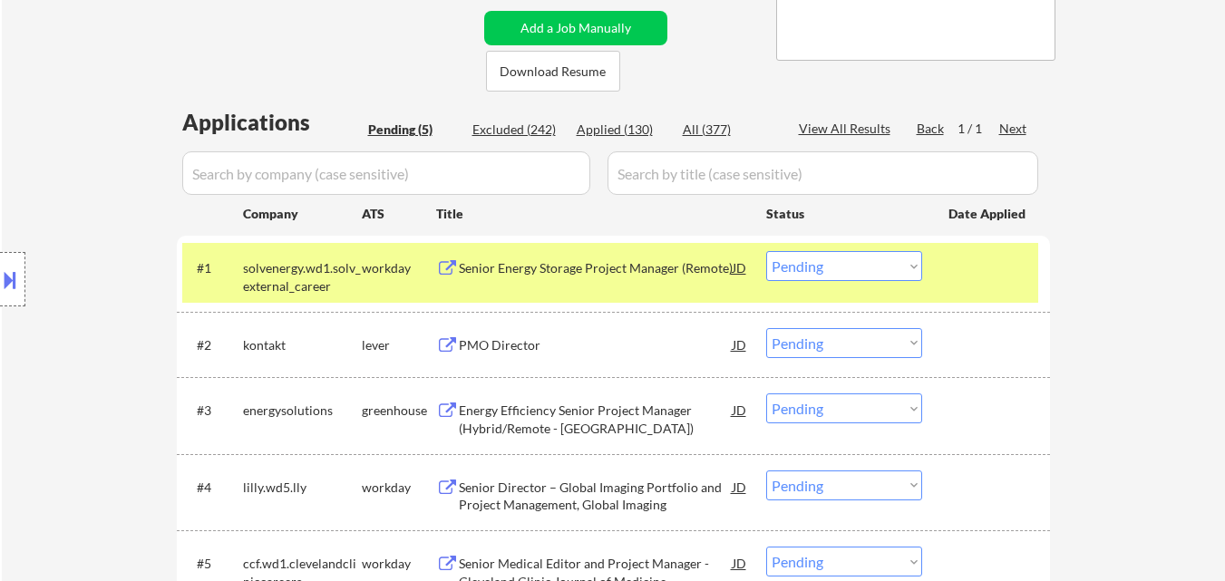
click at [652, 268] on div "Senior Energy Storage Project Manager (Remote)" at bounding box center [596, 268] width 274 height 18
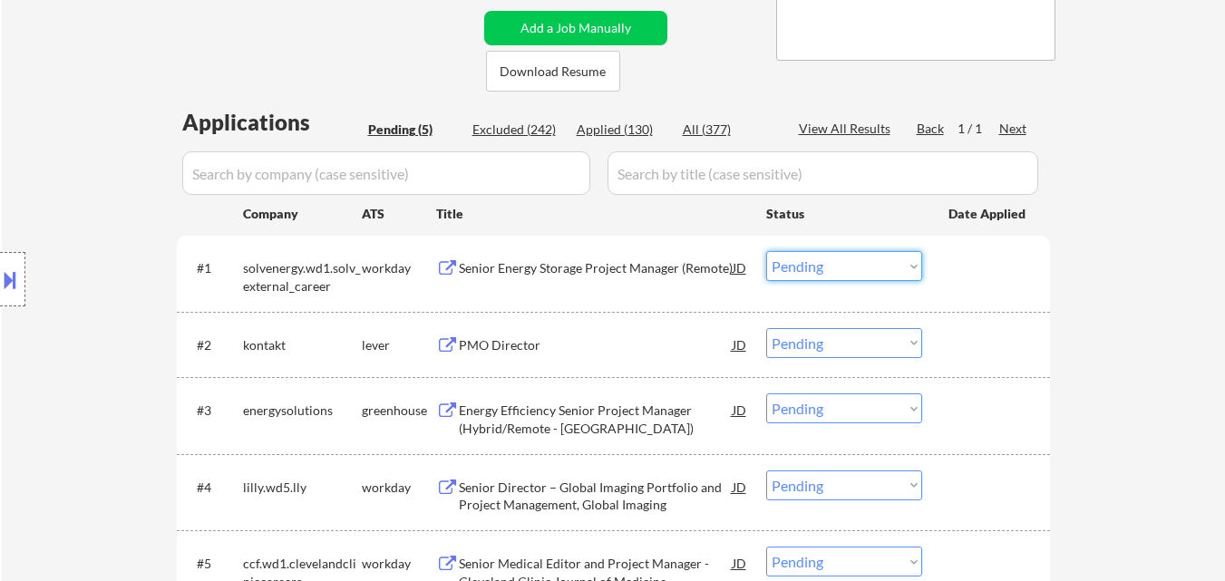
drag, startPoint x: 855, startPoint y: 266, endPoint x: 852, endPoint y: 277, distance: 12.1
click at [855, 266] on select "Choose an option... Pending Applied Excluded (Questions) Excluded (Expired) Exc…" at bounding box center [844, 266] width 156 height 30
click at [766, 251] on select "Choose an option... Pending Applied Excluded (Questions) Excluded (Expired) Exc…" at bounding box center [844, 266] width 156 height 30
drag, startPoint x: 499, startPoint y: 343, endPoint x: 509, endPoint y: 342, distance: 10.0
click at [499, 342] on div "PMO Director" at bounding box center [596, 345] width 274 height 18
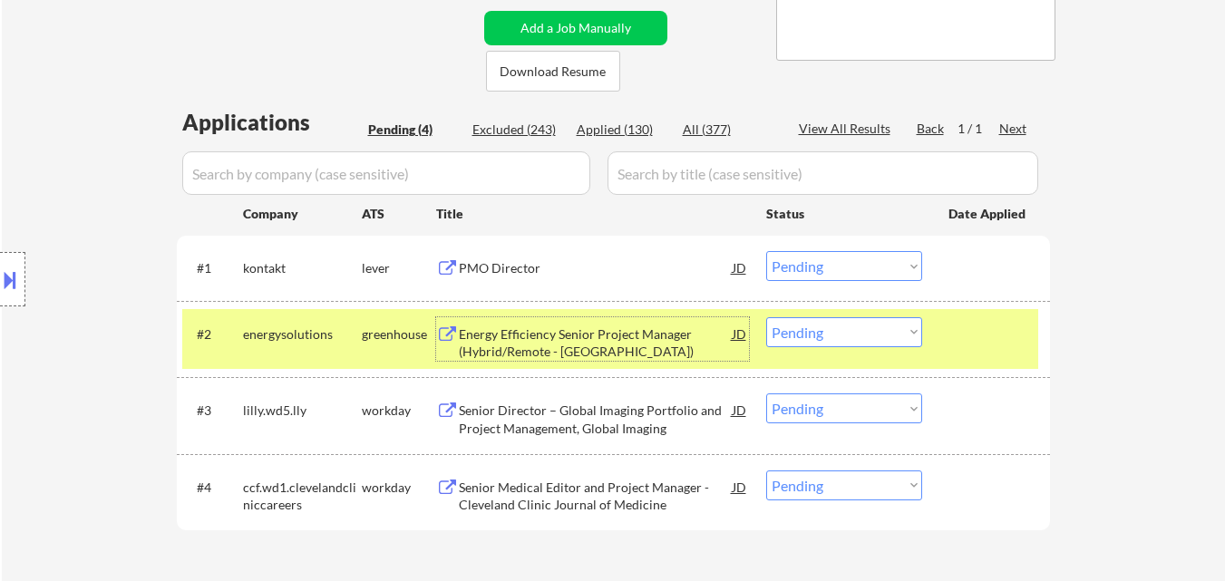
click at [819, 259] on select "Choose an option... Pending Applied Excluded (Questions) Excluded (Expired) Exc…" at bounding box center [844, 266] width 156 height 30
click at [766, 251] on select "Choose an option... Pending Applied Excluded (Questions) Excluded (Expired) Exc…" at bounding box center [844, 266] width 156 height 30
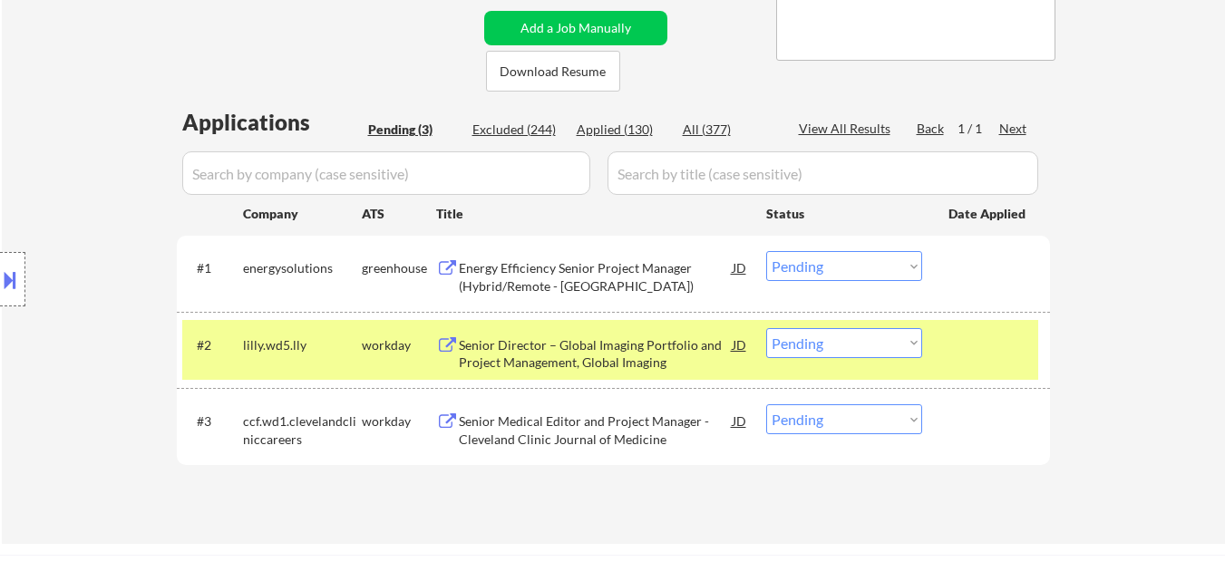
click at [956, 371] on div "#2 lilly.wd5.lly workday Senior Director – Global Imaging Portfolio and Project…" at bounding box center [610, 350] width 856 height 60
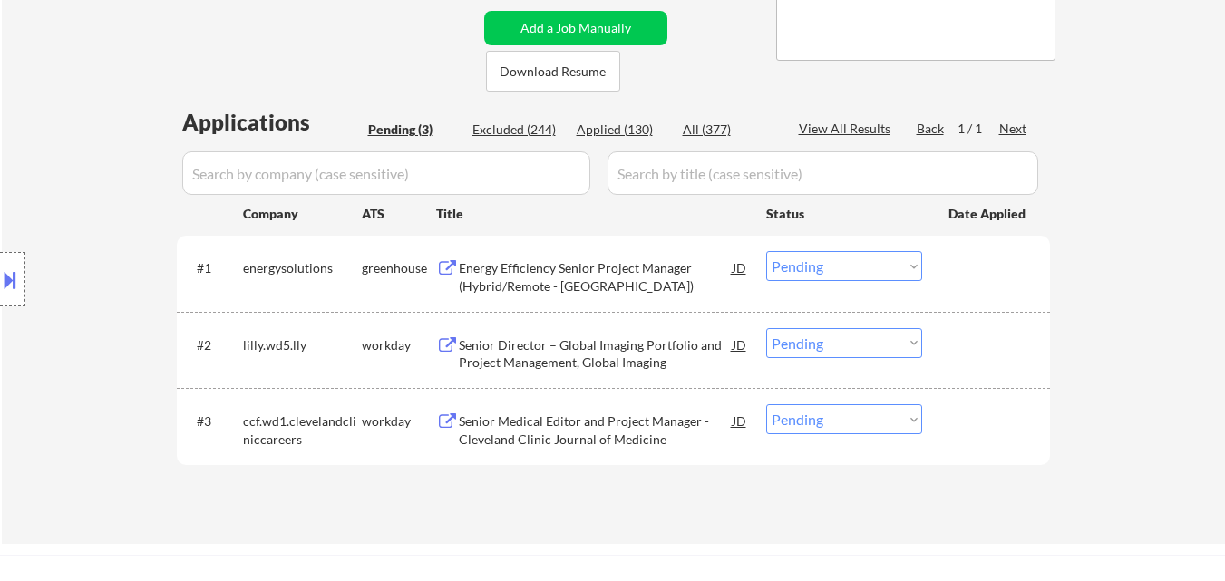
drag, startPoint x: 536, startPoint y: 262, endPoint x: 797, endPoint y: 245, distance: 261.7
click at [536, 261] on div "Energy Efficiency Senior Project Manager (Hybrid/Remote - CA)" at bounding box center [596, 276] width 274 height 35
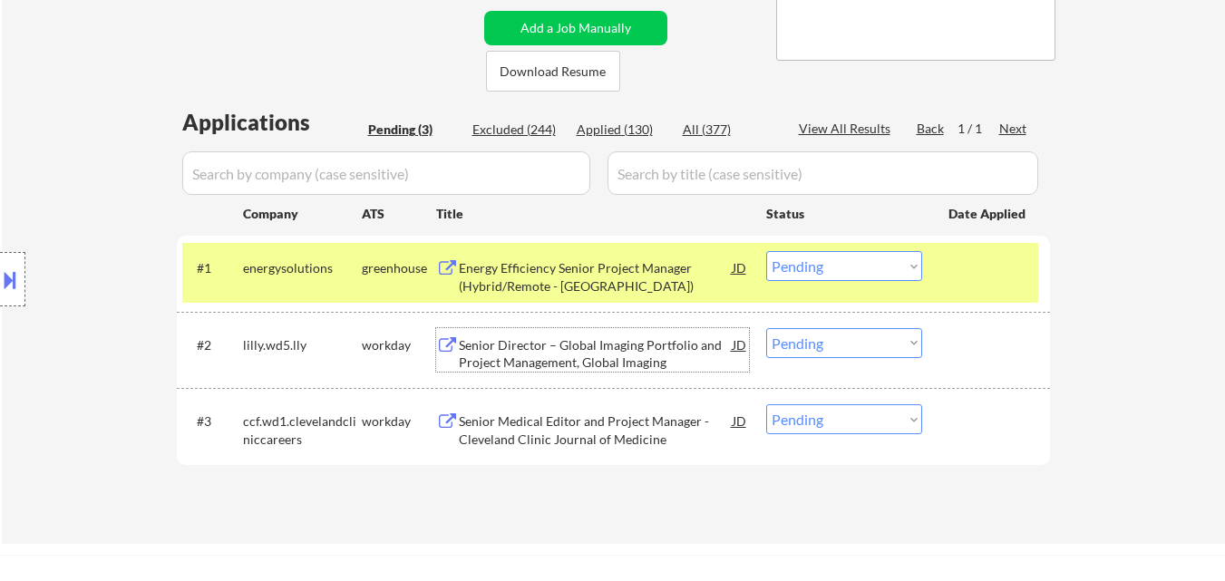
click at [617, 355] on div "Senior Director – Global Imaging Portfolio and Project Management, Global Imagi…" at bounding box center [596, 353] width 274 height 35
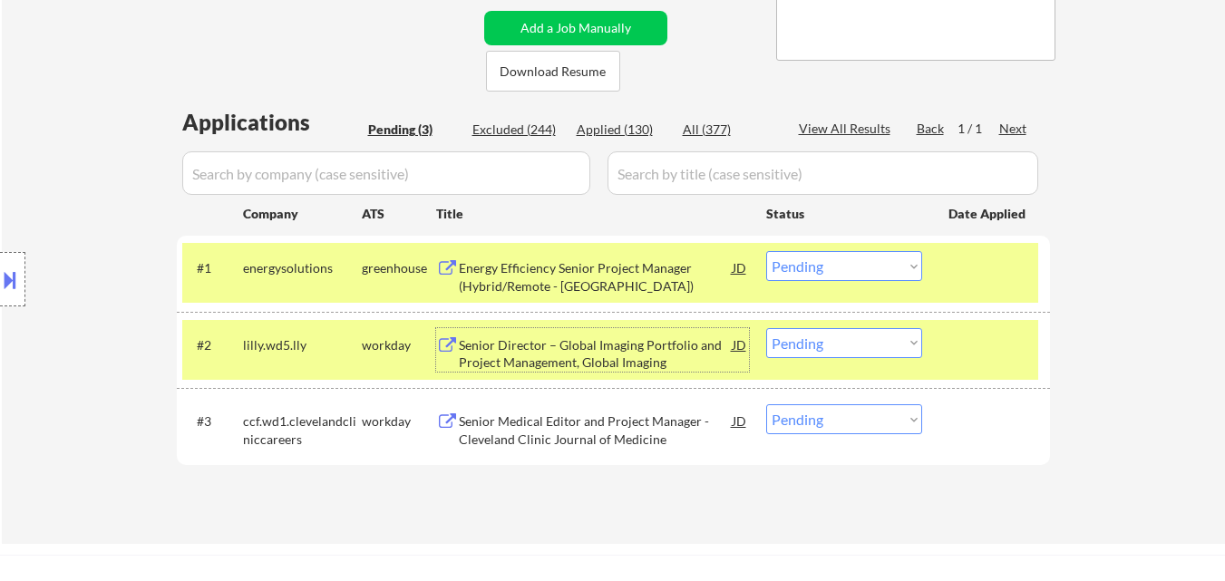
click at [870, 267] on select "Choose an option... Pending Applied Excluded (Questions) Excluded (Expired) Exc…" at bounding box center [844, 266] width 156 height 30
click at [766, 251] on select "Choose an option... Pending Applied Excluded (Questions) Excluded (Expired) Exc…" at bounding box center [844, 266] width 156 height 30
select select ""pending""
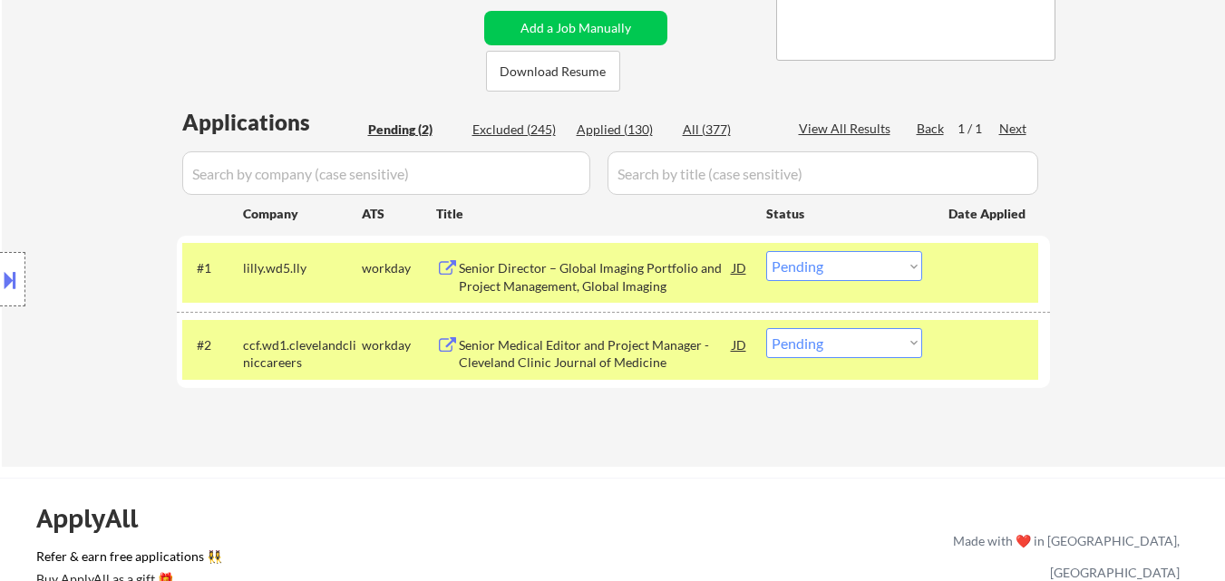
click at [997, 339] on div at bounding box center [988, 344] width 80 height 33
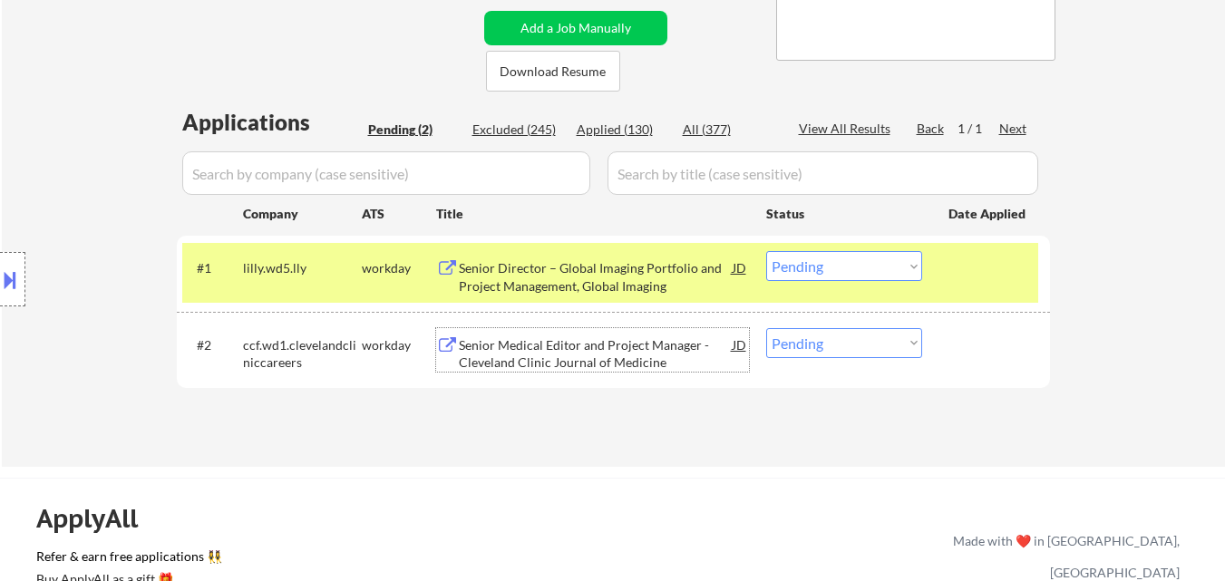
click at [577, 332] on div "Senior Medical Editor and Project Manager - Cleveland Clinic Journal of Medicine" at bounding box center [596, 350] width 274 height 44
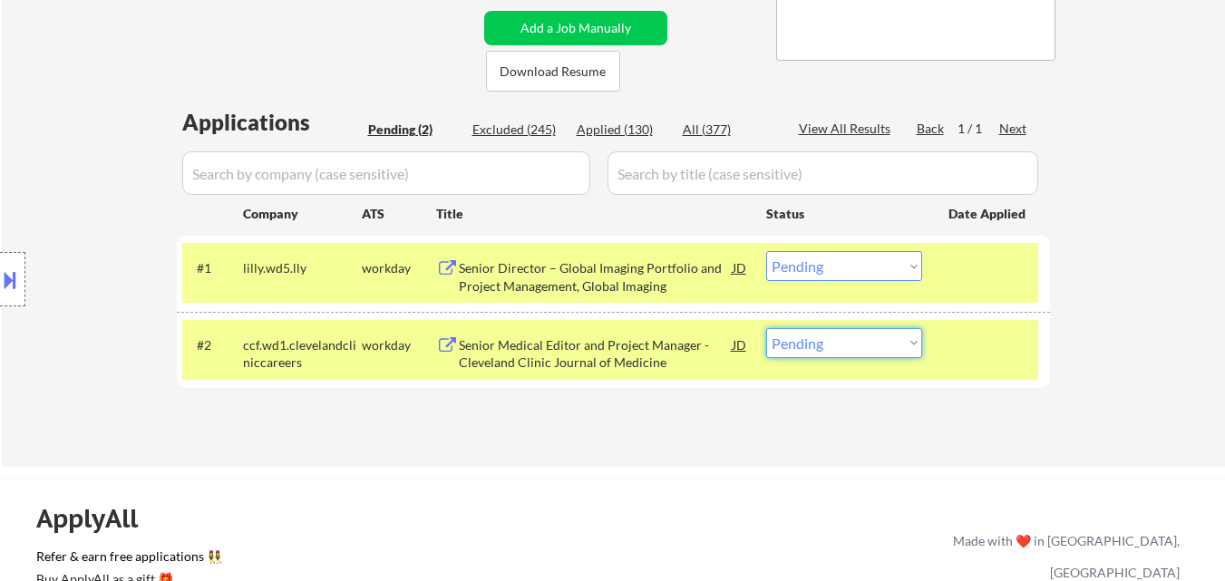
click at [841, 339] on select "Choose an option... Pending Applied Excluded (Questions) Excluded (Expired) Exc…" at bounding box center [844, 343] width 156 height 30
select select ""excluded__bad_match_""
click at [766, 328] on select "Choose an option... Pending Applied Excluded (Questions) Excluded (Expired) Exc…" at bounding box center [844, 343] width 156 height 30
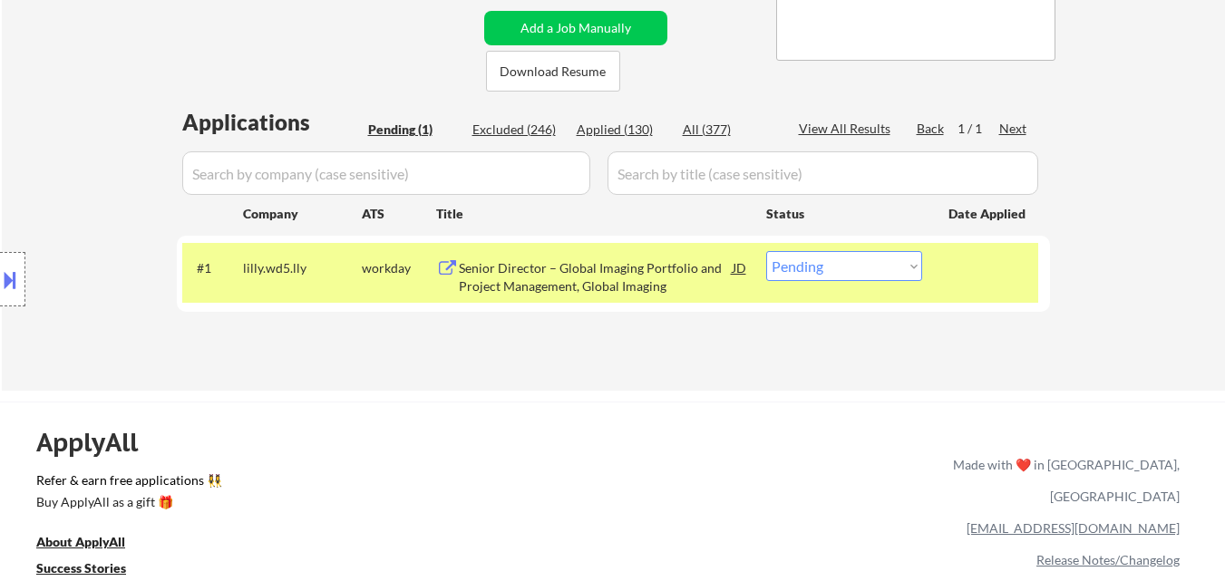
drag, startPoint x: 833, startPoint y: 262, endPoint x: 837, endPoint y: 278, distance: 16.7
click at [833, 262] on select "Choose an option... Pending Applied Excluded (Questions) Excluded (Expired) Exc…" at bounding box center [844, 266] width 156 height 30
select select ""excluded__bad_match_""
click at [766, 251] on select "Choose an option... Pending Applied Excluded (Questions) Excluded (Expired) Exc…" at bounding box center [844, 266] width 156 height 30
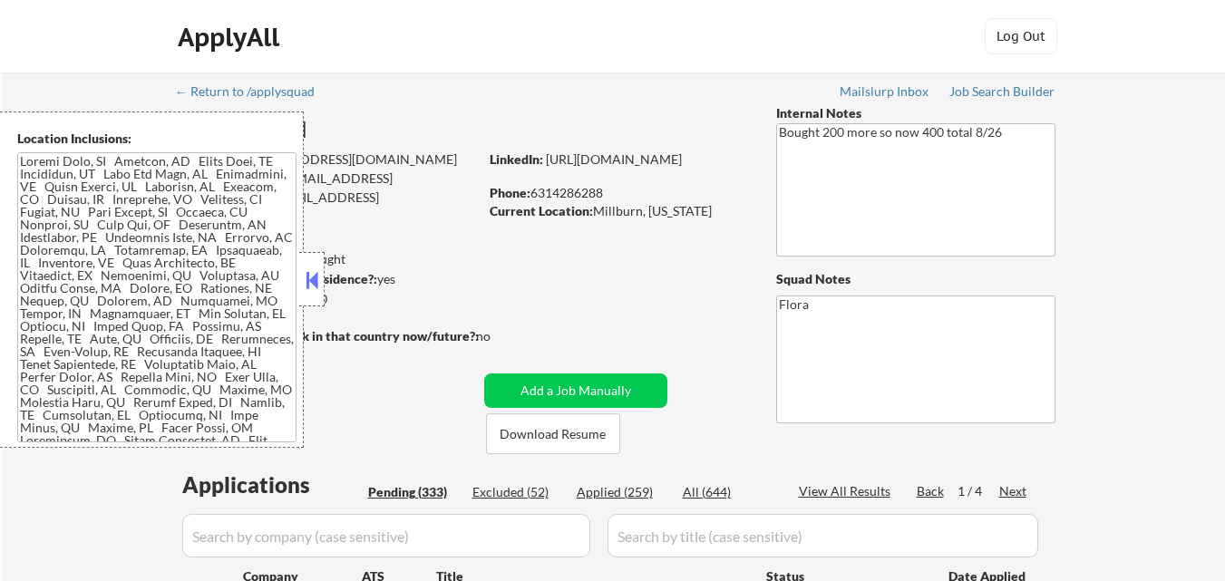
select select ""pending""
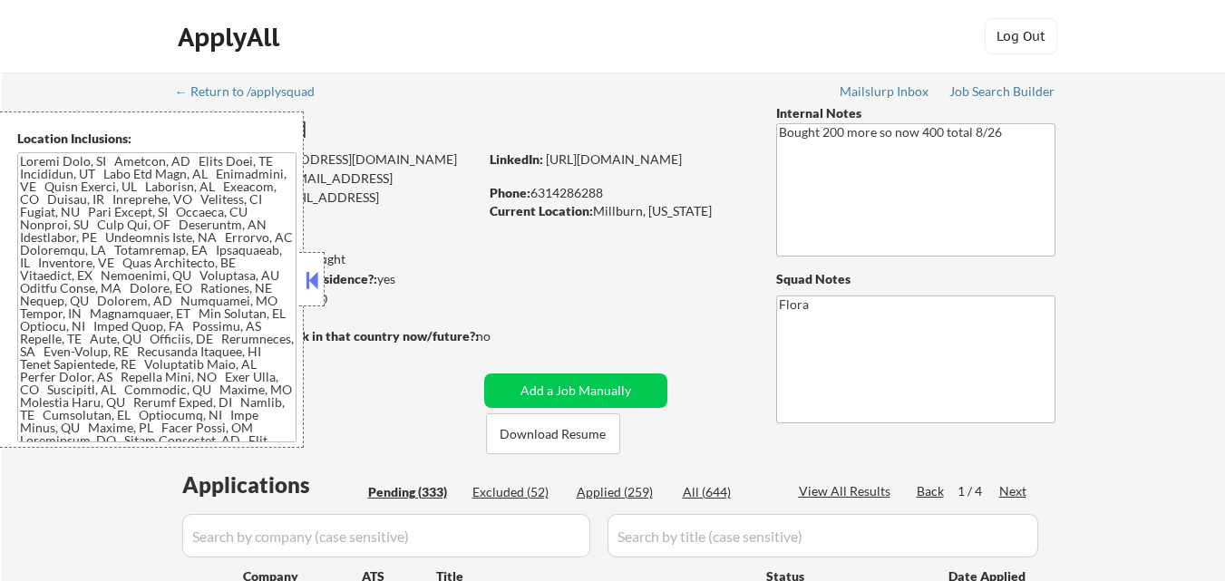
select select ""pending""
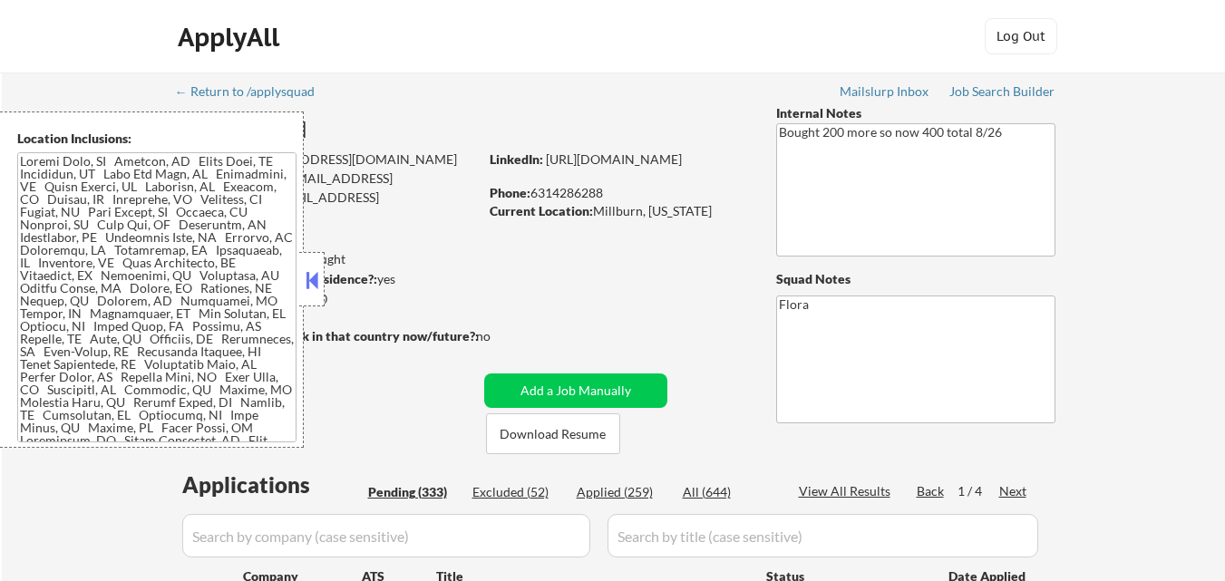
select select ""pending""
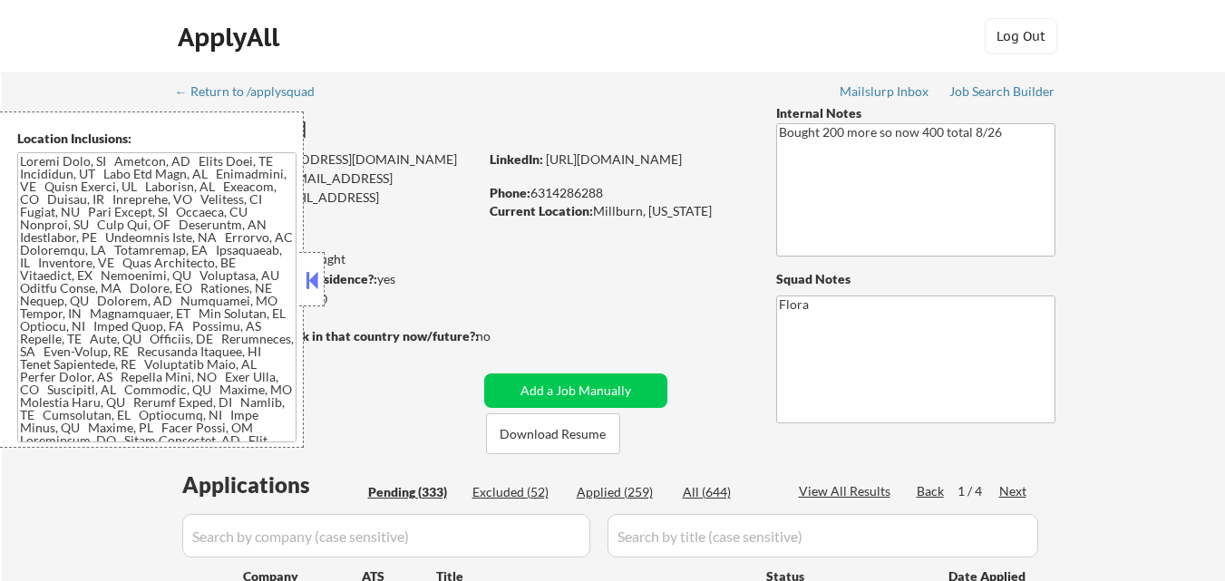
select select ""pending""
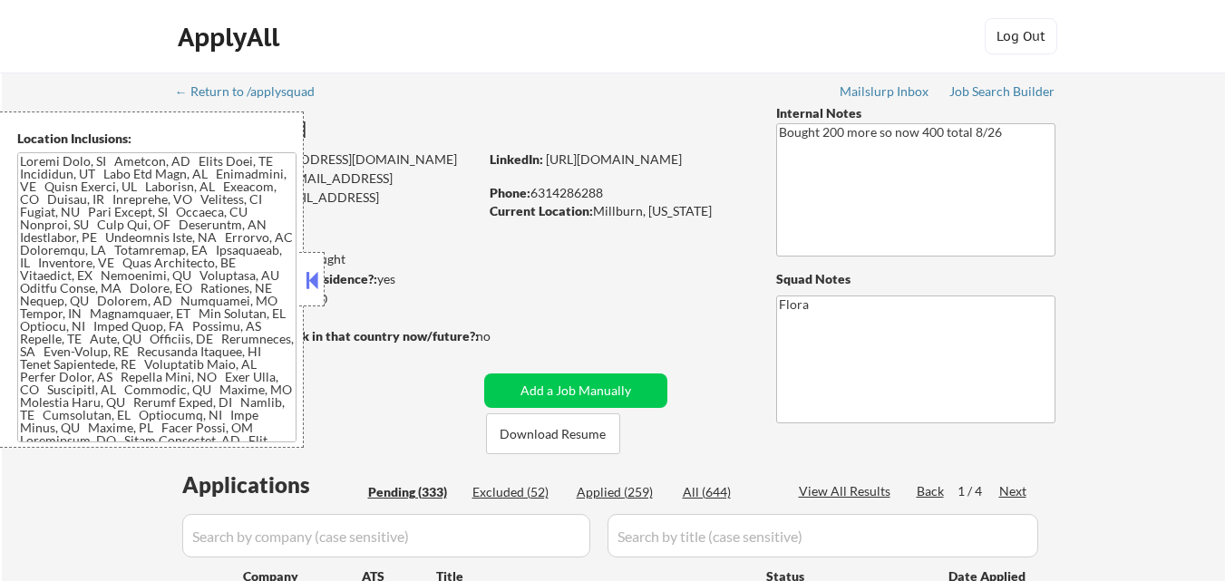
select select ""pending""
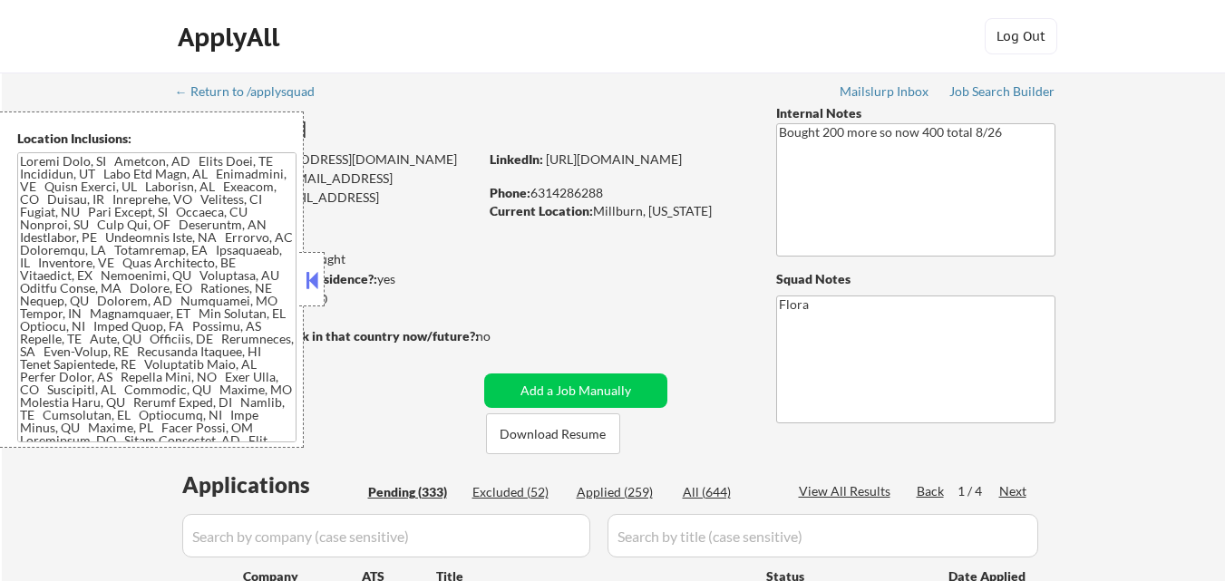
select select ""pending""
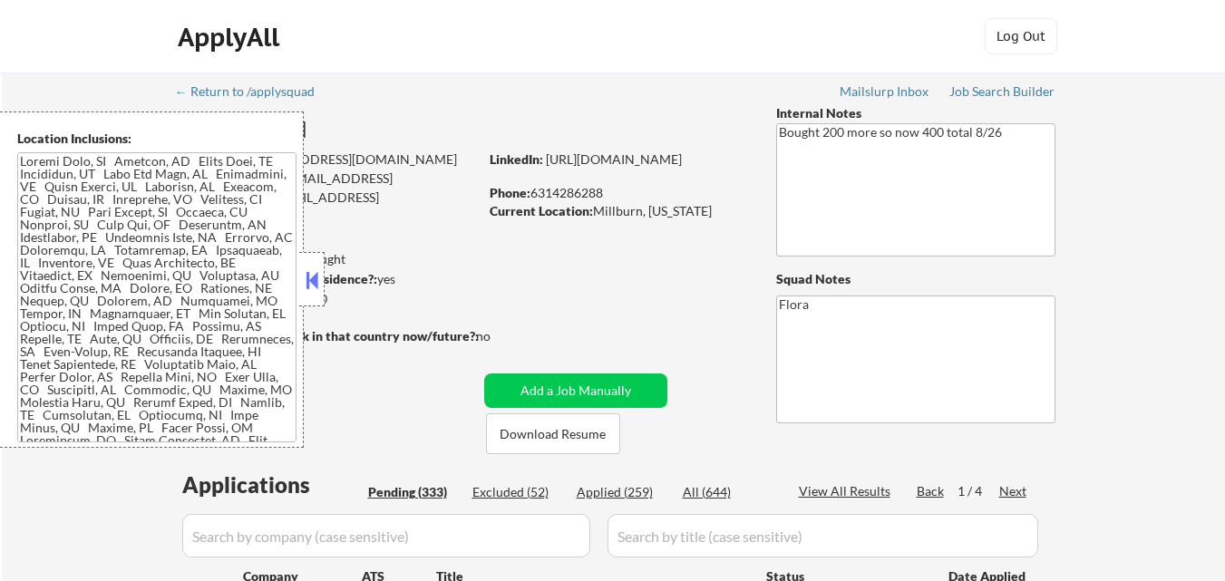
select select ""pending""
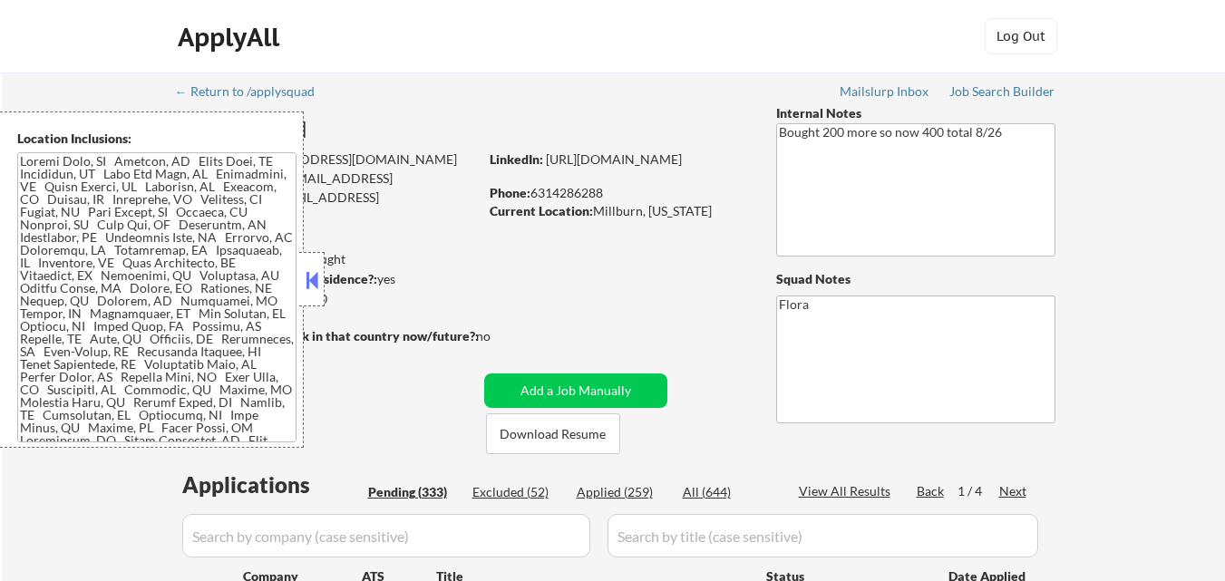
select select ""pending""
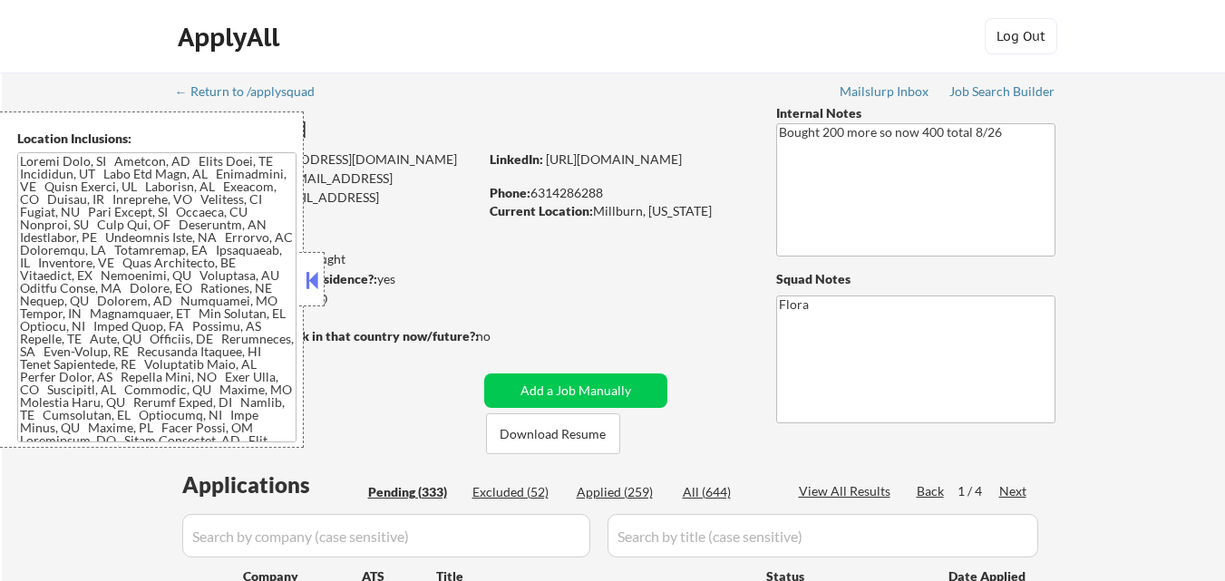
select select ""pending""
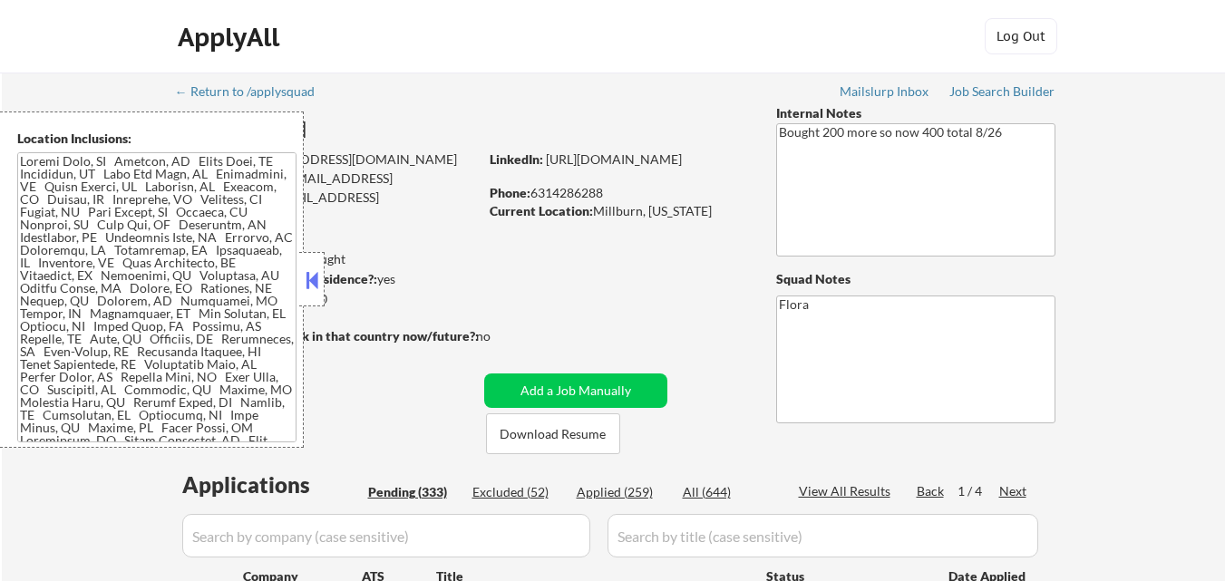
select select ""pending""
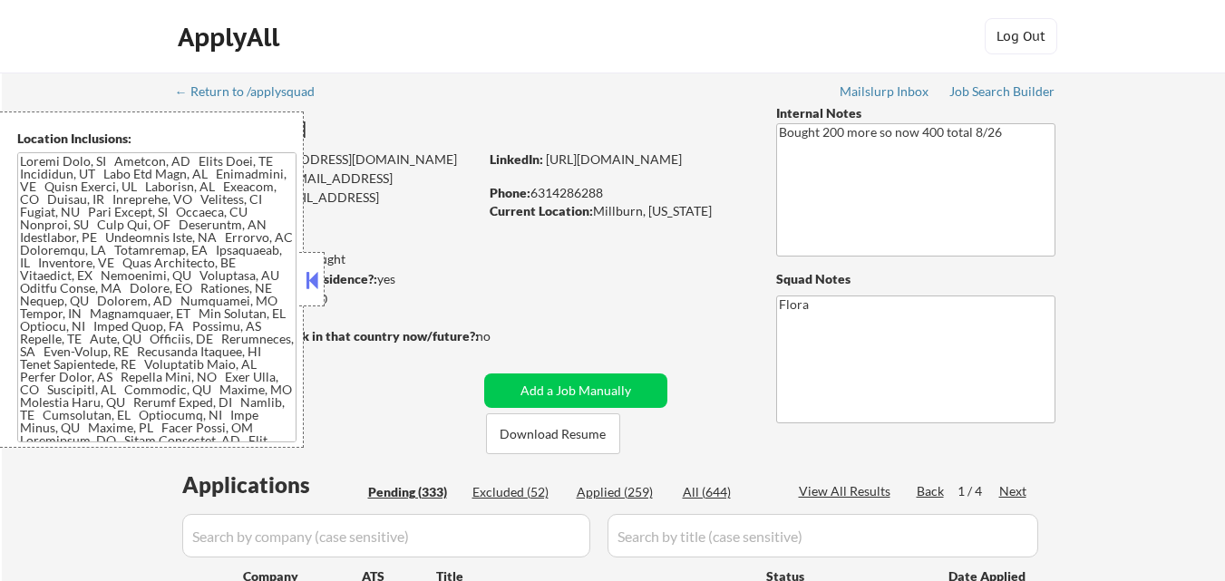
select select ""pending""
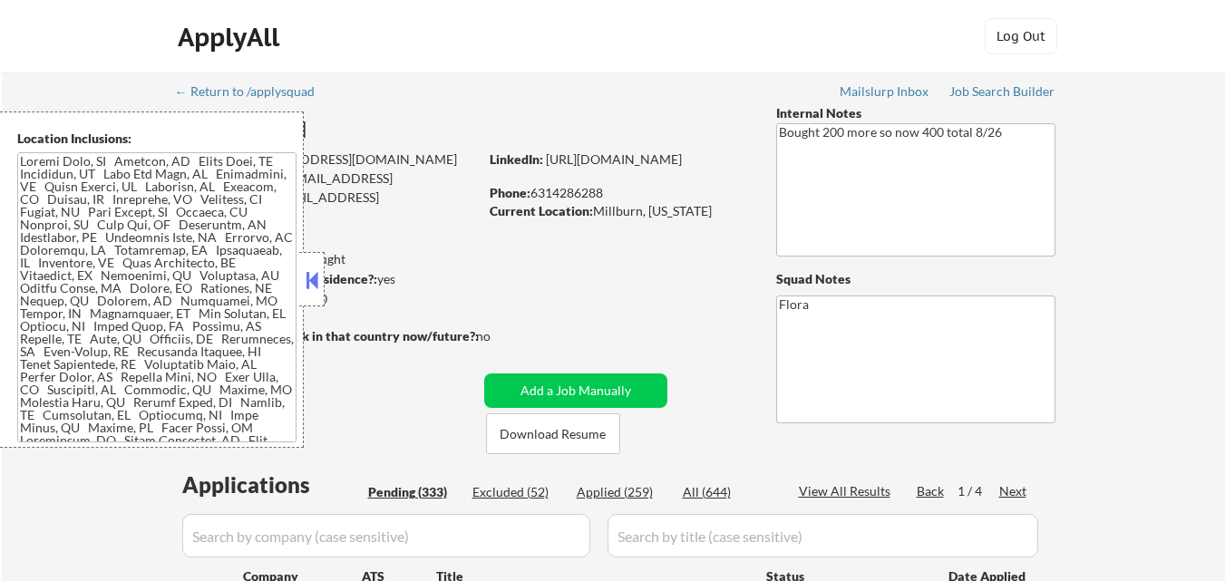
select select ""pending""
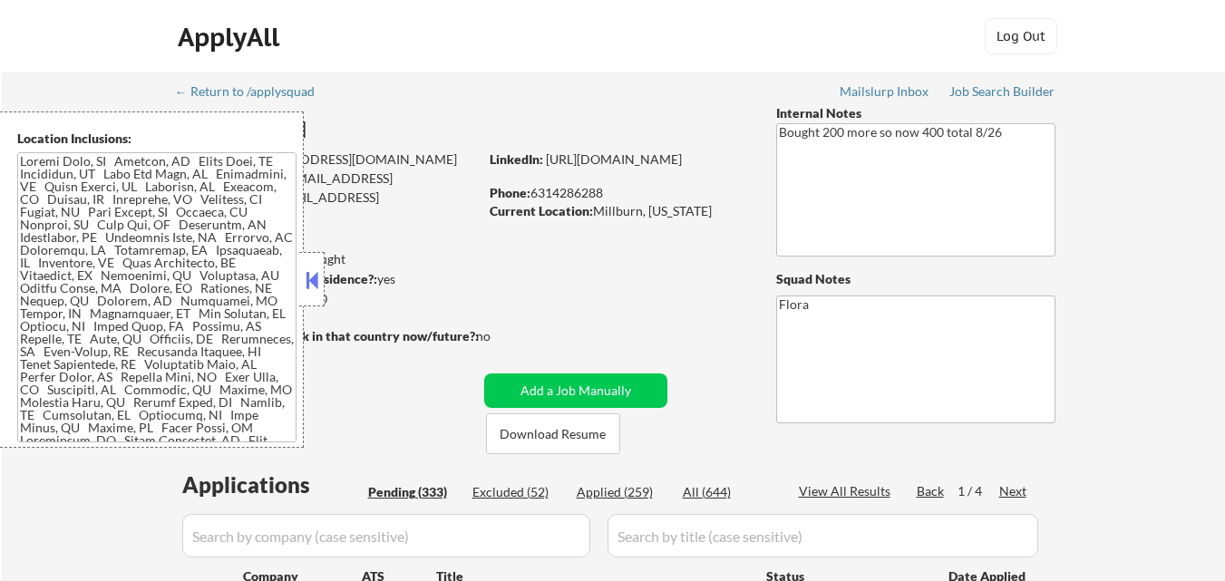
select select ""pending""
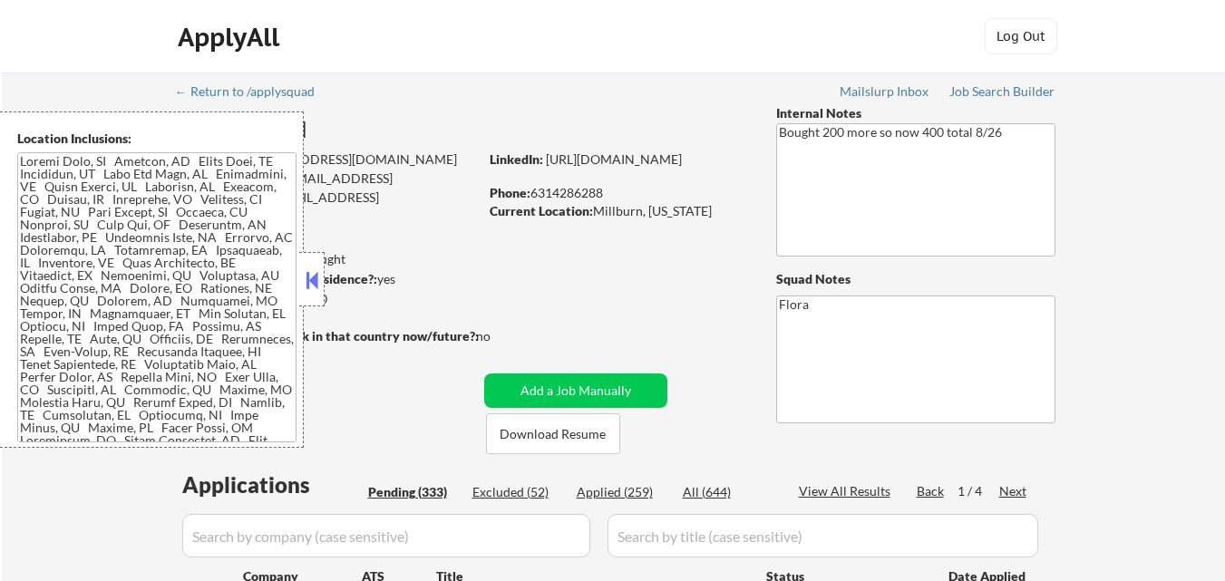
select select ""pending""
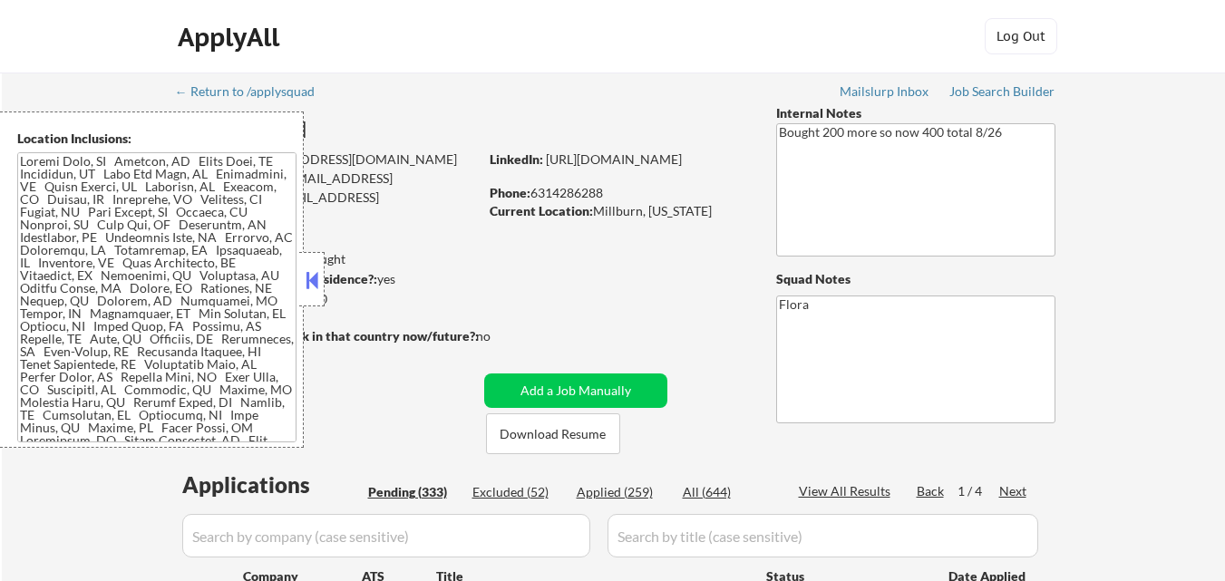
select select ""pending""
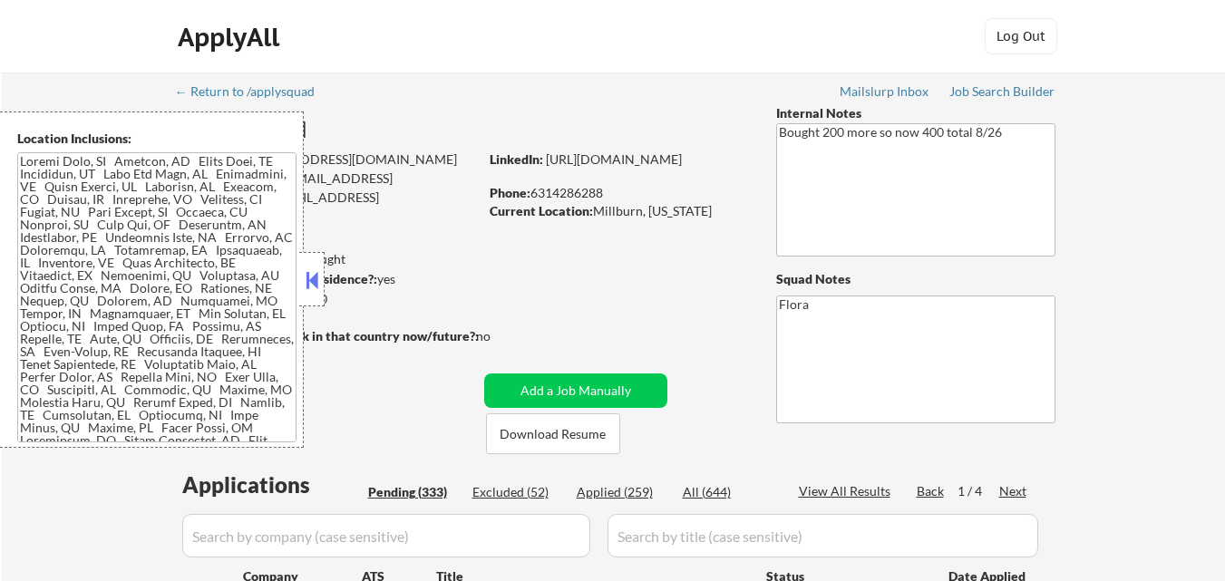
select select ""pending""
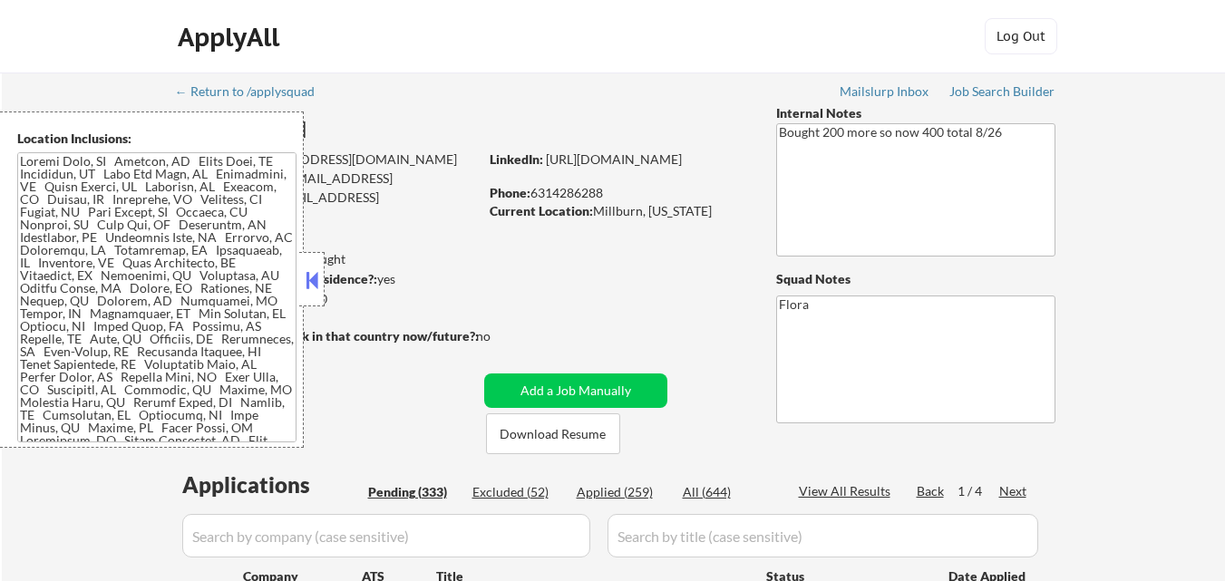
select select ""pending""
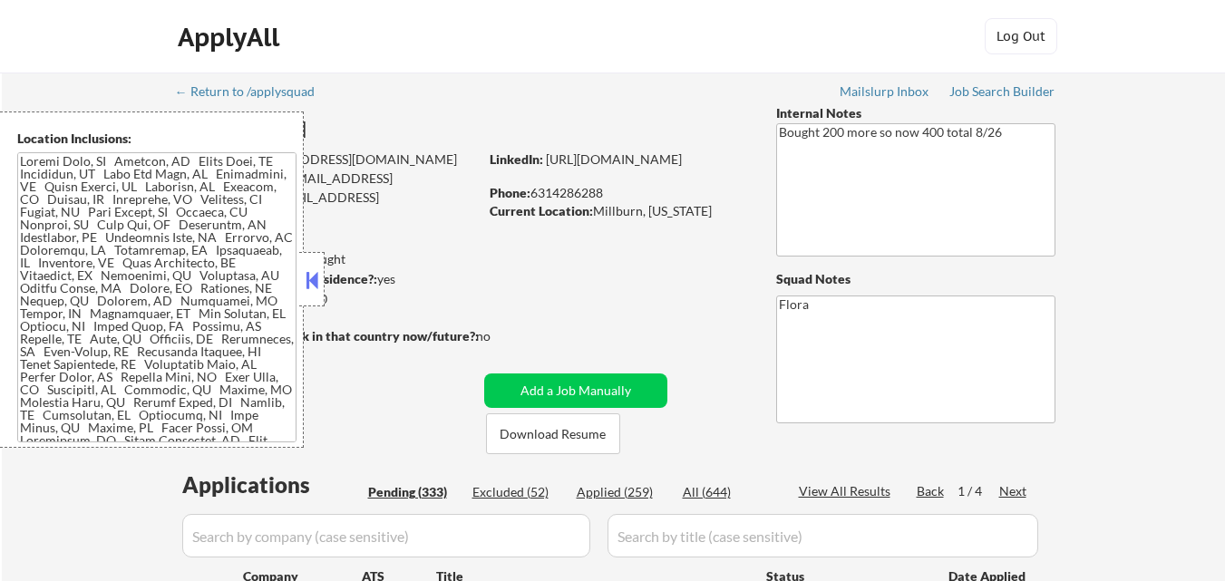
select select ""pending""
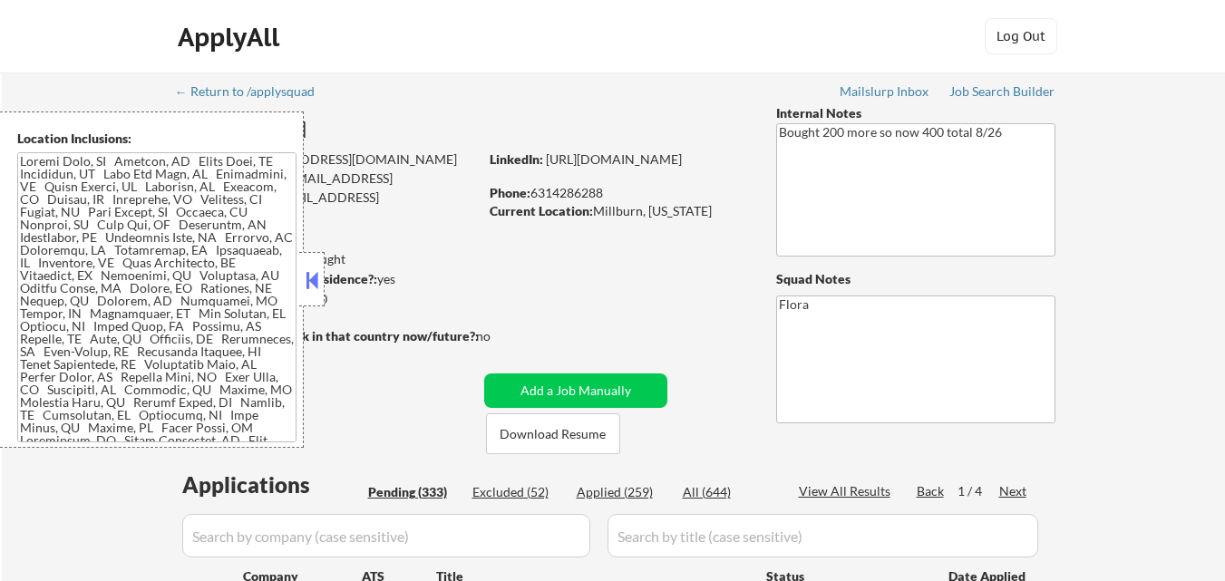
select select ""pending""
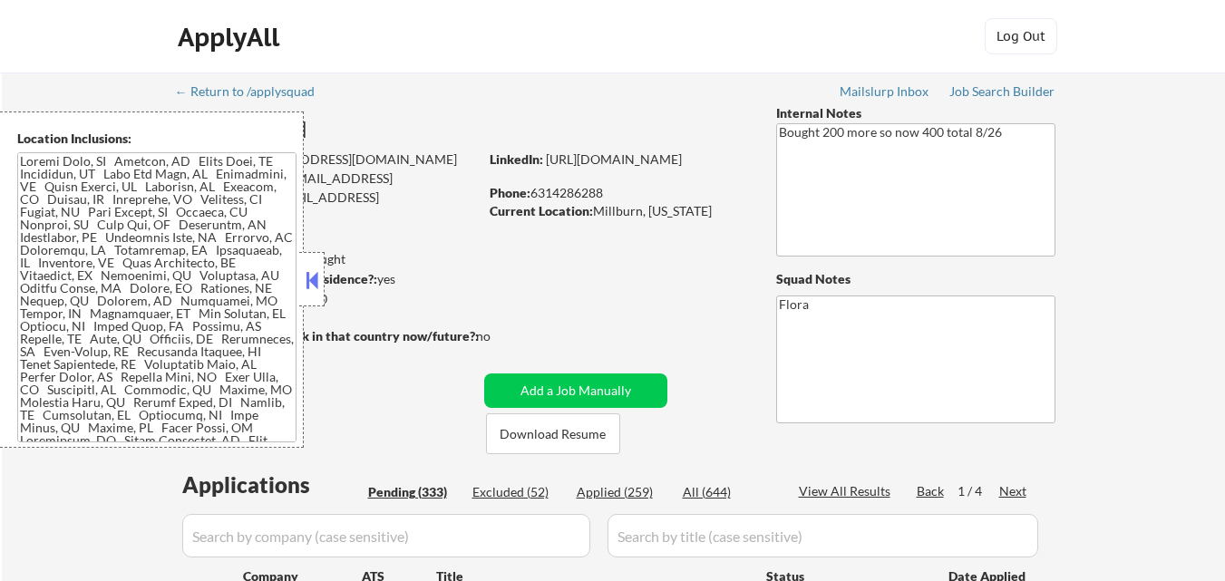
select select ""pending""
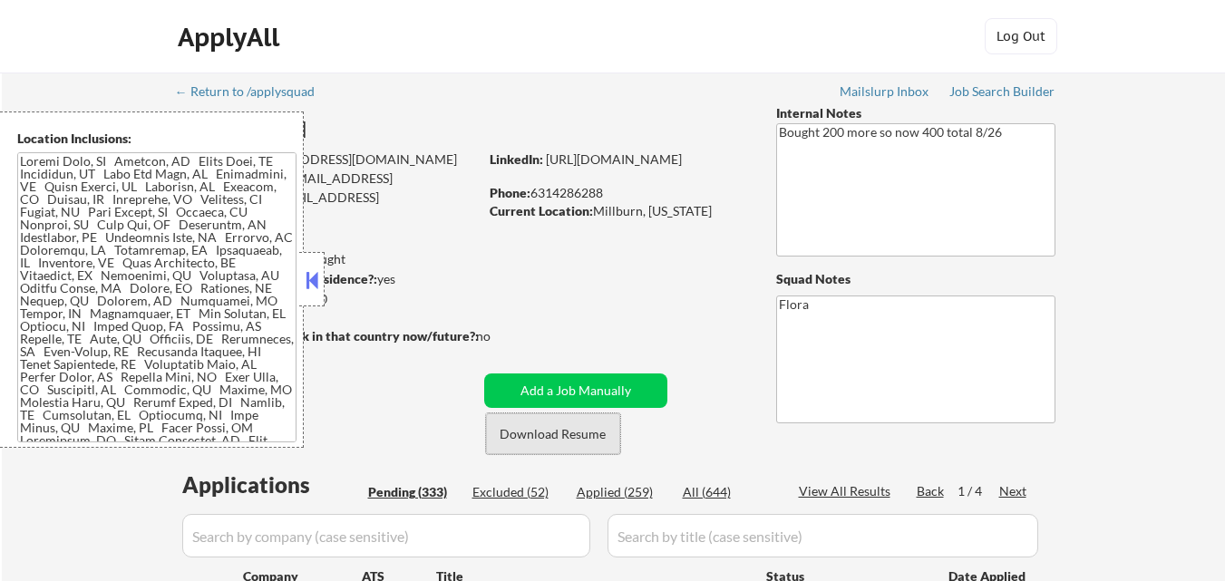
click at [564, 437] on button "Download Resume" at bounding box center [553, 433] width 134 height 41
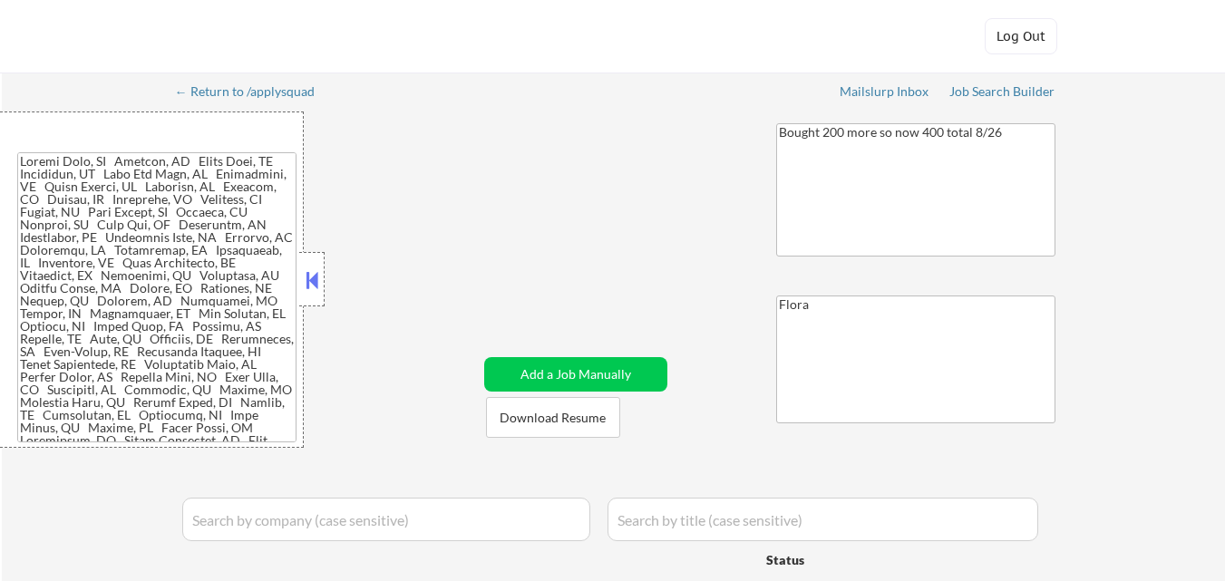
select select ""applied""
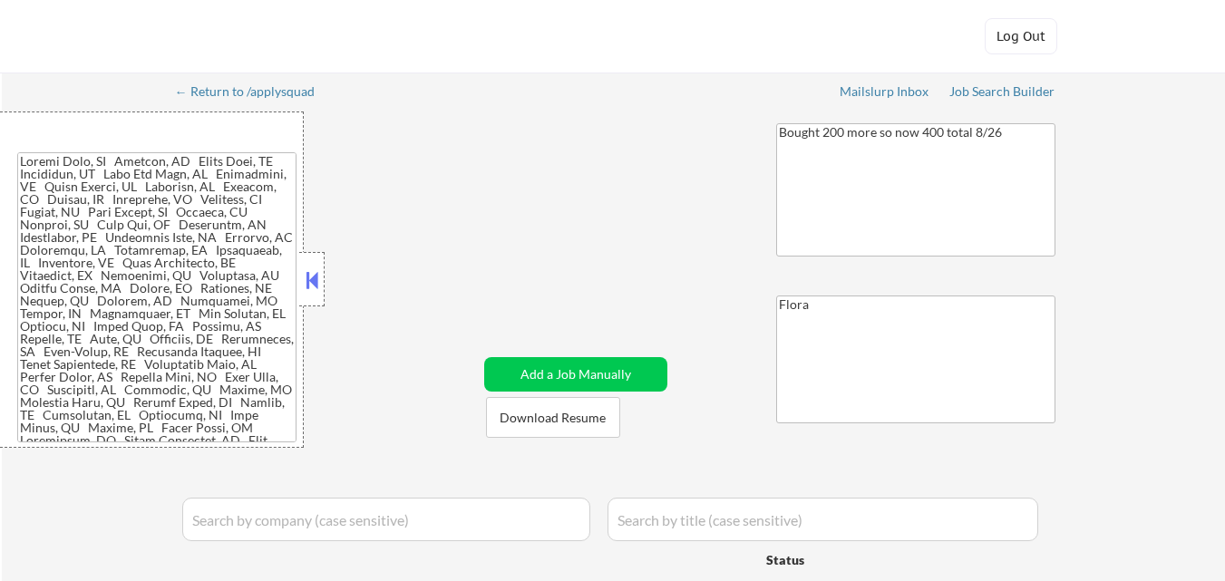
select select ""applied""
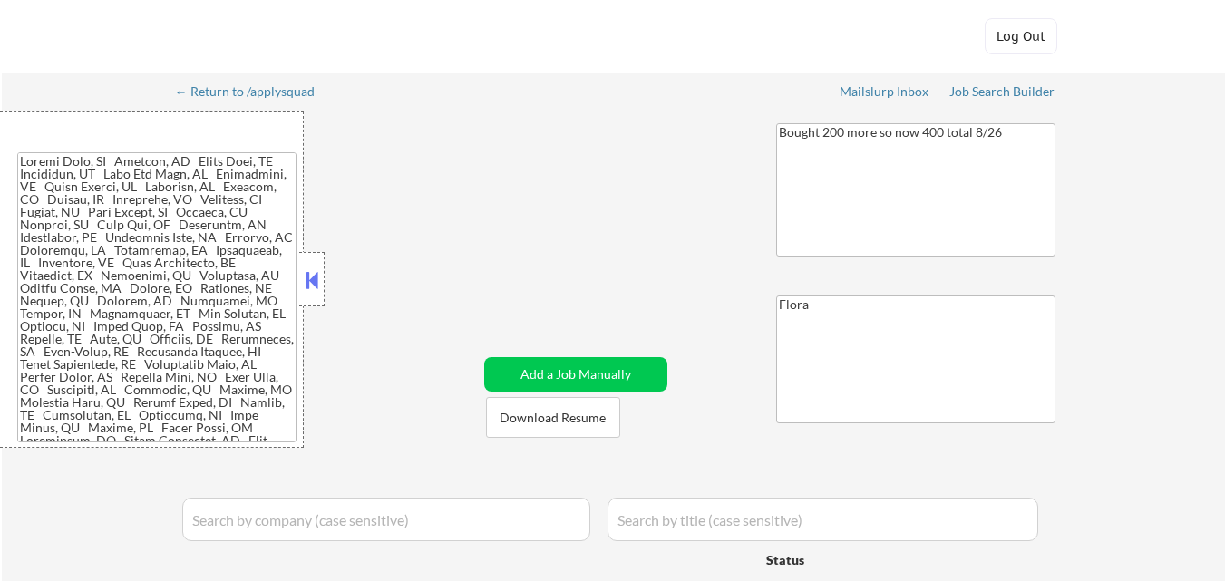
select select ""applied""
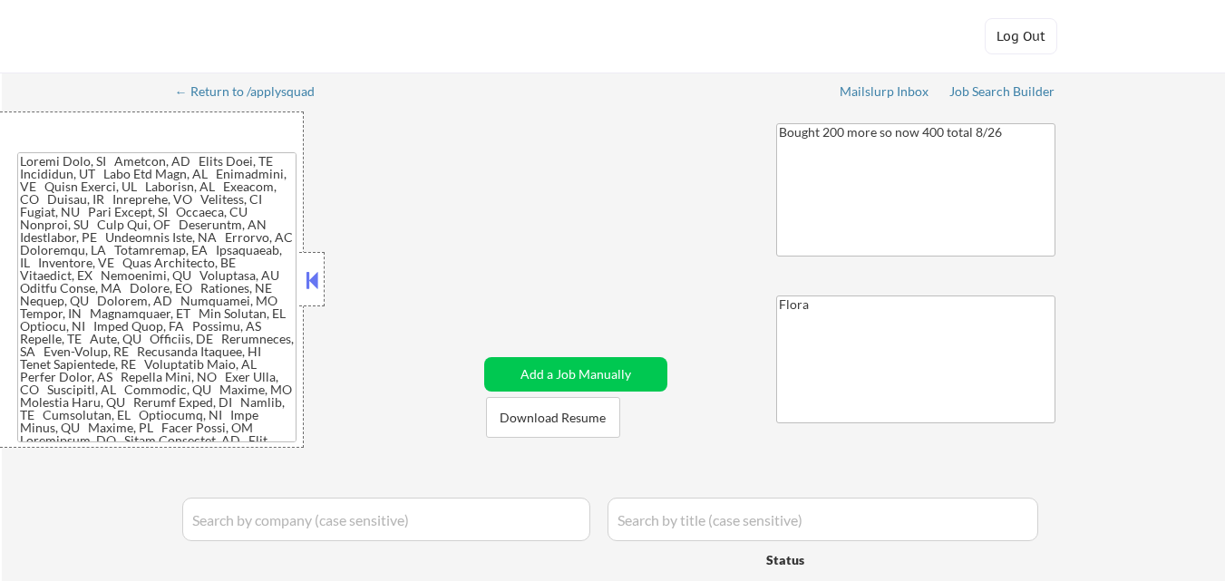
select select ""applied""
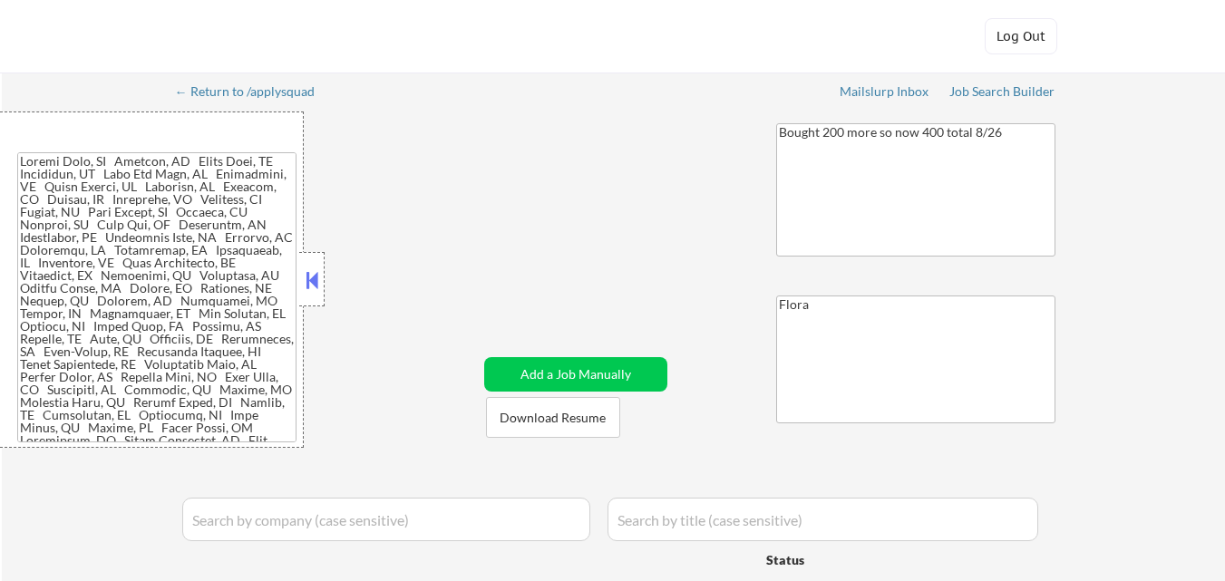
select select ""applied""
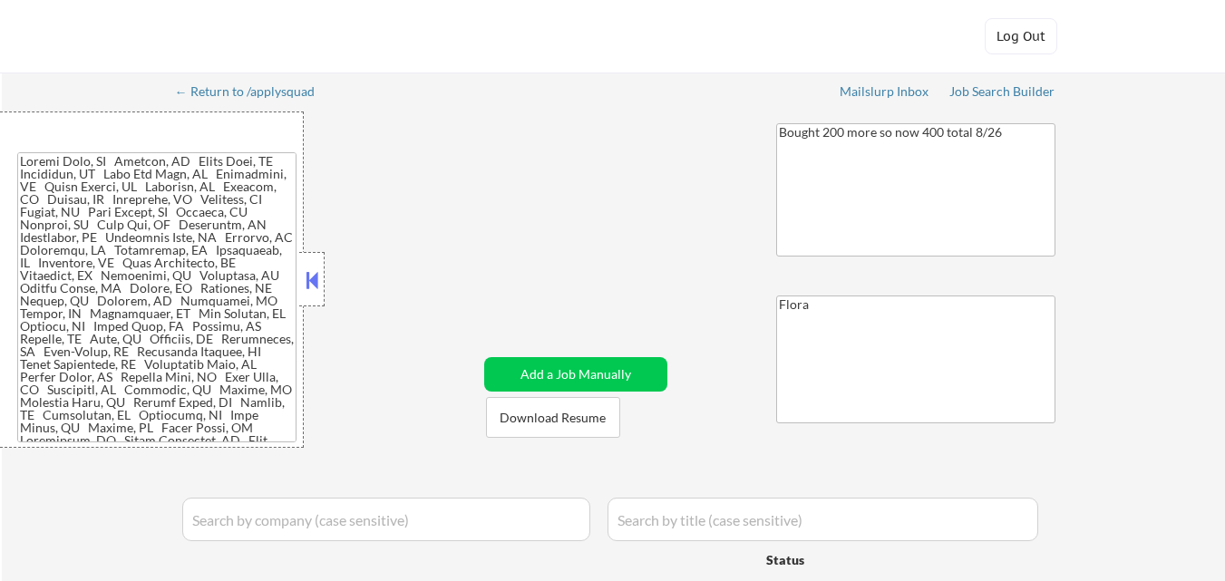
select select ""applied""
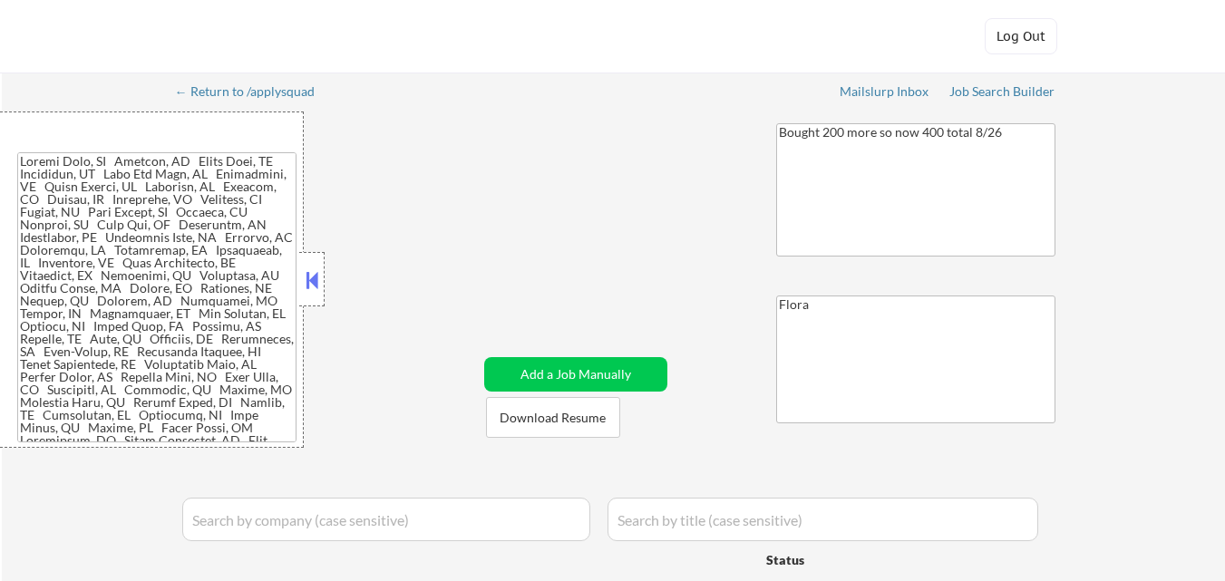
select select ""applied""
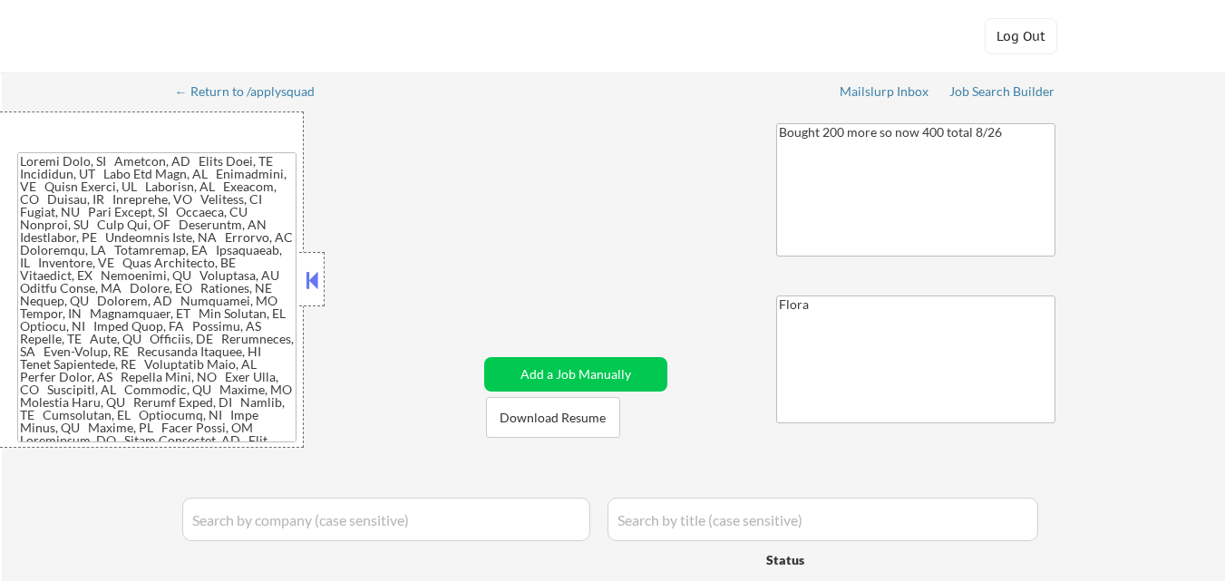
select select ""applied""
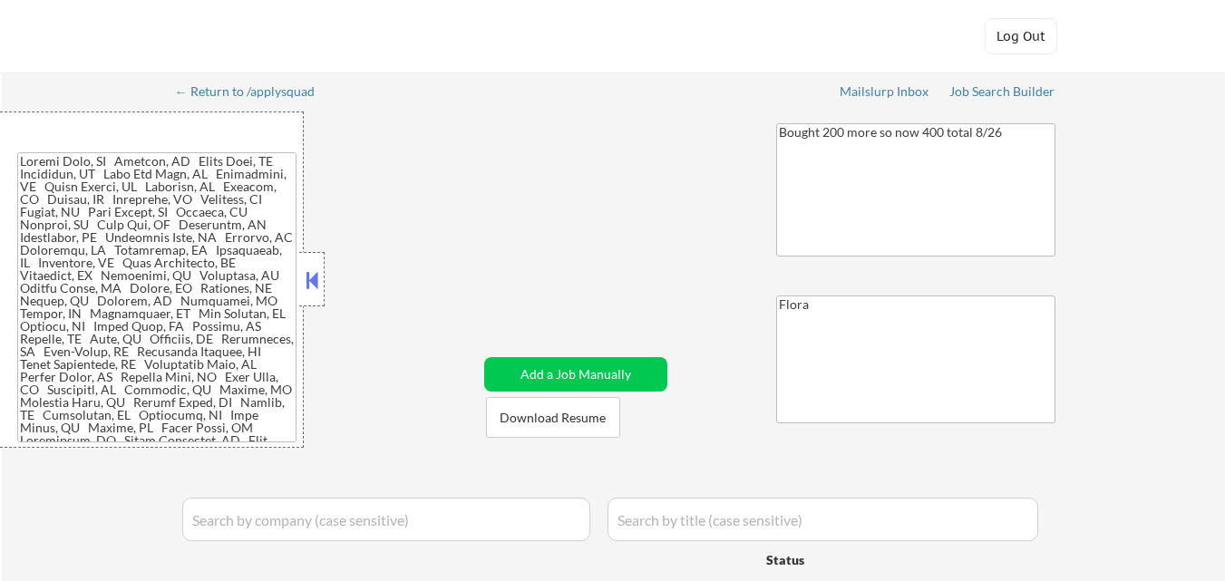
select select ""applied""
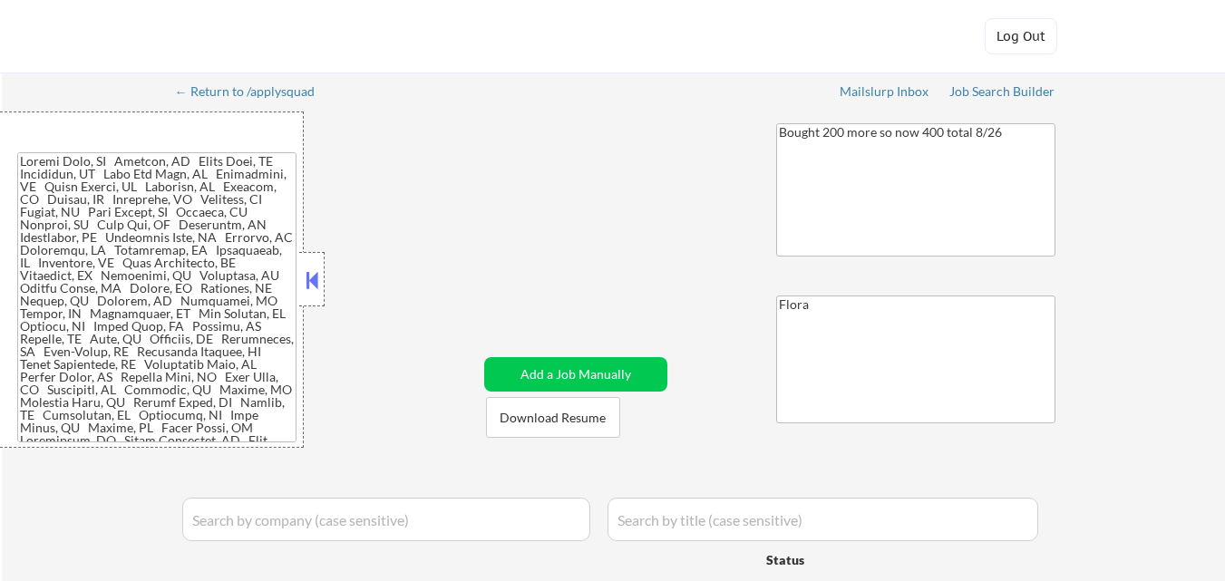
select select ""applied""
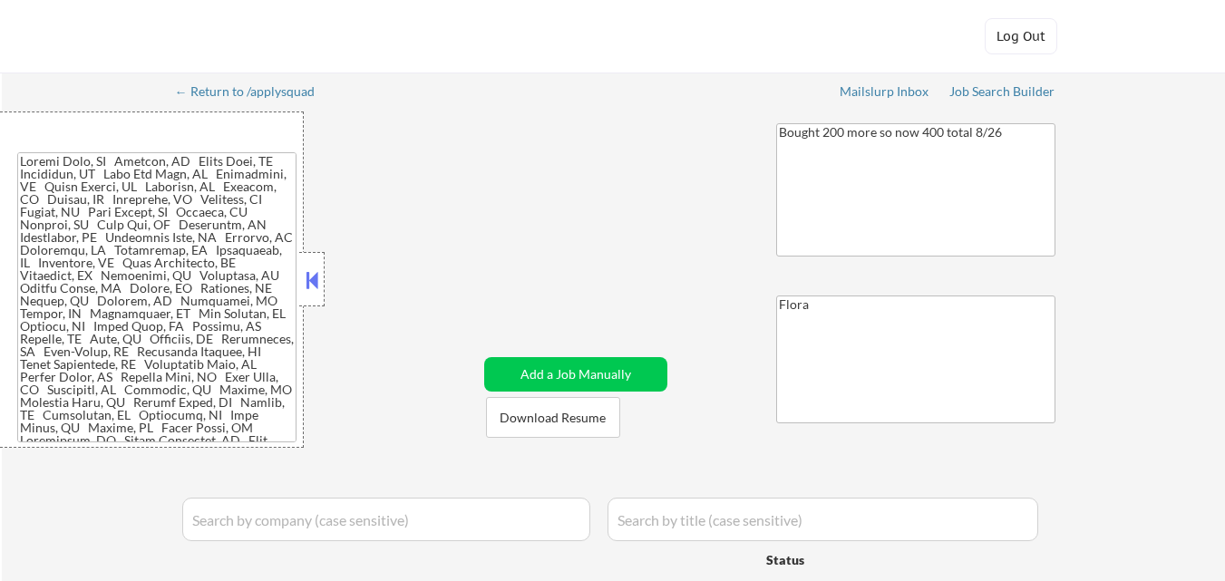
select select ""applied""
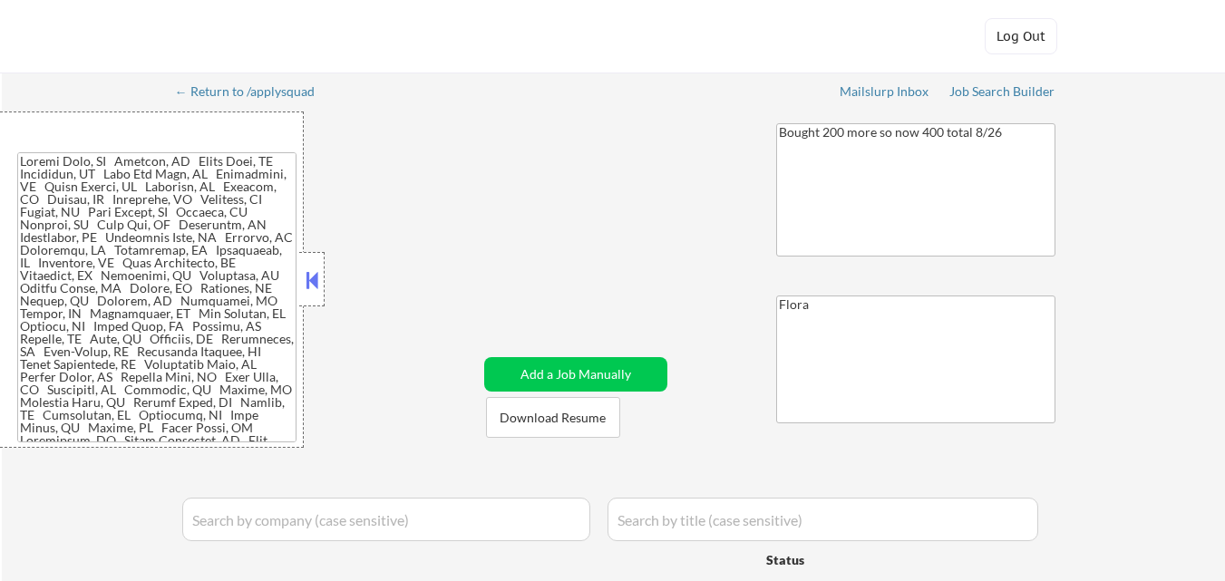
select select ""applied""
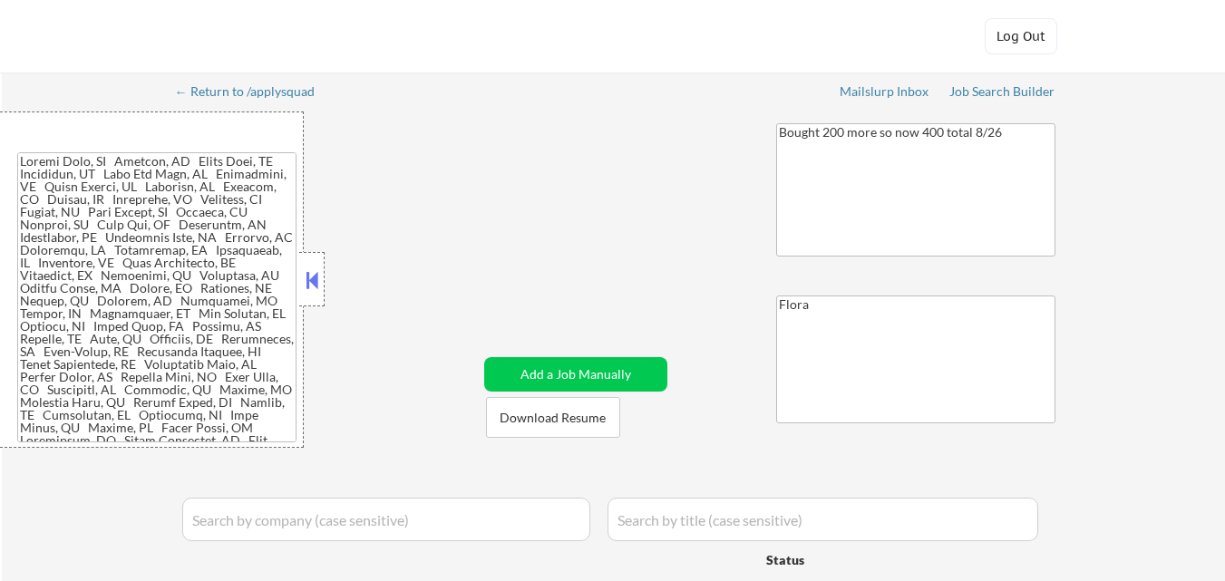
select select ""applied""
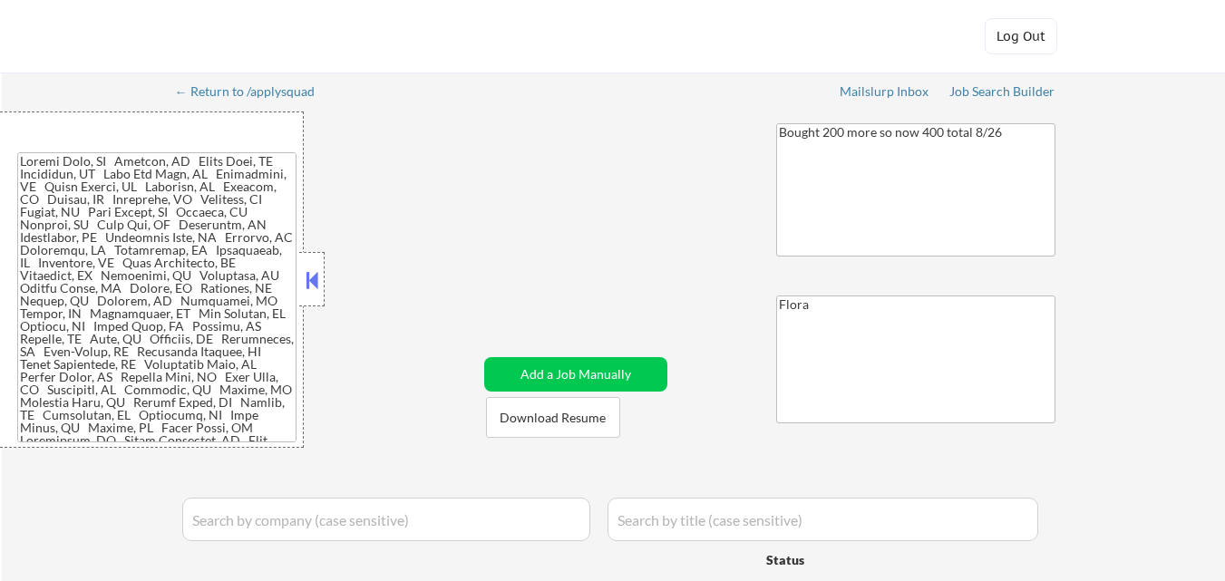
select select ""applied""
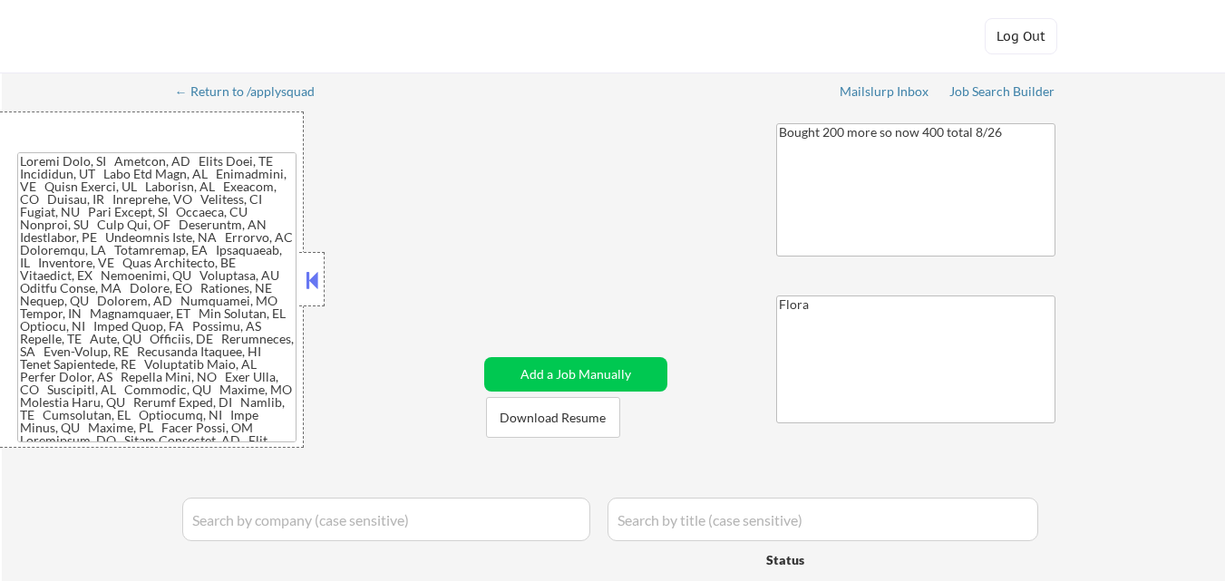
select select ""applied""
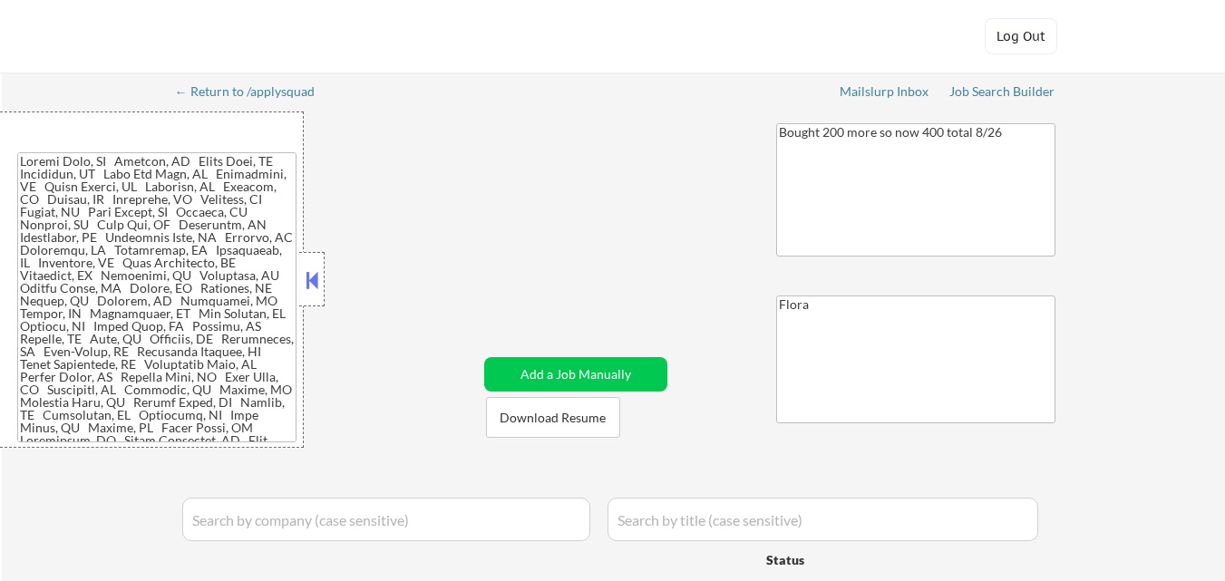
select select ""applied""
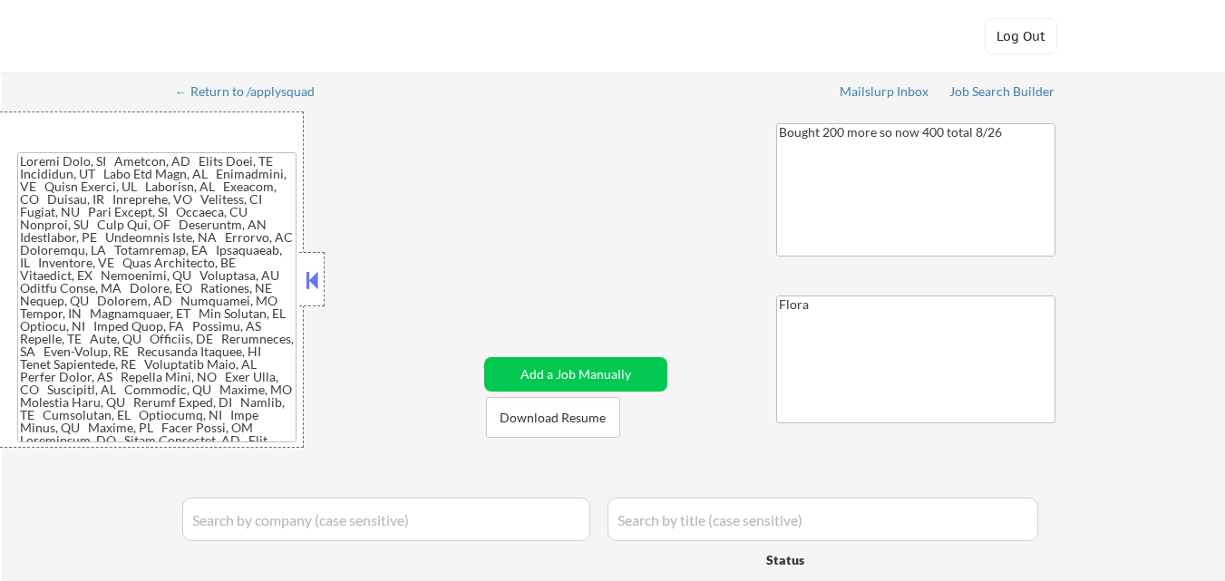
select select ""applied""
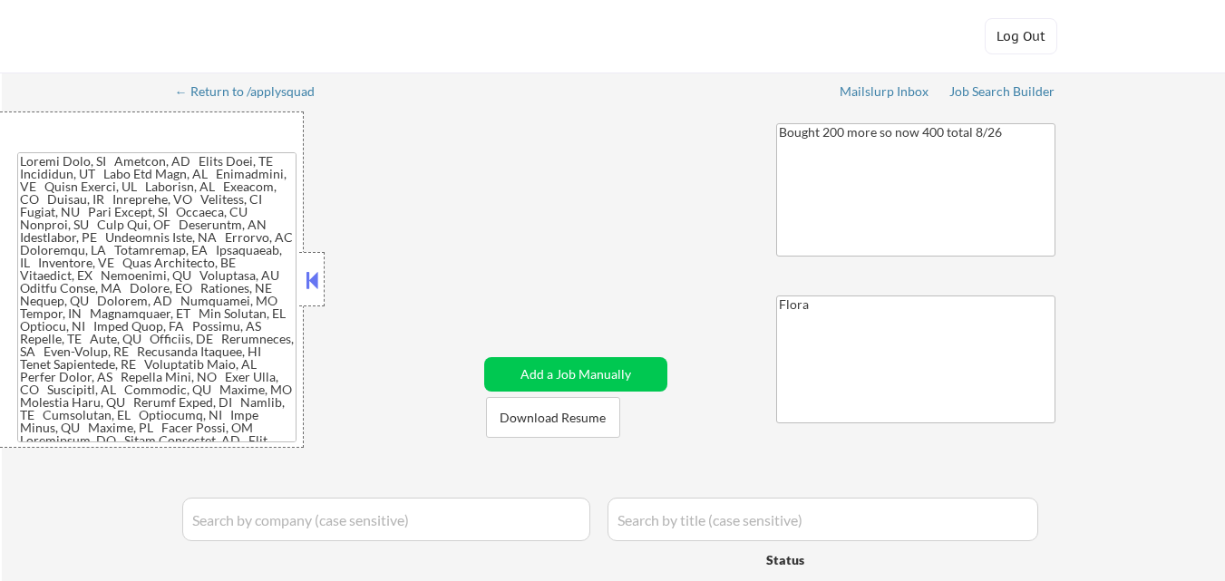
select select ""applied""
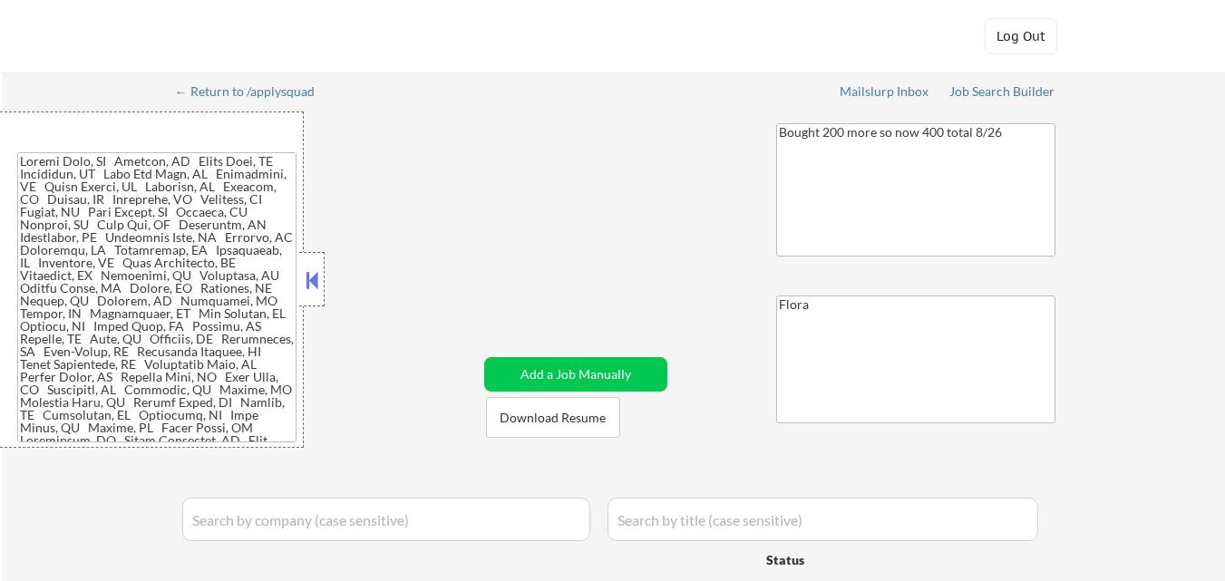
select select ""applied""
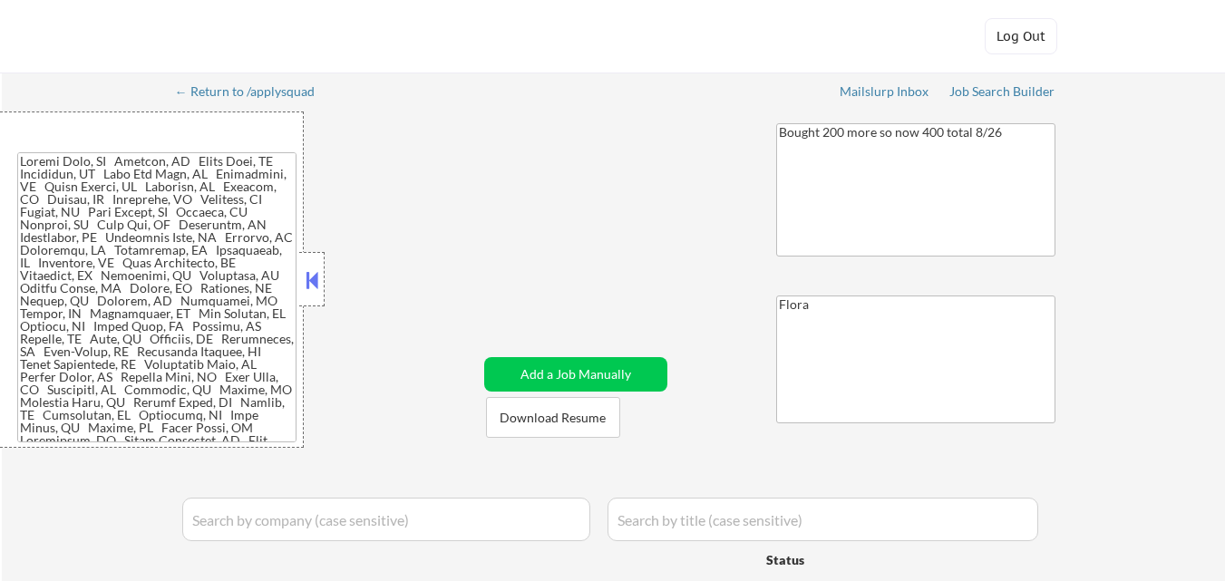
select select ""applied""
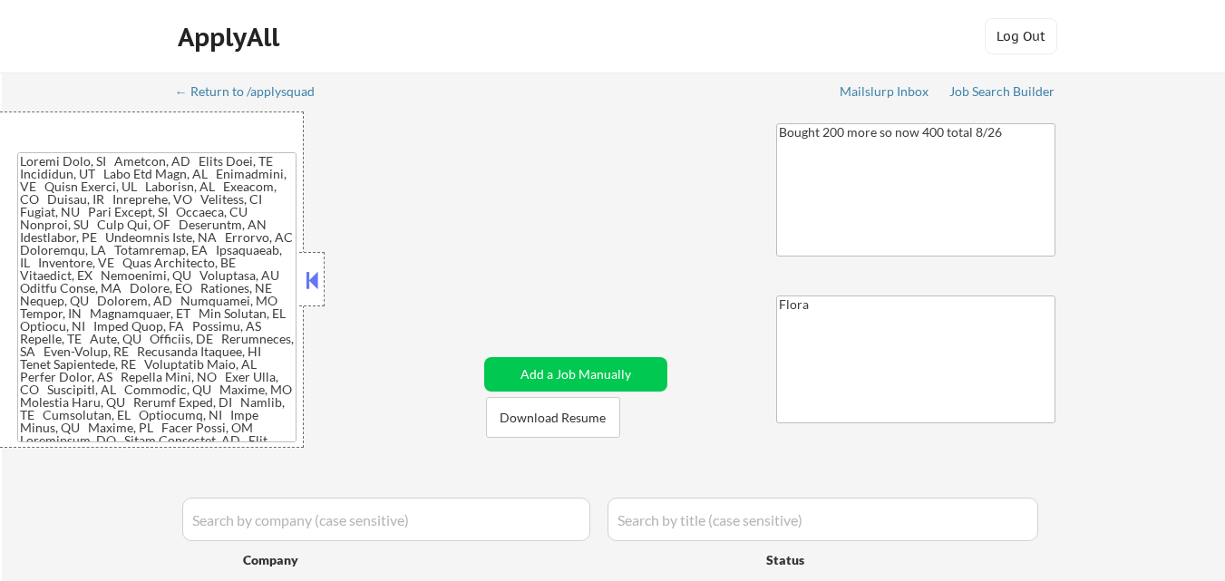
select select ""pending""
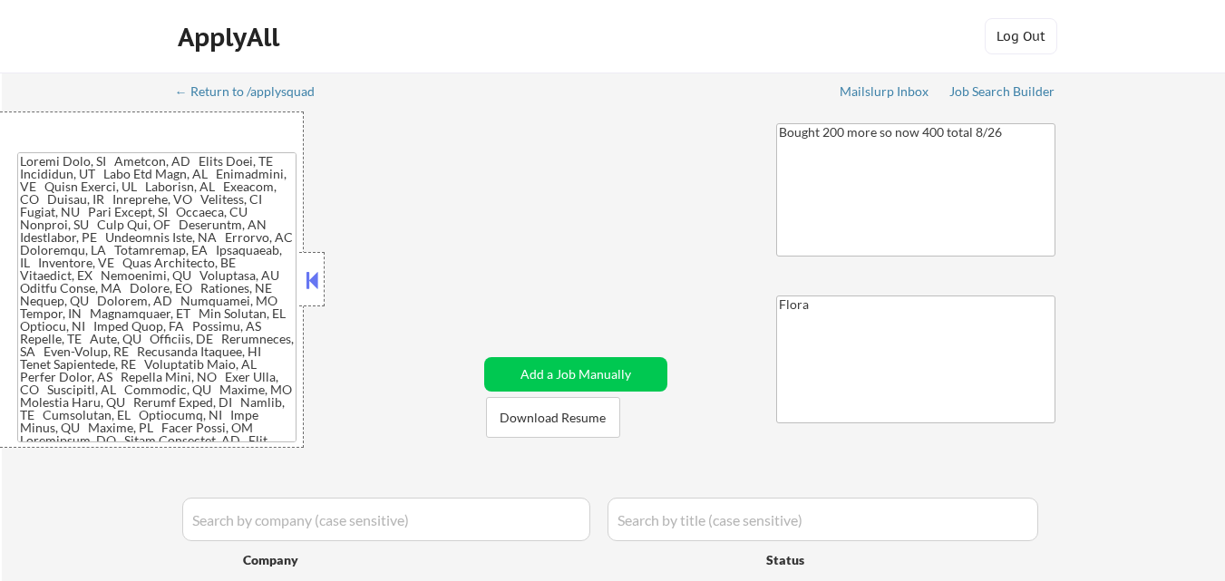
select select ""pending""
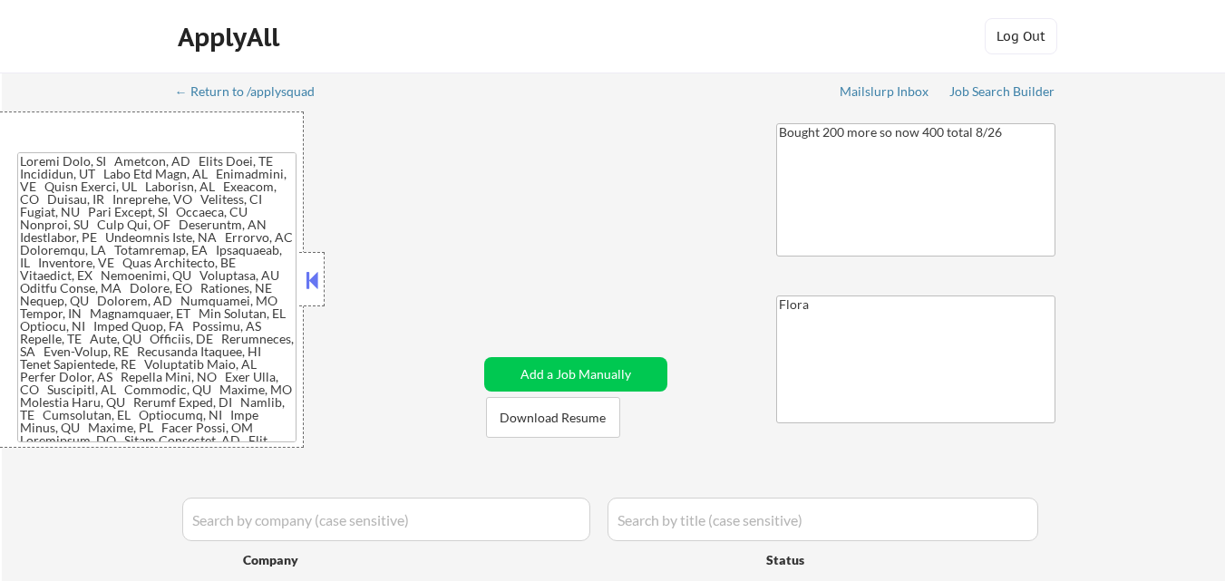
select select ""pending""
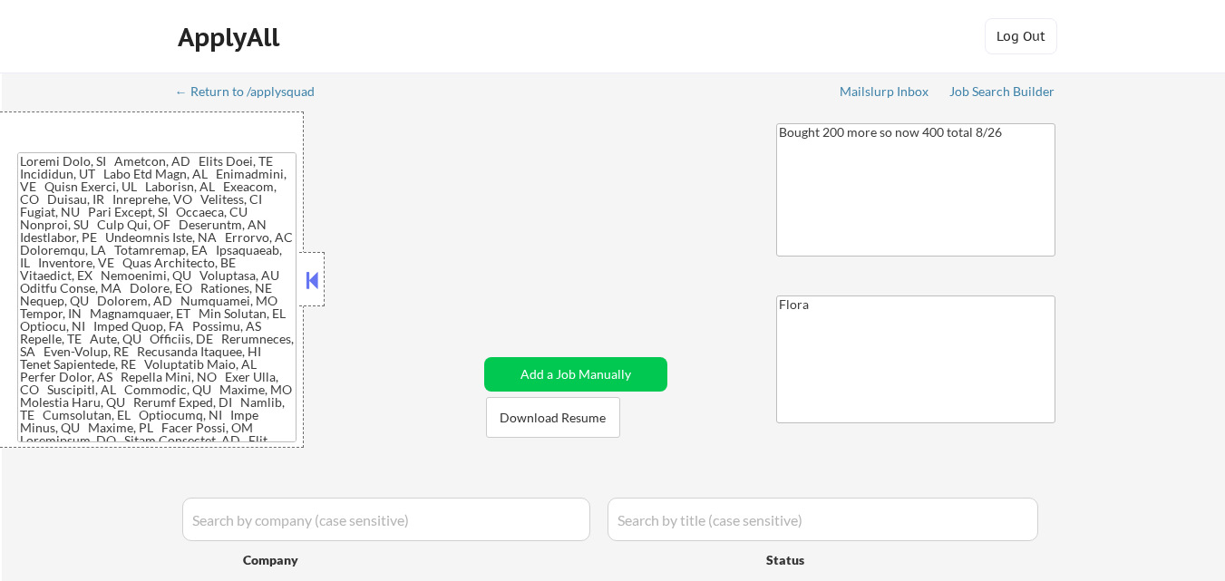
select select ""pending""
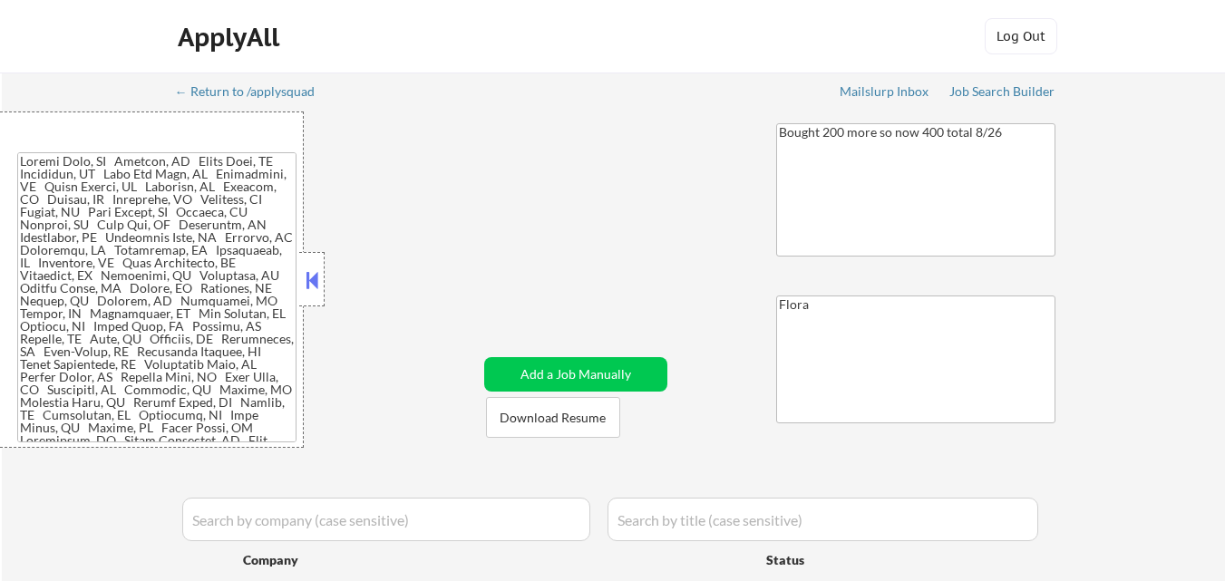
select select ""pending""
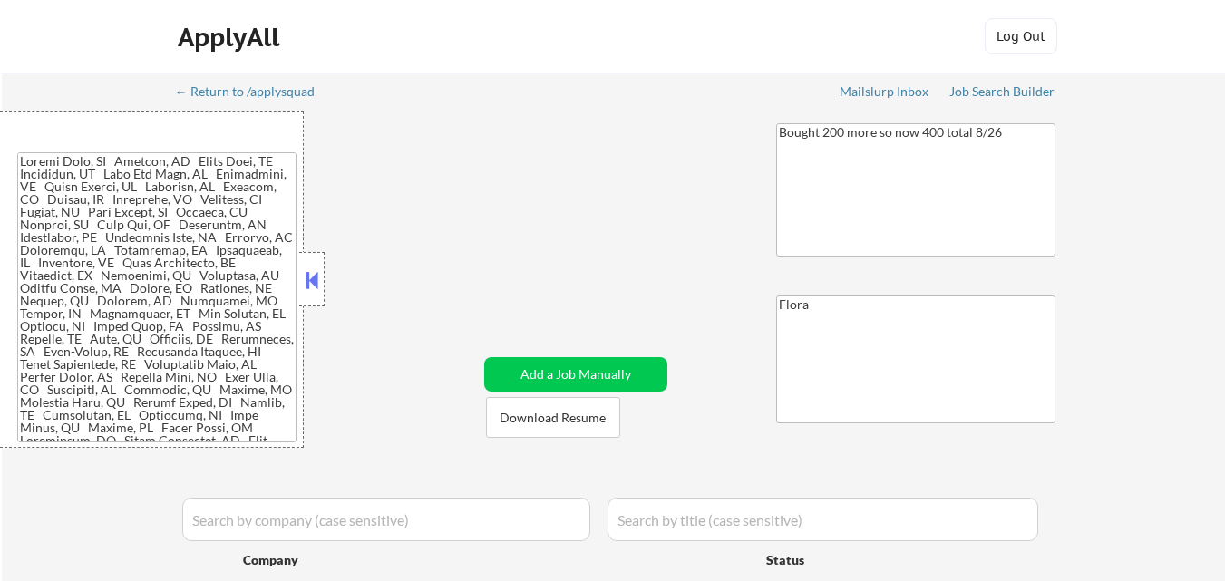
select select ""pending""
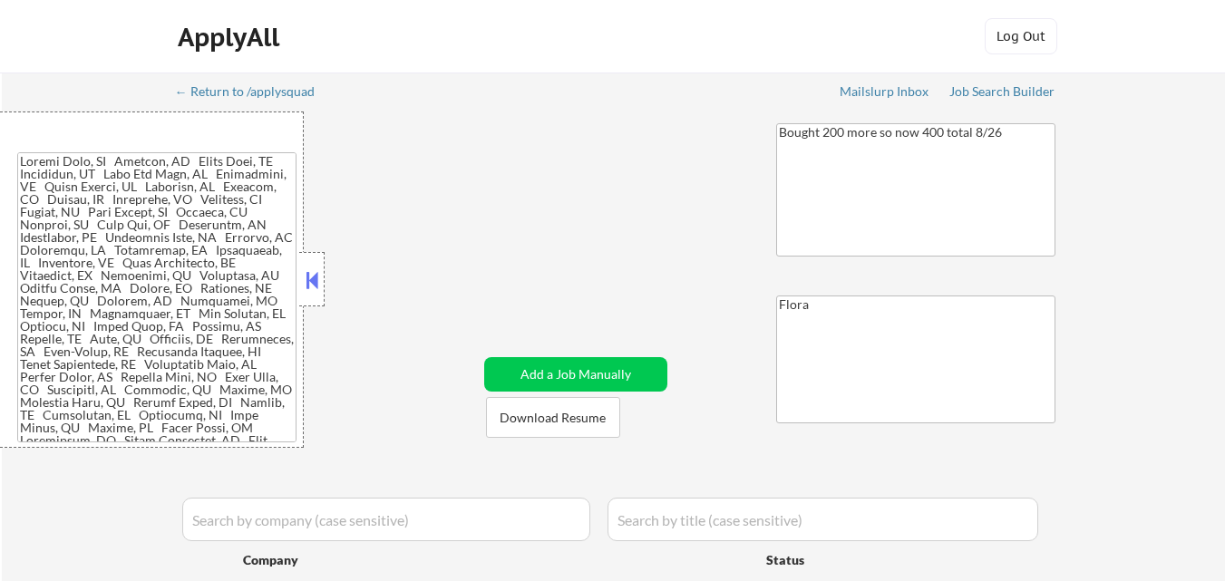
select select ""pending""
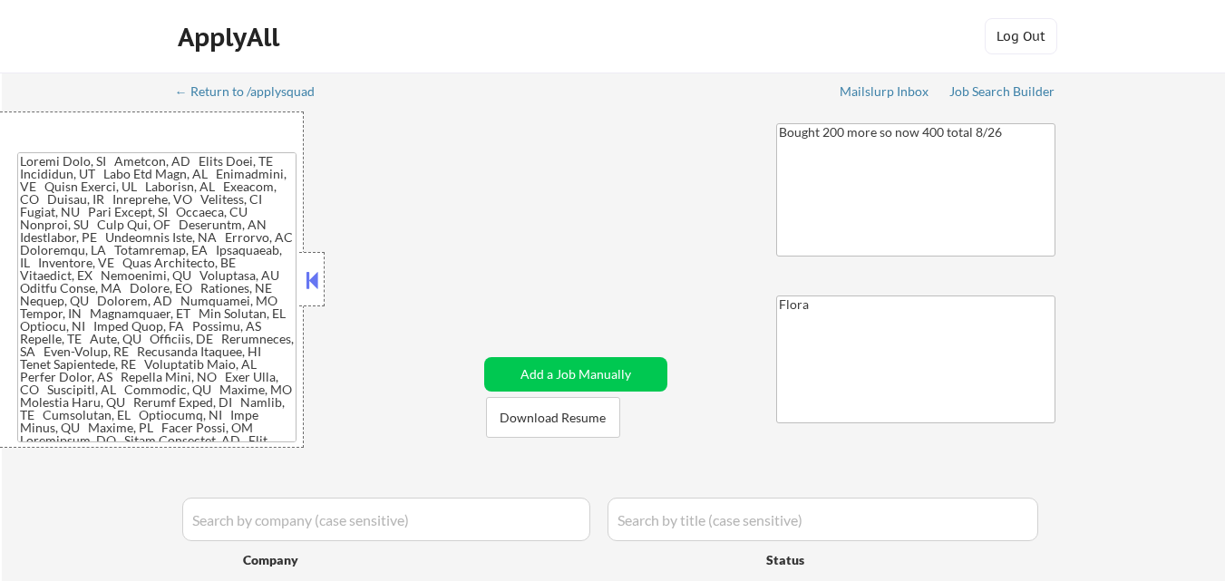
select select ""pending""
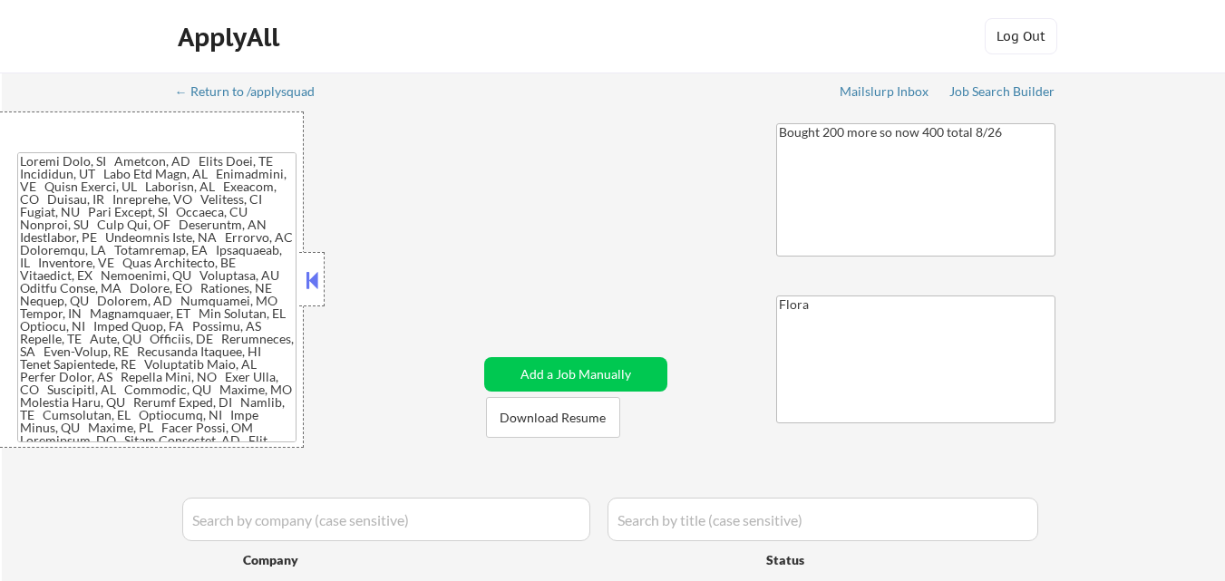
select select ""pending""
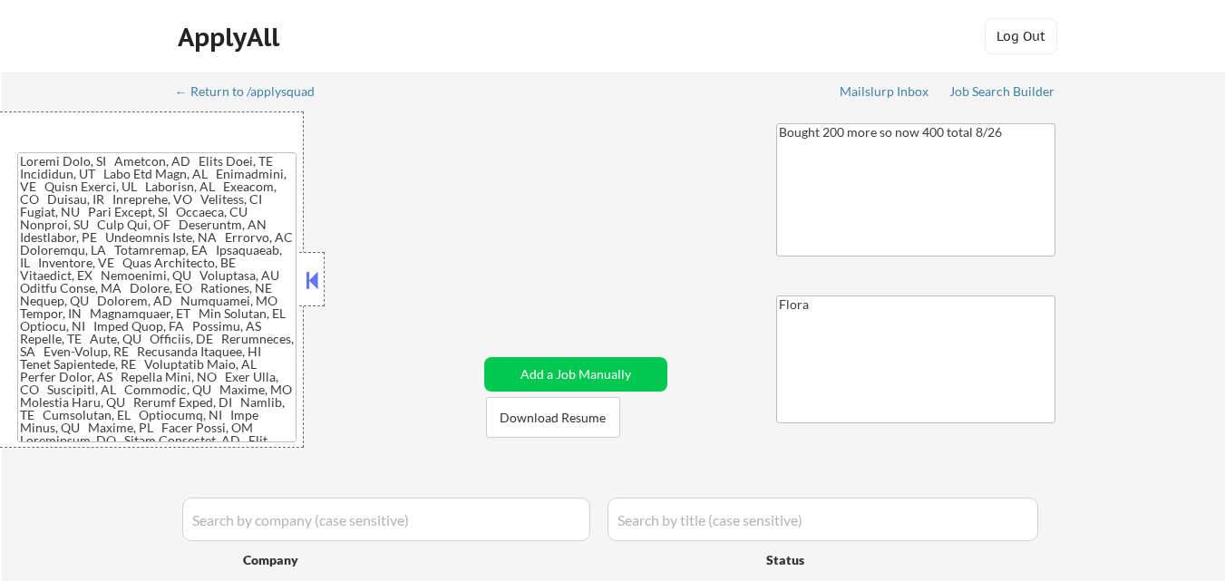
select select ""pending""
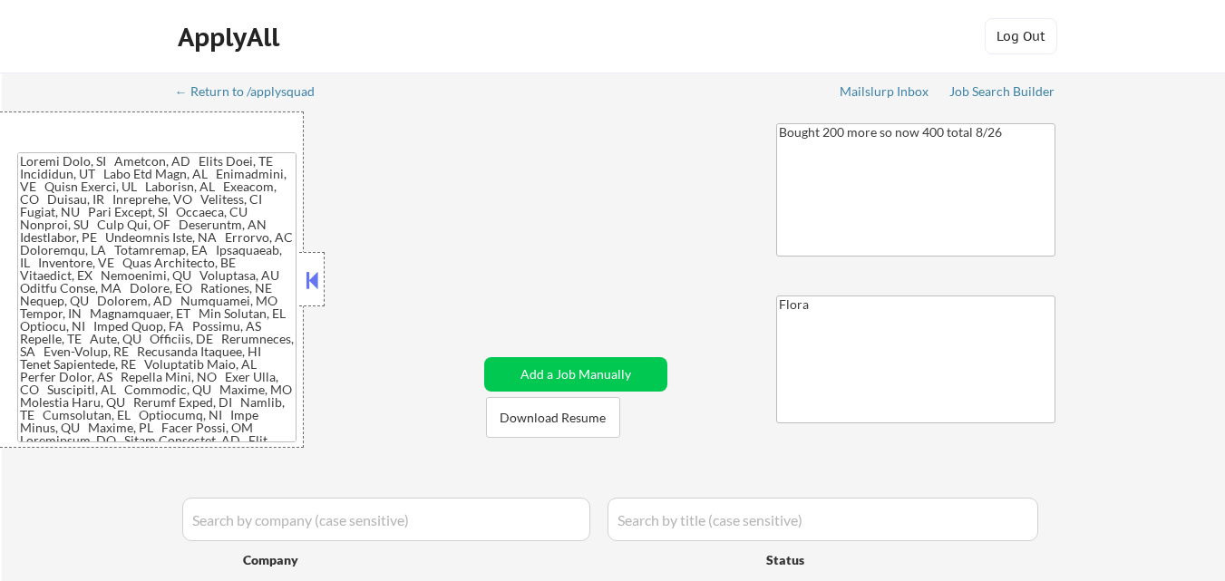
select select ""pending""
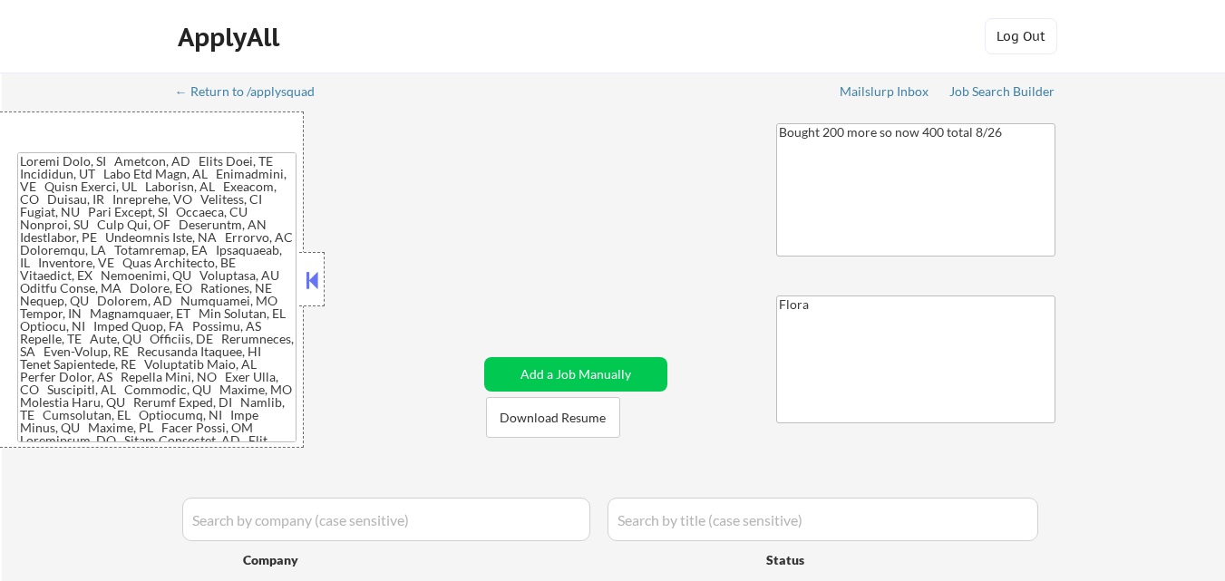
select select ""pending""
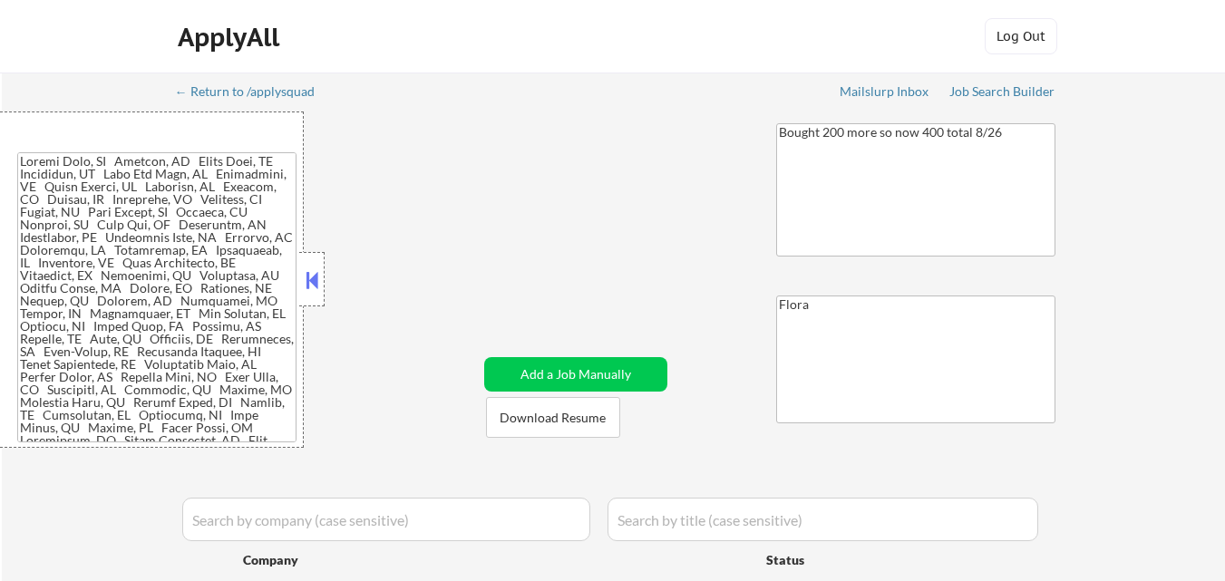
select select ""pending""
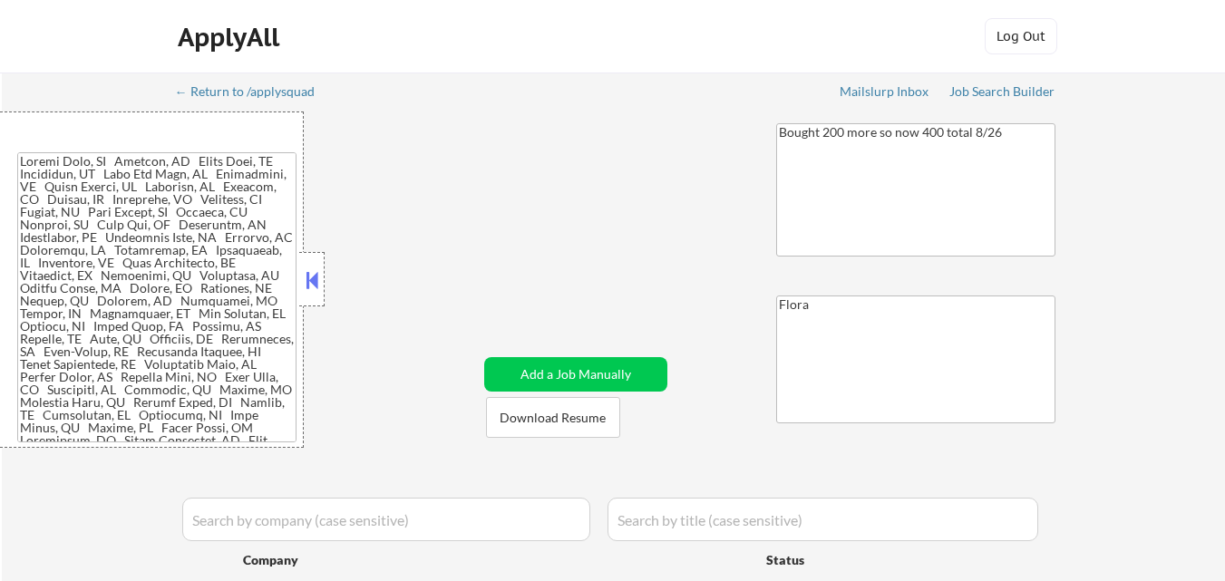
select select ""pending""
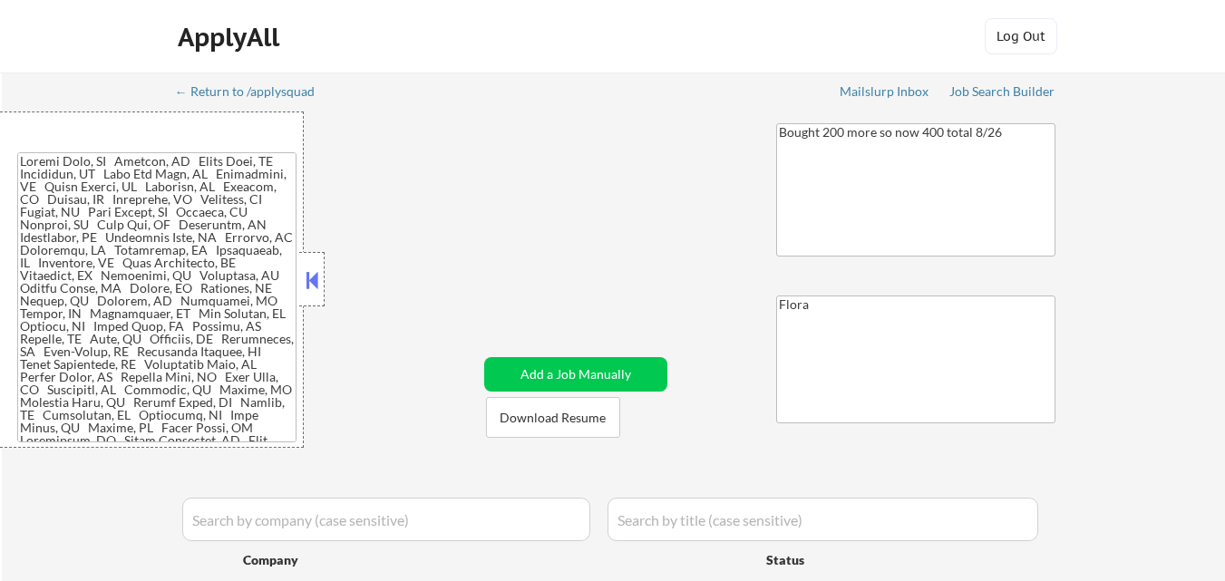
select select ""pending""
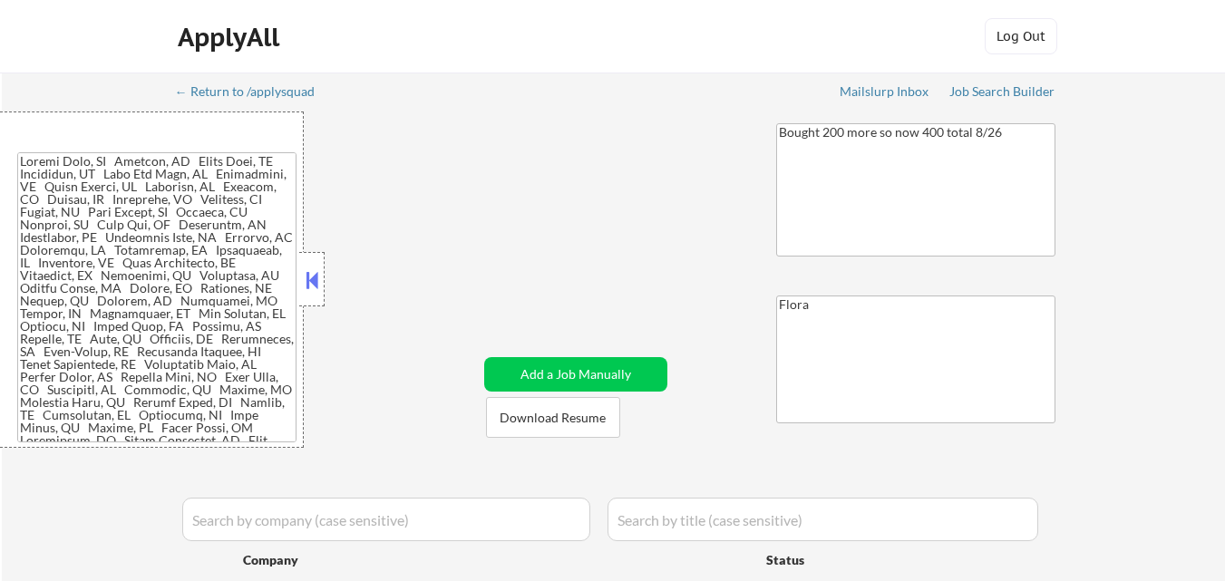
select select ""pending""
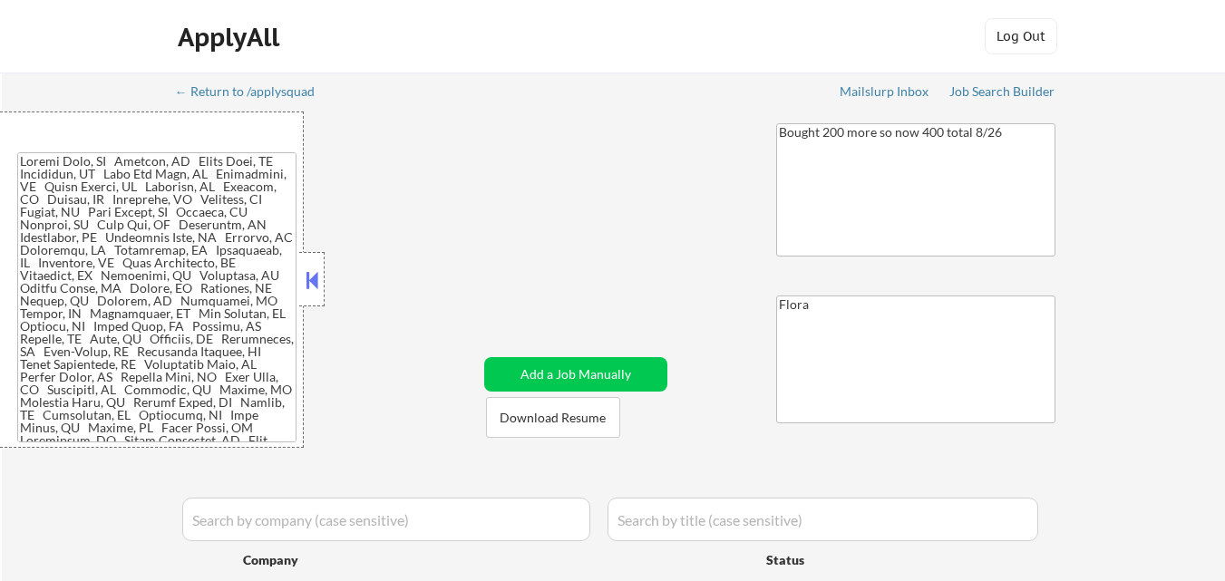
select select ""pending""
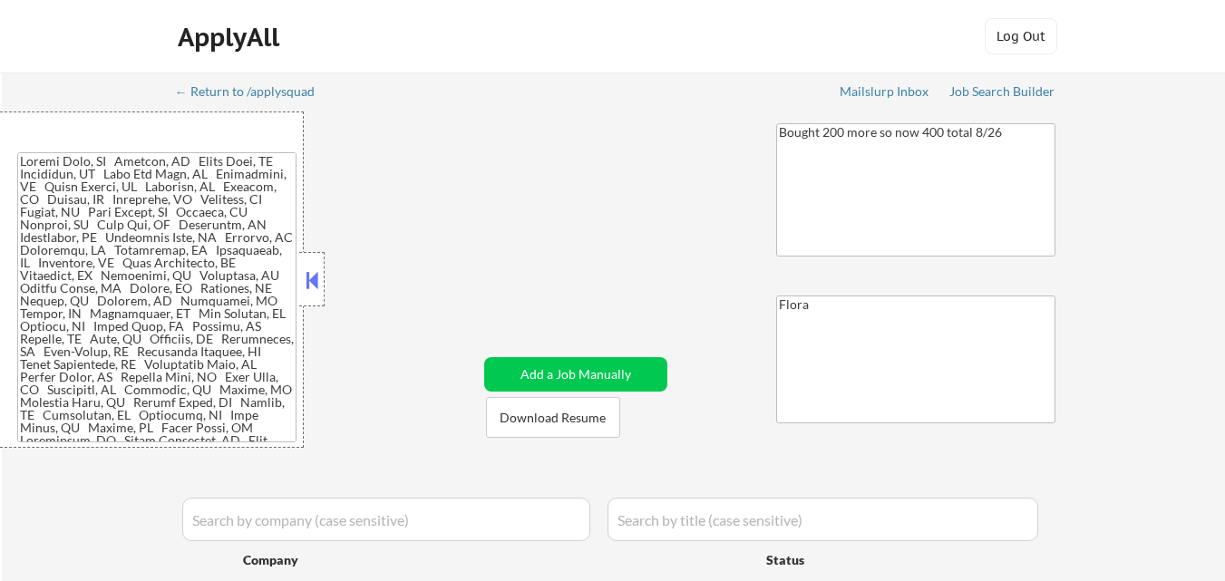
select select ""pending""
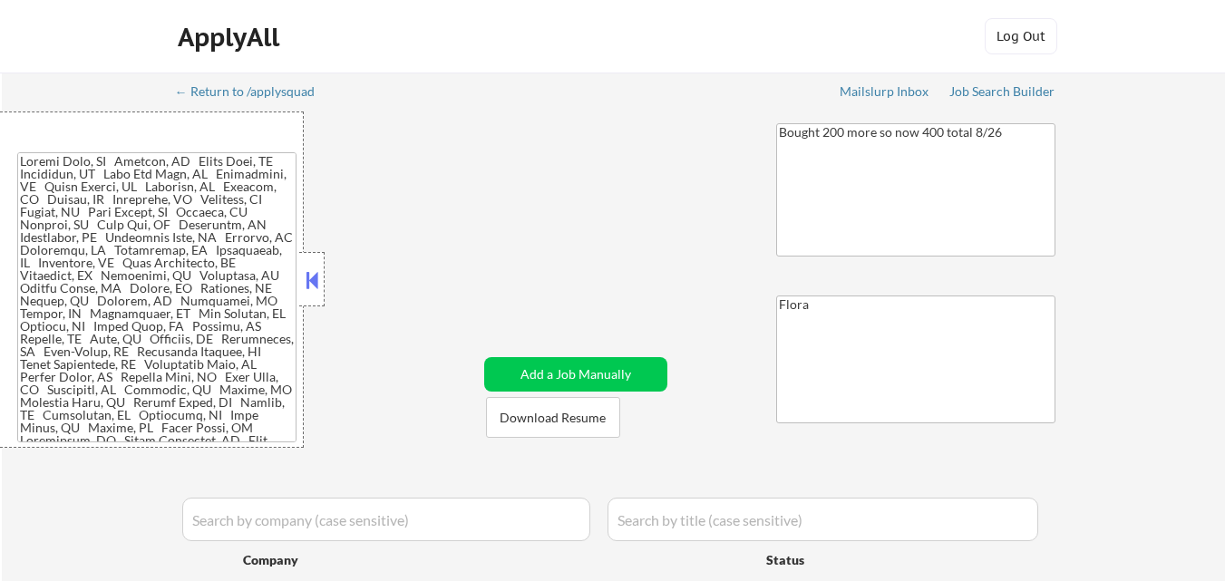
select select ""pending""
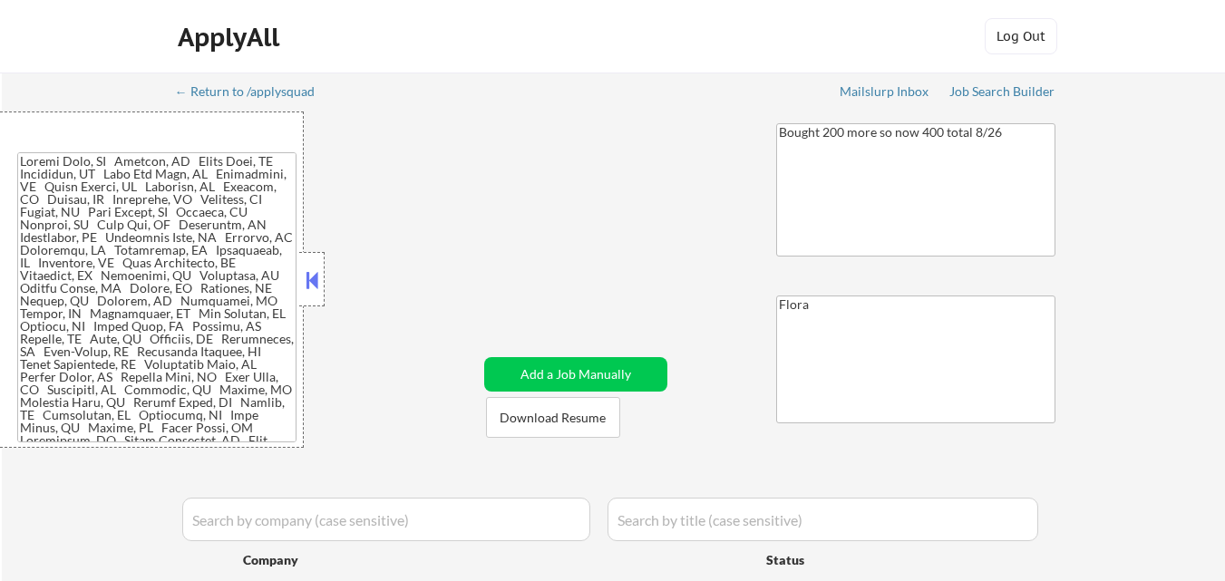
select select ""pending""
